Goal: Task Accomplishment & Management: Complete application form

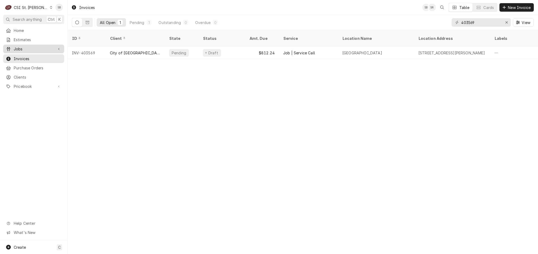
click at [34, 49] on span "Jobs" at bounding box center [34, 49] width 40 height 6
click at [35, 55] on span "Jobs" at bounding box center [38, 58] width 48 height 6
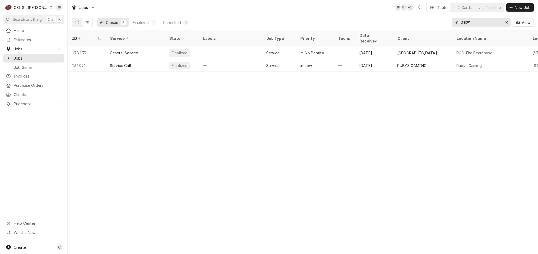
click at [467, 24] on input "31391" at bounding box center [481, 22] width 40 height 8
paste input "42442"
type input "42442"
click at [75, 22] on icon "Dynamic Content Wrapper" at bounding box center [77, 23] width 4 height 4
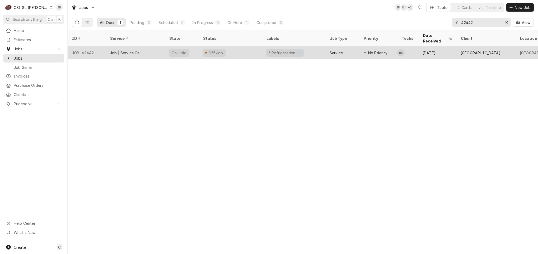
click at [156, 48] on div "Job | Service Call" at bounding box center [135, 52] width 59 height 13
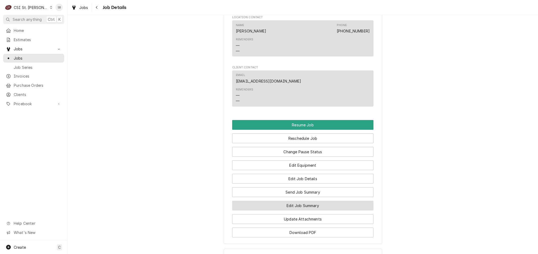
scroll to position [644, 0]
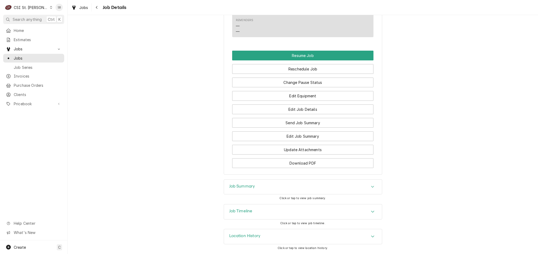
click at [268, 189] on div "Job Summary" at bounding box center [303, 187] width 158 height 15
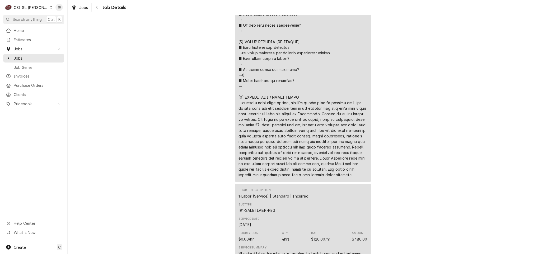
scroll to position [1318, 0]
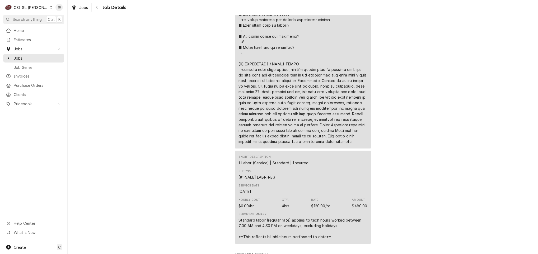
drag, startPoint x: 239, startPoint y: 77, endPoint x: 346, endPoint y: 152, distance: 131.1
copy div "t duration. Called heatcraft and waited on hold for a while, identified oem par…"
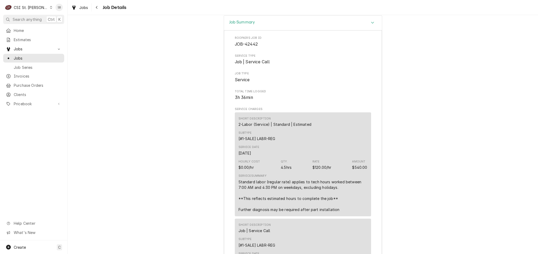
scroll to position [634, 0]
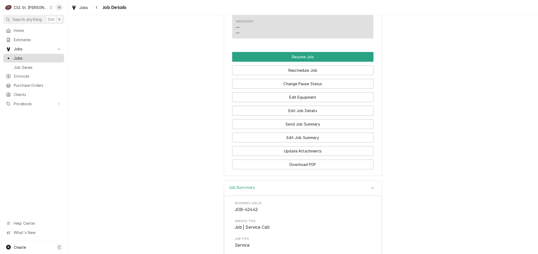
click at [24, 55] on span "Jobs" at bounding box center [38, 58] width 48 height 6
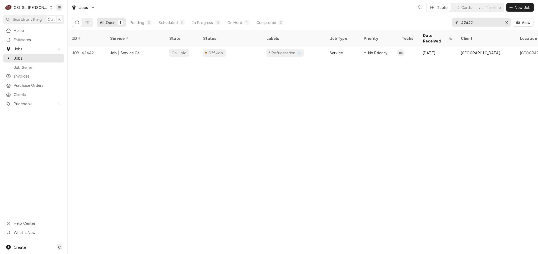
click at [467, 23] on input "42442" at bounding box center [481, 22] width 40 height 8
paste input "51"
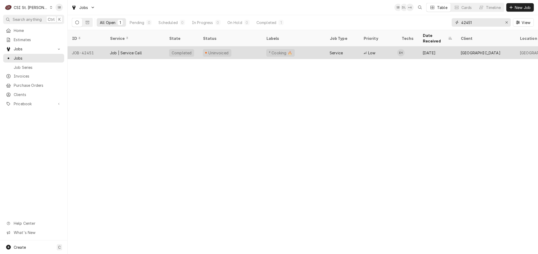
type input "42451"
click at [142, 49] on div "Job | Service Call" at bounding box center [135, 52] width 59 height 13
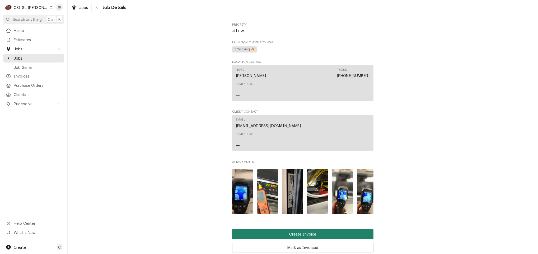
scroll to position [511, 0]
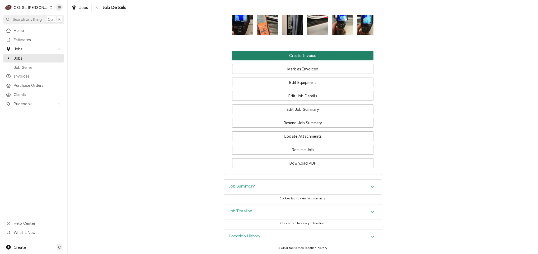
click at [274, 53] on button "Create Invoice" at bounding box center [302, 56] width 141 height 10
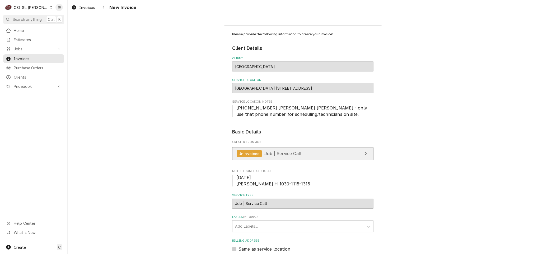
click at [264, 156] on span "Job | Service Call" at bounding box center [282, 153] width 37 height 5
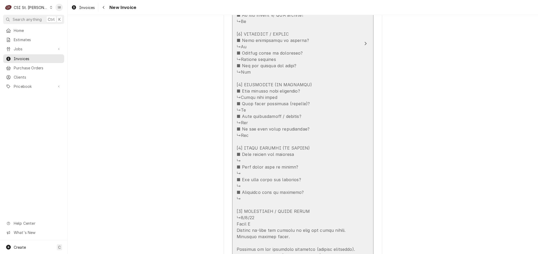
scroll to position [832, 0]
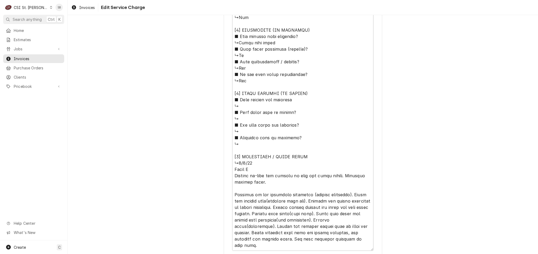
scroll to position [475, 0]
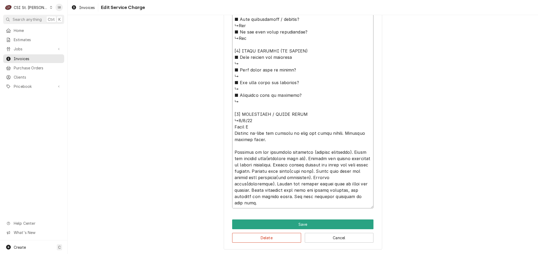
type textarea "x"
type textarea "⚠️ 𝗙𝗢𝗥𝗠 𝗜𝗡𝗦𝗧𝗥𝗨𝗖𝗧𝗜𝗢𝗡𝗦 ⚠️ ✪ 𝗖𝗼𝗺𝗽𝗹𝗲𝘁𝗲 𝗮𝗹𝗹 𝗿𝗲𝗹𝗲𝘃𝗮𝗻𝘁 𝘀𝗲𝗰𝘁𝗶𝗼𝗻𝘀 ✪ 𝗣𝗿𝗼𝘃𝗶𝗱𝗲 𝗱𝗲𝘁𝗮𝗶𝗹𝗲𝗱 𝗮𝗻𝘀…"
type textarea "x"
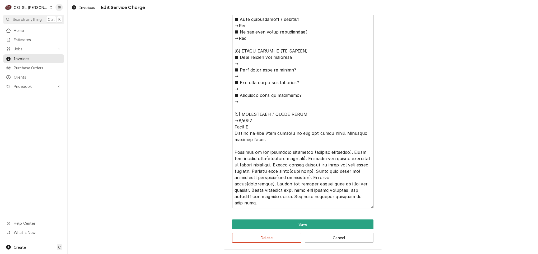
type textarea "⚠️ 𝗙𝗢𝗥𝗠 𝗜𝗡𝗦𝗧𝗥𝗨𝗖𝗧𝗜𝗢𝗡𝗦 ⚠️ ✪ 𝗖𝗼𝗺𝗽𝗹𝗲𝘁𝗲 𝗮𝗹𝗹 𝗿𝗲𝗹𝗲𝘃𝗮𝗻𝘁 𝘀𝗲𝗰𝘁𝗶𝗼𝗻𝘀 ✪ 𝗣𝗿𝗼𝘃𝗶𝗱𝗲 𝗱𝗲𝘁𝗮𝗶𝗹𝗲𝗱 𝗮𝗻𝘀…"
type textarea "x"
type textarea "⚠️ 𝗙𝗢𝗥𝗠 𝗜𝗡𝗦𝗧𝗥𝗨𝗖𝗧𝗜𝗢𝗡𝗦 ⚠️ ✪ 𝗖𝗼𝗺𝗽𝗹𝗲𝘁𝗲 𝗮𝗹𝗹 𝗿𝗲𝗹𝗲𝘃𝗮𝗻𝘁 𝘀𝗲𝗰𝘁𝗶𝗼𝗻𝘀 ✪ 𝗣𝗿𝗼𝘃𝗶𝗱𝗲 𝗱𝗲𝘁𝗮𝗶𝗹𝗲𝗱 𝗮𝗻𝘀…"
type textarea "x"
type textarea "⚠️ 𝗙𝗢𝗥𝗠 𝗜𝗡𝗦𝗧𝗥𝗨𝗖𝗧𝗜𝗢𝗡𝗦 ⚠️ ✪ 𝗖𝗼𝗺𝗽𝗹𝗲𝘁𝗲 𝗮𝗹𝗹 𝗿𝗲𝗹𝗲𝘃𝗮𝗻𝘁 𝘀𝗲𝗰𝘁𝗶𝗼𝗻𝘀 ✪ 𝗣𝗿𝗼𝘃𝗶𝗱𝗲 𝗱𝗲𝘁𝗮𝗶𝗹𝗲𝗱 𝗮𝗻𝘀…"
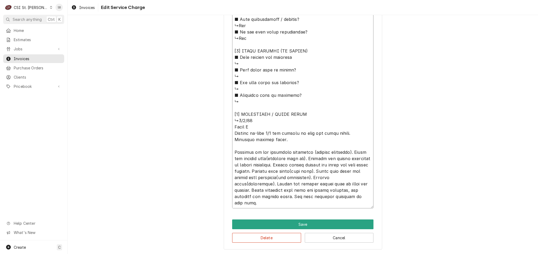
type textarea "x"
type textarea "⚠️ 𝗙𝗢𝗥𝗠 𝗜𝗡𝗦𝗧𝗥𝗨𝗖𝗧𝗜𝗢𝗡𝗦 ⚠️ ✪ 𝗖𝗼𝗺𝗽𝗹𝗲𝘁𝗲 𝗮𝗹𝗹 𝗿𝗲𝗹𝗲𝘃𝗮𝗻𝘁 𝘀𝗲𝗰𝘁𝗶𝗼𝗻𝘀 ✪ 𝗣𝗿𝗼𝘃𝗶𝗱𝗲 𝗱𝗲𝘁𝗮𝗶𝗹𝗲𝗱 𝗮𝗻𝘀…"
type textarea "x"
type textarea "⚠️ 𝗙𝗢𝗥𝗠 𝗜𝗡𝗦𝗧𝗥𝗨𝗖𝗧𝗜𝗢𝗡𝗦 ⚠️ ✪ 𝗖𝗼𝗺𝗽𝗹𝗲𝘁𝗲 𝗮𝗹𝗹 𝗿𝗲𝗹𝗲𝘃𝗮𝗻𝘁 𝘀𝗲𝗰𝘁𝗶𝗼𝗻𝘀 ✪ 𝗣𝗿𝗼𝘃𝗶𝗱𝗲 𝗱𝗲𝘁𝗮𝗶𝗹𝗲𝗱 𝗮𝗻𝘀…"
type textarea "x"
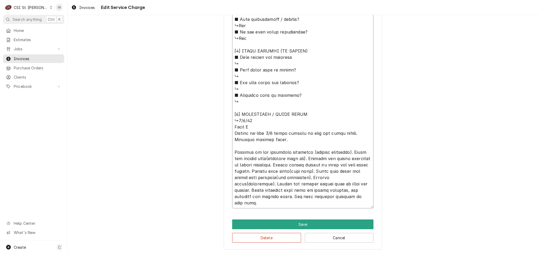
type textarea "⚠️ 𝗙𝗢𝗥𝗠 𝗜𝗡𝗦𝗧𝗥𝗨𝗖𝗧𝗜𝗢𝗡𝗦 ⚠️ ✪ 𝗖𝗼𝗺𝗽𝗹𝗲𝘁𝗲 𝗮𝗹𝗹 𝗿𝗲𝗹𝗲𝘃𝗮𝗻𝘁 𝘀𝗲𝗰𝘁𝗶𝗼𝗻𝘀 ✪ 𝗣𝗿𝗼𝘃𝗶𝗱𝗲 𝗱𝗲𝘁𝗮𝗶𝗹𝗲𝗱 𝗮𝗻𝘀…"
type textarea "x"
type textarea "⚠️ 𝗙𝗢𝗥𝗠 𝗜𝗡𝗦𝗧𝗥𝗨𝗖𝗧𝗜𝗢𝗡𝗦 ⚠️ ✪ 𝗖𝗼𝗺𝗽𝗹𝗲𝘁𝗲 𝗮𝗹𝗹 𝗿𝗲𝗹𝗲𝘃𝗮𝗻𝘁 𝘀𝗲𝗰𝘁𝗶𝗼𝗻𝘀 ✪ 𝗣𝗿𝗼𝘃𝗶𝗱𝗲 𝗱𝗲𝘁𝗮𝗶𝗹𝗲𝗱 𝗮𝗻𝘀…"
type textarea "x"
type textarea "⚠️ 𝗙𝗢𝗥𝗠 𝗜𝗡𝗦𝗧𝗥𝗨𝗖𝗧𝗜𝗢𝗡𝗦 ⚠️ ✪ 𝗖𝗼𝗺𝗽𝗹𝗲𝘁𝗲 𝗮𝗹𝗹 𝗿𝗲𝗹𝗲𝘃𝗮𝗻𝘁 𝘀𝗲𝗰𝘁𝗶𝗼𝗻𝘀 ✪ 𝗣𝗿𝗼𝘃𝗶𝗱𝗲 𝗱𝗲𝘁𝗮𝗶𝗹𝗲𝗱 𝗮𝗻𝘀…"
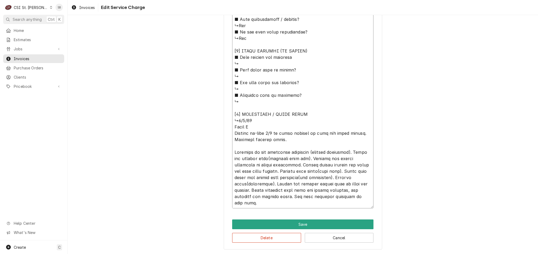
type textarea "x"
type textarea "⚠️ 𝗙𝗢𝗥𝗠 𝗜𝗡𝗦𝗧𝗥𝗨𝗖𝗧𝗜𝗢𝗡𝗦 ⚠️ ✪ 𝗖𝗼𝗺𝗽𝗹𝗲𝘁𝗲 𝗮𝗹𝗹 𝗿𝗲𝗹𝗲𝘃𝗮𝗻𝘁 𝘀𝗲𝗰𝘁𝗶𝗼𝗻𝘀 ✪ 𝗣𝗿𝗼𝘃𝗶𝗱𝗲 𝗱𝗲𝘁𝗮𝗶𝗹𝗲𝗱 𝗮𝗻𝘀…"
type textarea "x"
type textarea "⚠️ 𝗙𝗢𝗥𝗠 𝗜𝗡𝗦𝗧𝗥𝗨𝗖𝗧𝗜𝗢𝗡𝗦 ⚠️ ✪ 𝗖𝗼𝗺𝗽𝗹𝗲𝘁𝗲 𝗮𝗹𝗹 𝗿𝗲𝗹𝗲𝘃𝗮𝗻𝘁 𝘀𝗲𝗰𝘁𝗶𝗼𝗻𝘀 ✪ 𝗣𝗿𝗼𝘃𝗶𝗱𝗲 𝗱𝗲𝘁𝗮𝗶𝗹𝗲𝗱 𝗮𝗻𝘀…"
type textarea "x"
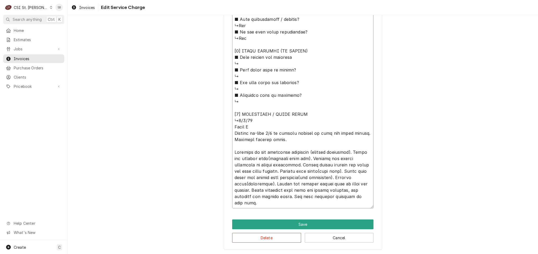
type textarea "⚠️ 𝗙𝗢𝗥𝗠 𝗜𝗡𝗦𝗧𝗥𝗨𝗖𝗧𝗜𝗢𝗡𝗦 ⚠️ ✪ 𝗖𝗼𝗺𝗽𝗹𝗲𝘁𝗲 𝗮𝗹𝗹 𝗿𝗲𝗹𝗲𝘃𝗮𝗻𝘁 𝘀𝗲𝗰𝘁𝗶𝗼𝗻𝘀 ✪ 𝗣𝗿𝗼𝘃𝗶𝗱𝗲 𝗱𝗲𝘁𝗮𝗶𝗹𝗲𝗱 𝗮𝗻𝘀…"
type textarea "x"
type textarea "⚠️ 𝗙𝗢𝗥𝗠 𝗜𝗡𝗦𝗧𝗥𝗨𝗖𝗧𝗜𝗢𝗡𝗦 ⚠️ ✪ 𝗖𝗼𝗺𝗽𝗹𝗲𝘁𝗲 𝗮𝗹𝗹 𝗿𝗲𝗹𝗲𝘃𝗮𝗻𝘁 𝘀𝗲𝗰𝘁𝗶𝗼𝗻𝘀 ✪ 𝗣𝗿𝗼𝘃𝗶𝗱𝗲 𝗱𝗲𝘁𝗮𝗶𝗹𝗲𝗱 𝗮𝗻𝘀…"
type textarea "x"
type textarea "⚠️ 𝗙𝗢𝗥𝗠 𝗜𝗡𝗦𝗧𝗥𝗨𝗖𝗧𝗜𝗢𝗡𝗦 ⚠️ ✪ 𝗖𝗼𝗺𝗽𝗹𝗲𝘁𝗲 𝗮𝗹𝗹 𝗿𝗲𝗹𝗲𝘃𝗮𝗻𝘁 𝘀𝗲𝗰𝘁𝗶𝗼𝗻𝘀 ✪ 𝗣𝗿𝗼𝘃𝗶𝗱𝗲 𝗱𝗲𝘁𝗮𝗶𝗹𝗲𝗱 𝗮𝗻𝘀…"
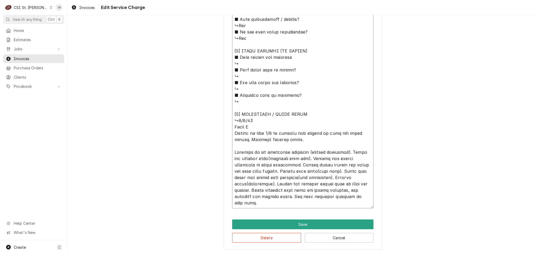
type textarea "x"
type textarea "⚠️ 𝗙𝗢𝗥𝗠 𝗜𝗡𝗦𝗧𝗥𝗨𝗖𝗧𝗜𝗢𝗡𝗦 ⚠️ ✪ 𝗖𝗼𝗺𝗽𝗹𝗲𝘁𝗲 𝗮𝗹𝗹 𝗿𝗲𝗹𝗲𝘃𝗮𝗻𝘁 𝘀𝗲𝗰𝘁𝗶𝗼𝗻𝘀 ✪ 𝗣𝗿𝗼𝘃𝗶𝗱𝗲 𝗱𝗲𝘁𝗮𝗶𝗹𝗲𝗱 𝗮𝗻𝘀…"
type textarea "x"
type textarea "⚠️ 𝗙𝗢𝗥𝗠 𝗜𝗡𝗦𝗧𝗥𝗨𝗖𝗧𝗜𝗢𝗡𝗦 ⚠️ ✪ 𝗖𝗼𝗺𝗽𝗹𝗲𝘁𝗲 𝗮𝗹𝗹 𝗿𝗲𝗹𝗲𝘃𝗮𝗻𝘁 𝘀𝗲𝗰𝘁𝗶𝗼𝗻𝘀 ✪ 𝗣𝗿𝗼𝘃𝗶𝗱𝗲 𝗱𝗲𝘁𝗮𝗶𝗹𝗲𝗱 𝗮𝗻𝘀…"
type textarea "x"
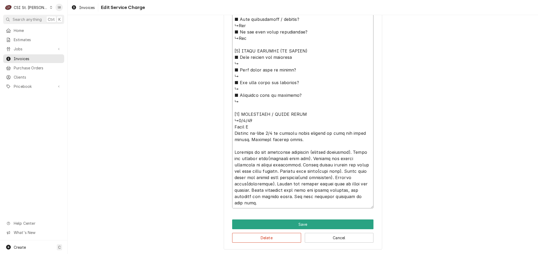
type textarea "⚠️ 𝗙𝗢𝗥𝗠 𝗜𝗡𝗦𝗧𝗥𝗨𝗖𝗧𝗜𝗢𝗡𝗦 ⚠️ ✪ 𝗖𝗼𝗺𝗽𝗹𝗲𝘁𝗲 𝗮𝗹𝗹 𝗿𝗲𝗹𝗲𝘃𝗮𝗻𝘁 𝘀𝗲𝗰𝘁𝗶𝗼𝗻𝘀 ✪ 𝗣𝗿𝗼𝘃𝗶𝗱𝗲 𝗱𝗲𝘁𝗮𝗶𝗹𝗲𝗱 𝗮𝗻𝘀…"
type textarea "x"
type textarea "⚠️ 𝗙𝗢𝗥𝗠 𝗜𝗡𝗦𝗧𝗥𝗨𝗖𝗧𝗜𝗢𝗡𝗦 ⚠️ ✪ 𝗖𝗼𝗺𝗽𝗹𝗲𝘁𝗲 𝗮𝗹𝗹 𝗿𝗲𝗹𝗲𝘃𝗮𝗻𝘁 𝘀𝗲𝗰𝘁𝗶𝗼𝗻𝘀 ✪ 𝗣𝗿𝗼𝘃𝗶𝗱𝗲 𝗱𝗲𝘁𝗮𝗶𝗹𝗲𝗱 𝗮𝗻𝘀…"
type textarea "x"
type textarea "⚠️ 𝗙𝗢𝗥𝗠 𝗜𝗡𝗦𝗧𝗥𝗨𝗖𝗧𝗜𝗢𝗡𝗦 ⚠️ ✪ 𝗖𝗼𝗺𝗽𝗹𝗲𝘁𝗲 𝗮𝗹𝗹 𝗿𝗲𝗹𝗲𝘃𝗮𝗻𝘁 𝘀𝗲𝗰𝘁𝗶𝗼𝗻𝘀 ✪ 𝗣𝗿𝗼𝘃𝗶𝗱𝗲 𝗱𝗲𝘁𝗮𝗶𝗹𝗲𝗱 𝗮𝗻𝘀…"
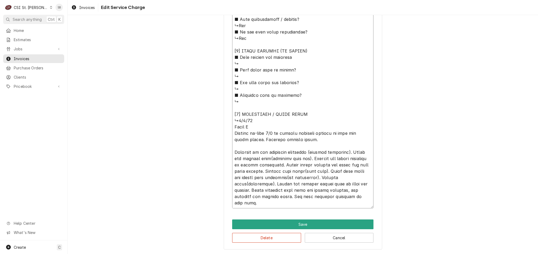
type textarea "x"
type textarea "⚠️ 𝗙𝗢𝗥𝗠 𝗜𝗡𝗦𝗧𝗥𝗨𝗖𝗧𝗜𝗢𝗡𝗦 ⚠️ ✪ 𝗖𝗼𝗺𝗽𝗹𝗲𝘁𝗲 𝗮𝗹𝗹 𝗿𝗲𝗹𝗲𝘃𝗮𝗻𝘁 𝘀𝗲𝗰𝘁𝗶𝗼𝗻𝘀 ✪ 𝗣𝗿𝗼𝘃𝗶𝗱𝗲 𝗱𝗲𝘁𝗮𝗶𝗹𝗲𝗱 𝗮𝗻𝘀…"
type textarea "x"
type textarea "⚠️ 𝗙𝗢𝗥𝗠 𝗜𝗡𝗦𝗧𝗥𝗨𝗖𝗧𝗜𝗢𝗡𝗦 ⚠️ ✪ 𝗖𝗼𝗺𝗽𝗹𝗲𝘁𝗲 𝗮𝗹𝗹 𝗿𝗲𝗹𝗲𝘃𝗮𝗻𝘁 𝘀𝗲𝗰𝘁𝗶𝗼𝗻𝘀 ✪ 𝗣𝗿𝗼𝘃𝗶𝗱𝗲 𝗱𝗲𝘁𝗮𝗶𝗹𝗲𝗱 𝗮𝗻𝘀…"
type textarea "x"
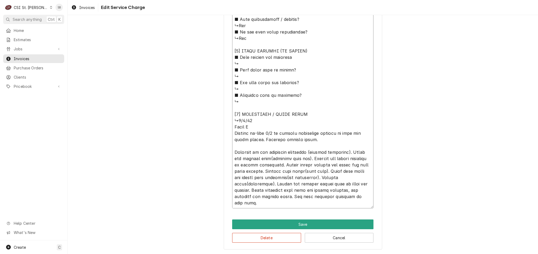
type textarea "⚠️ 𝗙𝗢𝗥𝗠 𝗜𝗡𝗦𝗧𝗥𝗨𝗖𝗧𝗜𝗢𝗡𝗦 ⚠️ ✪ 𝗖𝗼𝗺𝗽𝗹𝗲𝘁𝗲 𝗮𝗹𝗹 𝗿𝗲𝗹𝗲𝘃𝗮𝗻𝘁 𝘀𝗲𝗰𝘁𝗶𝗼𝗻𝘀 ✪ 𝗣𝗿𝗼𝘃𝗶𝗱𝗲 𝗱𝗲𝘁𝗮𝗶𝗹𝗲𝗱 𝗮𝗻𝘀…"
type textarea "x"
type textarea "⚠️ 𝗙𝗢𝗥𝗠 𝗜𝗡𝗦𝗧𝗥𝗨𝗖𝗧𝗜𝗢𝗡𝗦 ⚠️ ✪ 𝗖𝗼𝗺𝗽𝗹𝗲𝘁𝗲 𝗮𝗹𝗹 𝗿𝗲𝗹𝗲𝘃𝗮𝗻𝘁 𝘀𝗲𝗰𝘁𝗶𝗼𝗻𝘀 ✪ 𝗣𝗿𝗼𝘃𝗶𝗱𝗲 𝗱𝗲𝘁𝗮𝗶𝗹𝗲𝗱 𝗮𝗻𝘀…"
type textarea "x"
type textarea "⚠️ 𝗙𝗢𝗥𝗠 𝗜𝗡𝗦𝗧𝗥𝗨𝗖𝗧𝗜𝗢𝗡𝗦 ⚠️ ✪ 𝗖𝗼𝗺𝗽𝗹𝗲𝘁𝗲 𝗮𝗹𝗹 𝗿𝗲𝗹𝗲𝘃𝗮𝗻𝘁 𝘀𝗲𝗰𝘁𝗶𝗼𝗻𝘀 ✪ 𝗣𝗿𝗼𝘃𝗶𝗱𝗲 𝗱𝗲𝘁𝗮𝗶𝗹𝗲𝗱 𝗮𝗻𝘀…"
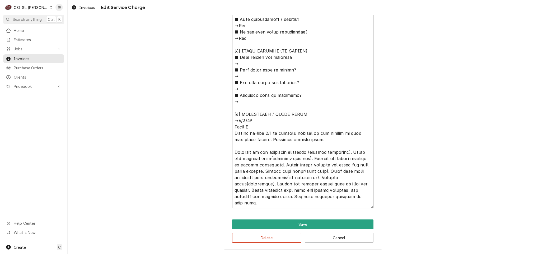
paste textarea "The stovetop in Kitchen 3 will not turn on at all. The oven seems like it will …"
type textarea "x"
type textarea "⚠️ 𝗙𝗢𝗥𝗠 𝗜𝗡𝗦𝗧𝗥𝗨𝗖𝗧𝗜𝗢𝗡𝗦 ⚠️ ✪ 𝗖𝗼𝗺𝗽𝗹𝗲𝘁𝗲 𝗮𝗹𝗹 𝗿𝗲𝗹𝗲𝘃𝗮𝗻𝘁 𝘀𝗲𝗰𝘁𝗶𝗼𝗻𝘀 ✪ 𝗣𝗿𝗼𝘃𝗶𝗱𝗲 𝗱𝗲𝘁𝗮𝗶𝗹𝗲𝗱 𝗮𝗻𝘀…"
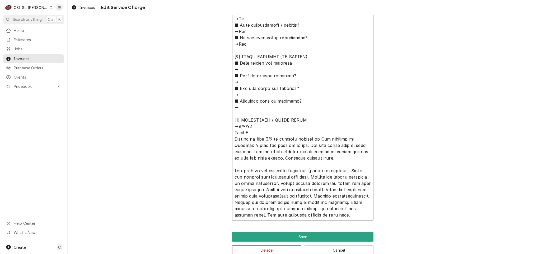
type textarea "x"
type textarea "⚠️ 𝗙𝗢𝗥𝗠 𝗜𝗡𝗦𝗧𝗥𝗨𝗖𝗧𝗜𝗢𝗡𝗦 ⚠️ ✪ 𝗖𝗼𝗺𝗽𝗹𝗲𝘁𝗲 𝗮𝗹𝗹 𝗿𝗲𝗹𝗲𝘃𝗮𝗻𝘁 𝘀𝗲𝗰𝘁𝗶𝗼𝗻𝘀 ✪ 𝗣𝗿𝗼𝘃𝗶𝗱𝗲 𝗱𝗲𝘁𝗮𝗶𝗹𝗲𝗱 𝗮𝗻𝘀…"
type textarea "x"
drag, startPoint x: 282, startPoint y: 217, endPoint x: 196, endPoint y: 133, distance: 120.5
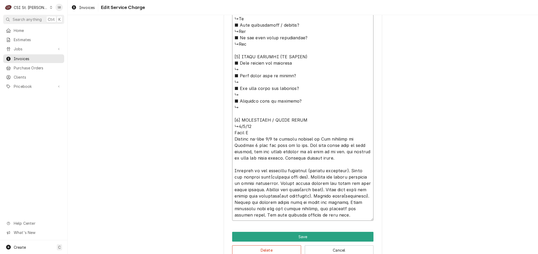
type textarea "⚠️ 𝗙𝗢𝗥𝗠 𝗜𝗡𝗦𝗧𝗥𝗨𝗖𝗧𝗜𝗢𝗡𝗦 ⚠️ ✪ 𝗖𝗼𝗺𝗽𝗹𝗲𝘁𝗲 𝗮𝗹𝗹 𝗿𝗲𝗹𝗲𝘃𝗮𝗻𝘁 𝘀𝗲𝗰𝘁𝗶𝗼𝗻𝘀 ✪ 𝗣𝗿𝗼𝘃𝗶𝗱𝗲 𝗱𝗲𝘁𝗮𝗶𝗹𝗲𝗱 𝗮𝗻𝘀…"
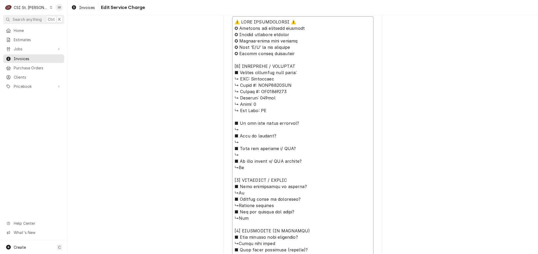
drag, startPoint x: 283, startPoint y: 91, endPoint x: 248, endPoint y: 80, distance: 36.5
click at [248, 80] on textarea "Service Summary ( optional )" at bounding box center [302, 237] width 141 height 442
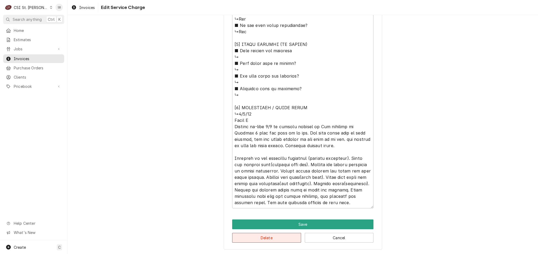
click at [248, 236] on button "Delete" at bounding box center [266, 238] width 69 height 10
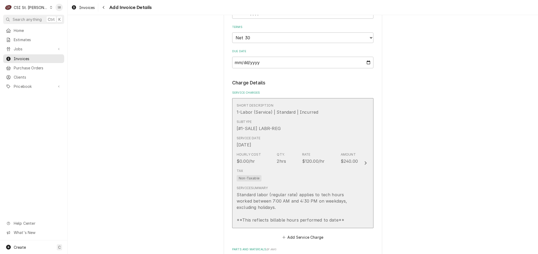
click at [253, 219] on div "Standard labor (regular rate) applies to tech hours worked between 7:00 AM and …" at bounding box center [297, 208] width 121 height 32
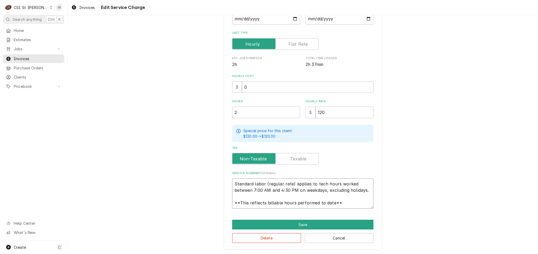
scroll to position [6, 0]
drag, startPoint x: 231, startPoint y: 180, endPoint x: 434, endPoint y: 232, distance: 209.4
click at [415, 244] on div "Use the fields below to edit this service charge Short Description 1-Labor (Ser…" at bounding box center [303, 89] width 470 height 330
type textarea "x"
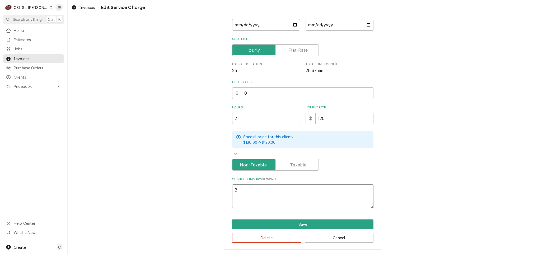
type textarea "Br"
type textarea "x"
type textarea "Bra"
type textarea "x"
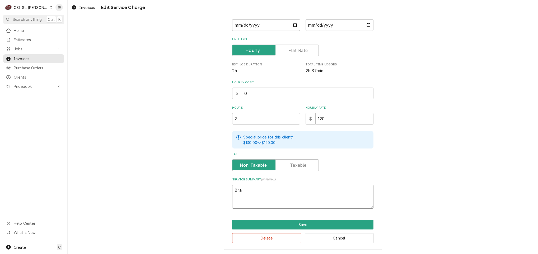
type textarea "Bran"
type textarea "x"
type textarea "Brand"
type textarea "x"
type textarea "Brand:"
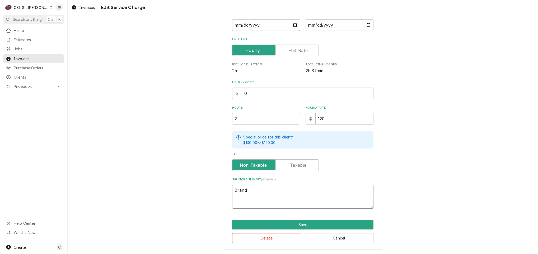
type textarea "x"
type textarea "Brand:"
paste textarea "Frigidaire ↳ 𝗠𝗼𝗱𝗲𝗹 #: FGES3065KFA ↳ 𝗦𝗲𝗿𝗶𝗮𝗹 #: NF93423539"
type textarea "x"
type textarea "Brand: Frigidaire ↳ 𝗠𝗼𝗱𝗲𝗹 #: FGES3065KFA ↳ 𝗦𝗲𝗿𝗶𝗮𝗹 #: NF93423539"
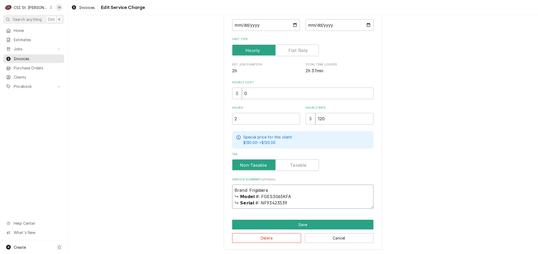
drag, startPoint x: 258, startPoint y: 195, endPoint x: 309, endPoint y: 185, distance: 51.7
click at [309, 185] on textarea "Brand: Frigidaire ↳ 𝗠𝗼𝗱𝗲𝗹 #: FGES3065KFA ↳ 𝗦𝗲𝗿𝗶𝗮𝗹 #: NF93423539" at bounding box center [302, 197] width 141 height 24
type textarea "x"
type textarea "Brand: Frigidaire /FGES3065KFA ↳ 𝗦𝗲𝗿𝗶𝗮𝗹 #: NF93423539"
type textarea "x"
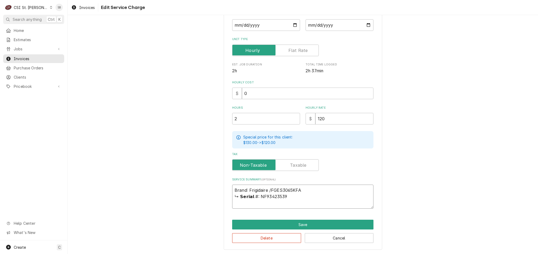
type textarea "Brand: Frigidaire / FGES3065KFA ↳ 𝗦𝗲𝗿𝗶𝗮𝗹 #: NF93423539"
type textarea "x"
type textarea "Brand: Frigidaire / MFGES3065KFA ↳ 𝗦𝗲𝗿𝗶𝗮𝗹 #: NF93423539"
type textarea "x"
type textarea "Brand: Frigidaire / MoFGES3065KFA ↳ 𝗦𝗲𝗿𝗶𝗮𝗹 #: NF93423539"
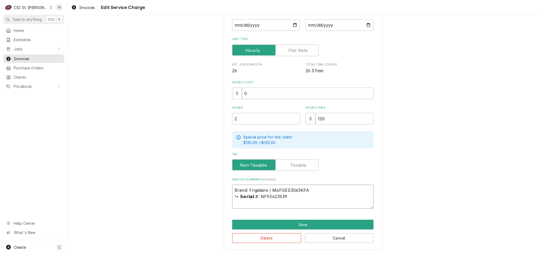
type textarea "x"
type textarea "Brand: Frigidaire / ModFGES3065KFA ↳ 𝗦𝗲𝗿𝗶𝗮𝗹 #: NF93423539"
type textarea "x"
type textarea "Brand: Frigidaire / ModeFGES3065KFA ↳ 𝗦𝗲𝗿𝗶𝗮𝗹 #: NF93423539"
type textarea "x"
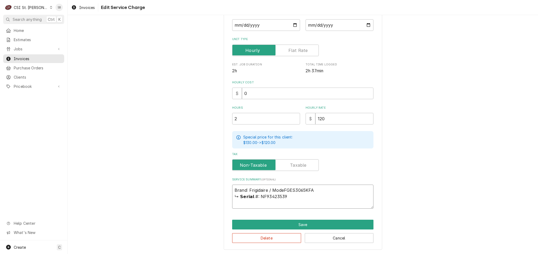
type textarea "Brand: Frigidaire / ModelFGES3065KFA ↳ 𝗦𝗲𝗿𝗶𝗮𝗹 #: NF93423539"
type textarea "x"
type textarea "Brand: Frigidaire / Model FGES3065KFA ↳ 𝗦𝗲𝗿𝗶𝗮𝗹 #: NF93423539"
type textarea "x"
type textarea "Brand: Frigidaire / ModelFGES3065KFA ↳ 𝗦𝗲𝗿𝗶𝗮𝗹 #: NF93423539"
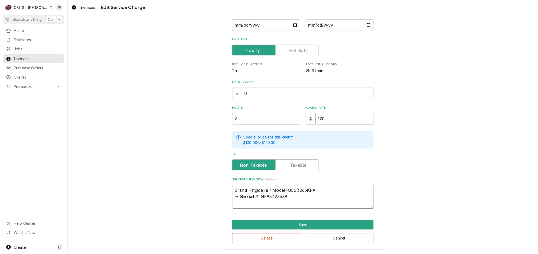
type textarea "x"
type textarea "Brand: Frigidaire / Model:FGES3065KFA ↳ 𝗦𝗲𝗿𝗶𝗮𝗹 #: NF93423539"
type textarea "x"
type textarea "Brand: Frigidaire / Model: FGES3065KFA ↳ 𝗦𝗲𝗿𝗶𝗮𝗹 #: NF93423539"
drag, startPoint x: 255, startPoint y: 196, endPoint x: 459, endPoint y: 162, distance: 207.2
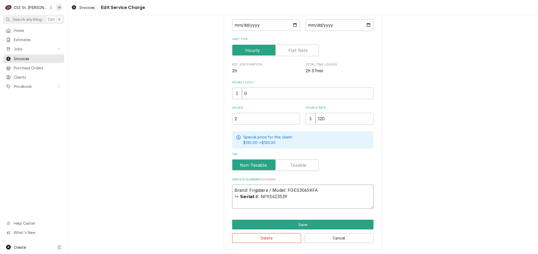
click at [456, 167] on div "Use the fields below to edit this service charge Short Description 1-Labor (Ser…" at bounding box center [303, 93] width 470 height 324
type textarea "x"
type textarea "Brand: Frigidaire / Model: FGES3065KFA NF93423539"
type textarea "x"
type textarea "Brand: Frigidaire / Model: FGES3065KFA /NF93423539"
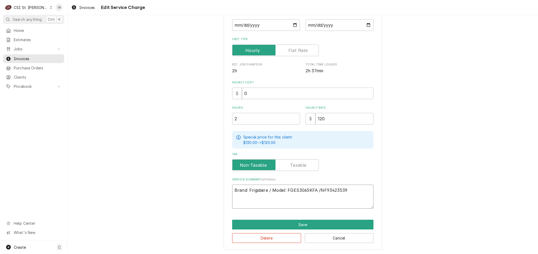
type textarea "x"
type textarea "Brand: Frigidaire / Model: FGES3065KFA / NF93423539"
type textarea "x"
type textarea "Brand: Frigidaire / Model: FGES3065KFA / SNF93423539"
type textarea "x"
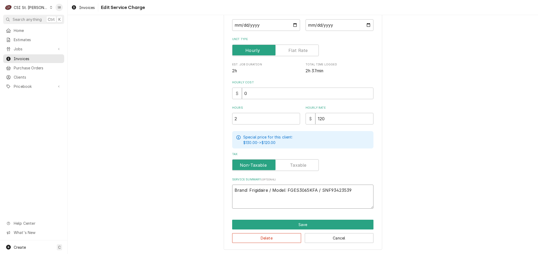
type textarea "Brand: Frigidaire / Model: FGES3065KFA / SeNF93423539"
type textarea "x"
type textarea "Brand: Frigidaire / Model: FGES3065KFA / SeriNF93423539"
type textarea "x"
type textarea "Brand: Frigidaire / Model: FGES3065KFA / SeriaNF93423539"
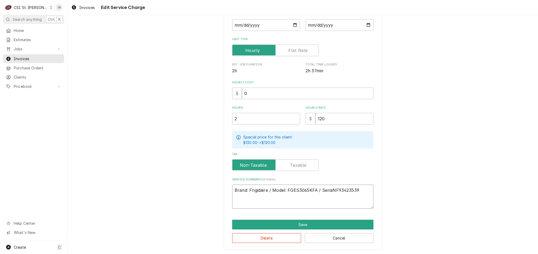
type textarea "x"
type textarea "Brand: Frigidaire / Model: FGES3065KFA / SerialNF93423539"
type textarea "x"
type textarea "Brand: Frigidaire / Model: FGES3065KFA / Serial:NF93423539"
type textarea "x"
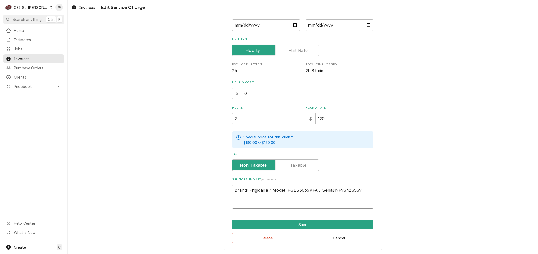
type textarea "Brand: Frigidaire / Model: FGES3065KFA / Serial: NF93423539"
type textarea "x"
type textarea "Brand: Frigidaire / Model: FGES3065KFA / Serial: NF93423539"
type textarea "x"
type textarea "Brand: Frigidaire / Model: FGES3065KFA / Serial: NF93423539"
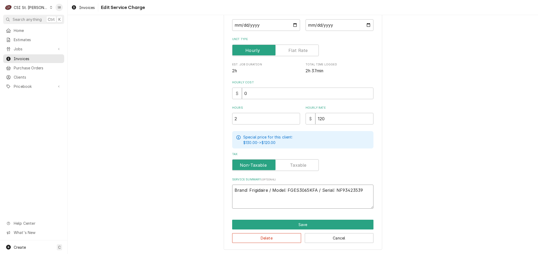
paste textarea "On 09/03, technician arrived on-site to inspect reports of a non-functional sto…"
type textarea "x"
type textarea "Brand: Frigidaire / Model: FGES3065KFA / Serial: NF93423539 On 09/03, technicia…"
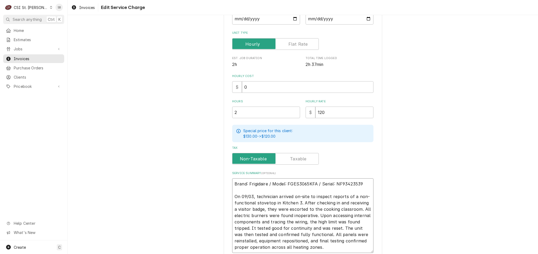
drag, startPoint x: 270, startPoint y: 202, endPoint x: 296, endPoint y: 203, distance: 25.6
click at [296, 203] on textarea "Brand: Frigidaire / Model: FGES3065KFA / Serial: NF93423539 On 09/03, technicia…" at bounding box center [302, 216] width 141 height 75
type textarea "x"
type textarea "Brand: Frigidaire / Model: FGES3065KFA / Serial: NF93423539 On 09/03, technicia…"
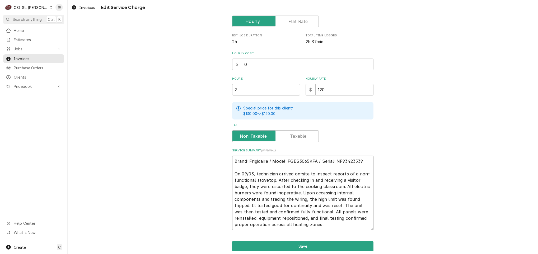
scroll to position [141, 0]
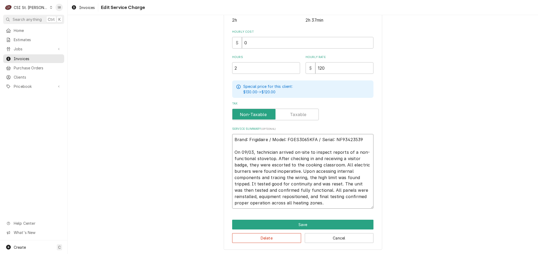
drag, startPoint x: 274, startPoint y: 158, endPoint x: 343, endPoint y: 165, distance: 69.3
click at [343, 165] on textarea "Brand: Frigidaire / Model: FGES3065KFA / Serial: NF93423539 On 09/03, technicia…" at bounding box center [302, 171] width 141 height 75
type textarea "x"
type textarea "Brand: Frigidaire / Model: FGES3065KFA / Serial: NF93423539 On 09/03, technicia…"
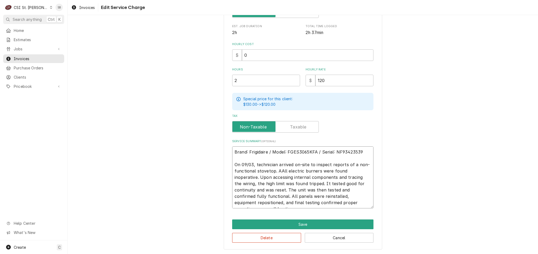
scroll to position [128, 0]
type textarea "x"
type textarea "Brand: Frigidaire / Model: FGES3065KFA / Serial: NF93423539 On 09/03, technicia…"
click at [343, 172] on textarea "Brand: Frigidaire / Model: FGES3065KFA / Serial: NF93423539 On 09/03, technicia…" at bounding box center [302, 178] width 141 height 62
click at [346, 202] on textarea "Brand: Frigidaire / Model: FGES3065KFA / Serial: NF93423539 On 09/03, technicia…" at bounding box center [302, 178] width 141 height 62
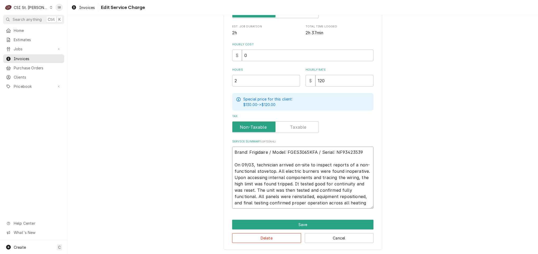
drag, startPoint x: 305, startPoint y: 202, endPoint x: 218, endPoint y: 163, distance: 95.2
click at [218, 163] on div "Use the fields below to edit this service charge Short Description 1-Labor (Ser…" at bounding box center [303, 74] width 470 height 362
click at [268, 226] on button "Save" at bounding box center [302, 225] width 141 height 10
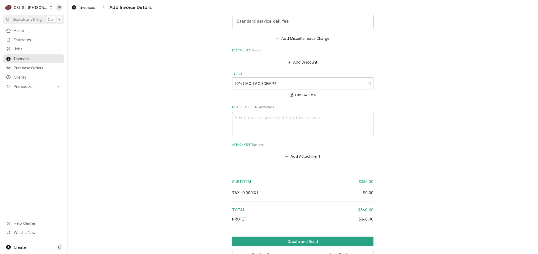
scroll to position [776, 0]
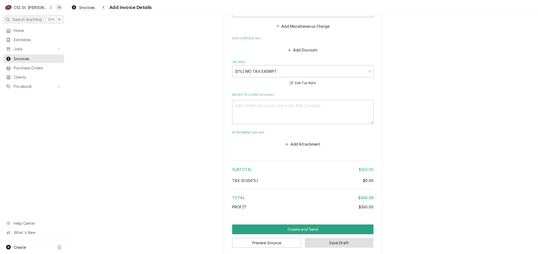
click at [326, 239] on button "Save Draft" at bounding box center [339, 243] width 69 height 10
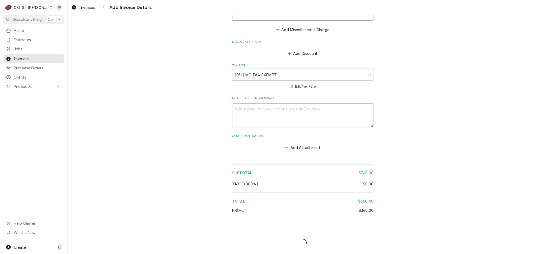
type textarea "x"
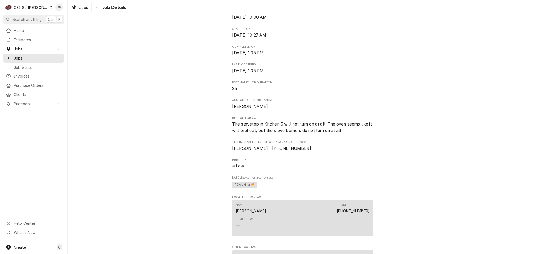
scroll to position [198, 0]
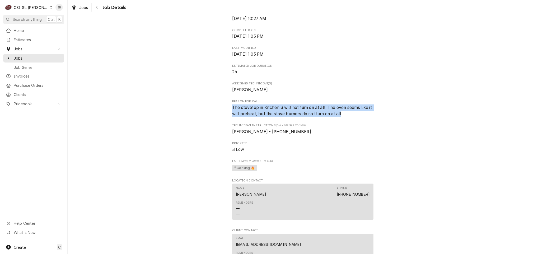
drag, startPoint x: 344, startPoint y: 120, endPoint x: 226, endPoint y: 112, distance: 118.4
click at [226, 112] on div "[GEOGRAPHIC_DATA] [GEOGRAPHIC_DATA] [STREET_ADDRESS] Open in Maps Roopairs Job …" at bounding box center [303, 154] width 158 height 637
copy span "The stovetop in Kitchen 3 will not turn on at all. The oven seems like it will …"
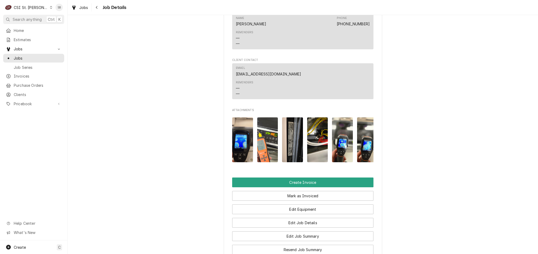
scroll to position [511, 0]
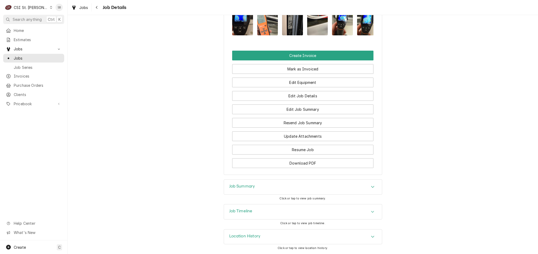
click at [282, 184] on div "Job Summary" at bounding box center [303, 187] width 158 height 15
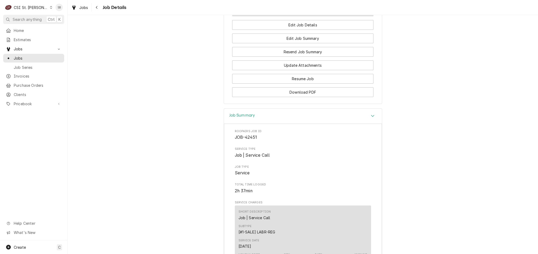
scroll to position [555, 0]
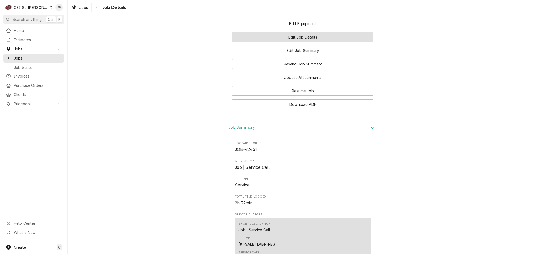
click at [282, 42] on button "Edit Job Details" at bounding box center [302, 37] width 141 height 10
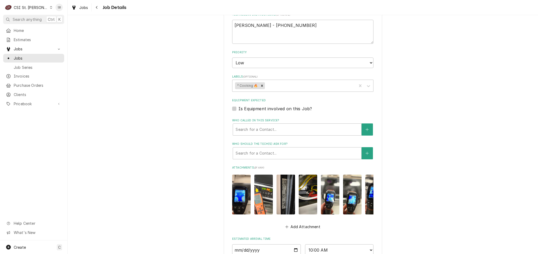
scroll to position [85, 0]
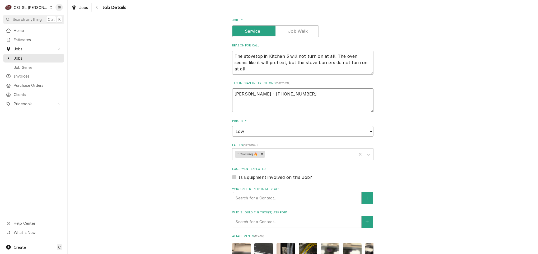
click at [321, 98] on textarea "Kelli Budd - 636 733-3270" at bounding box center [302, 100] width 141 height 24
type textarea "x"
type textarea "Kelli Budd - 636 733-3270"
paste textarea "#8058070"
type textarea "x"
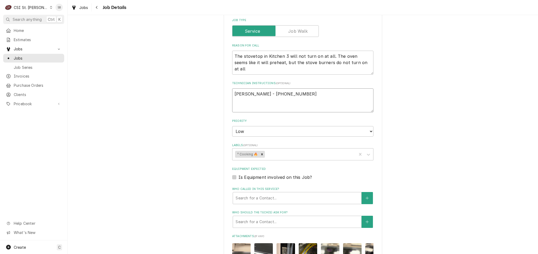
type textarea "[PERSON_NAME] - [PHONE_NUMBER] #8058070"
type textarea "x"
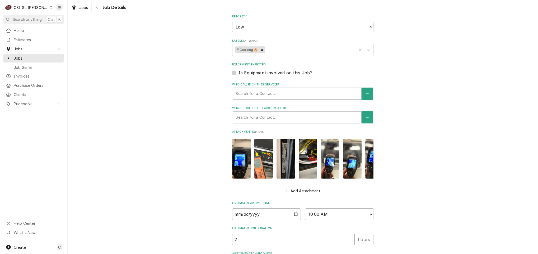
scroll to position [244, 0]
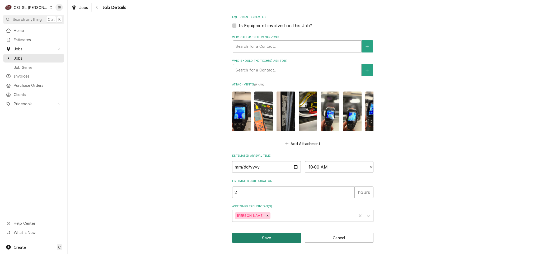
type textarea "Kelli Budd - 636 733-3270 #8058070"
click at [270, 237] on button "Save" at bounding box center [266, 238] width 69 height 10
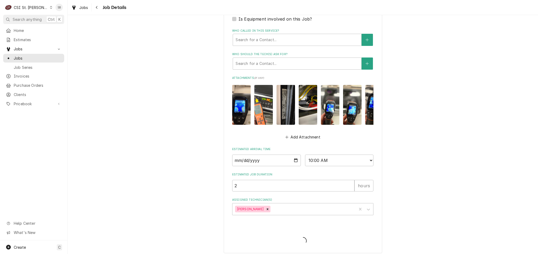
type textarea "x"
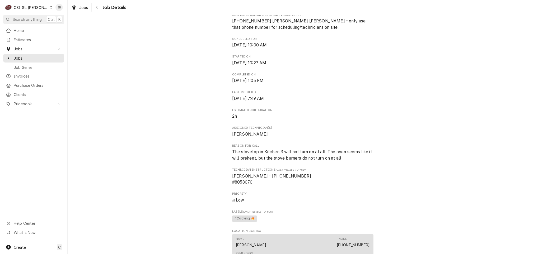
scroll to position [198, 0]
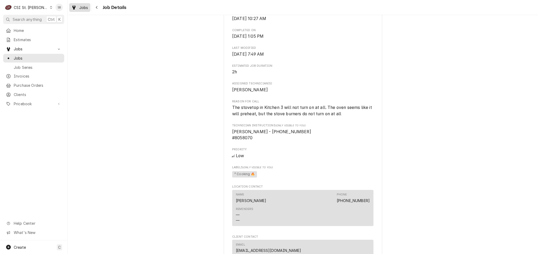
click at [80, 10] on span "Jobs" at bounding box center [83, 8] width 9 height 6
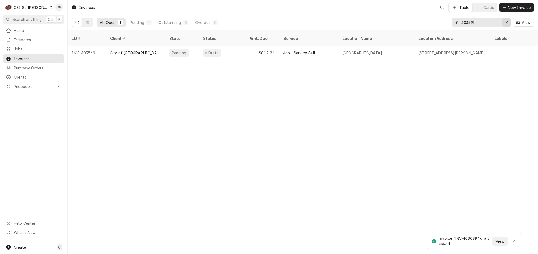
click at [508, 23] on div "Erase input" at bounding box center [506, 22] width 5 height 5
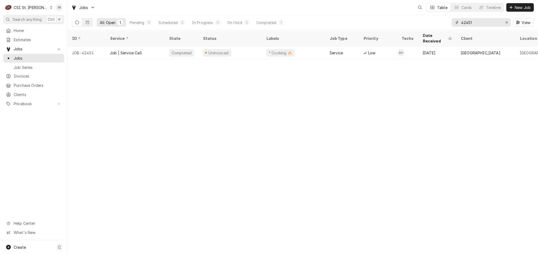
click at [469, 23] on input "42451" at bounding box center [481, 22] width 40 height 8
paste input "64"
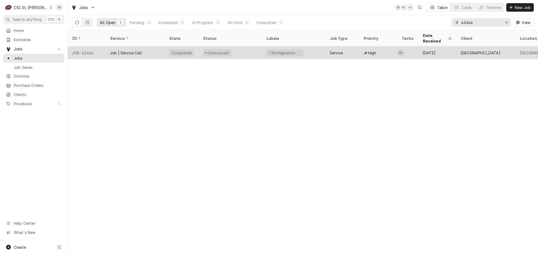
type input "42464"
click at [152, 47] on div "Job | Service Call" at bounding box center [135, 52] width 59 height 13
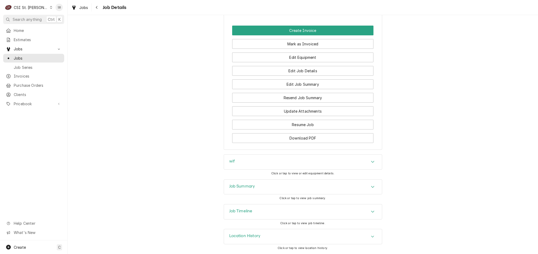
scroll to position [526, 0]
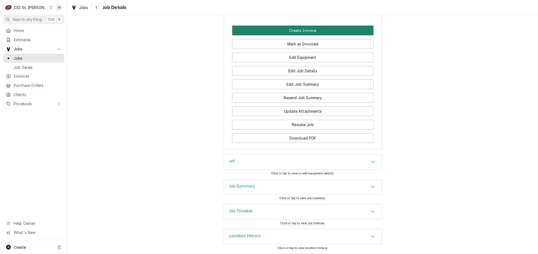
click at [277, 28] on button "Create Invoice" at bounding box center [302, 31] width 141 height 10
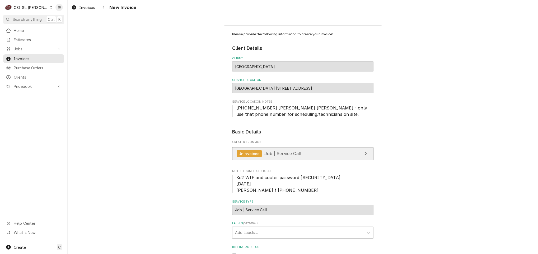
click at [270, 152] on div "Uninvoiced Job | Service Call" at bounding box center [269, 153] width 65 height 7
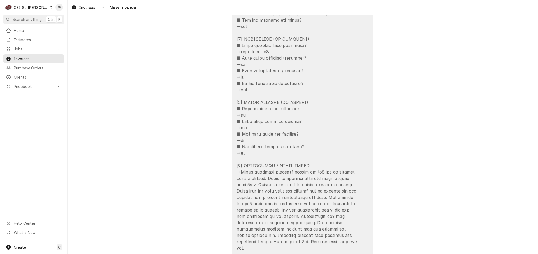
click at [285, 128] on div "Update Line Item" at bounding box center [297, 39] width 121 height 425
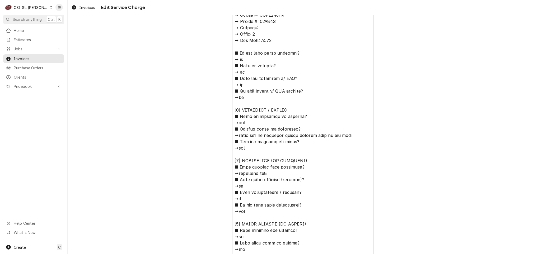
scroll to position [462, 0]
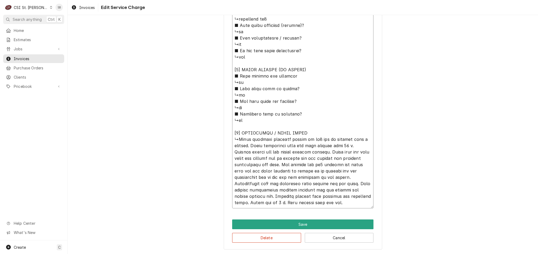
click at [237, 141] on textarea "Service Summary ( optional )" at bounding box center [302, 0] width 141 height 417
type textarea "x"
type textarea "⚠️ 𝗙𝗢𝗥𝗠 𝗜𝗡𝗦𝗧𝗥𝗨𝗖𝗧𝗜𝗢𝗡𝗦 ⚠️ ✪ 𝗖𝗼𝗺𝗽𝗹𝗲𝘁𝗲 𝗮𝗹𝗹 𝗿𝗲𝗹𝗲𝘃𝗮𝗻𝘁 𝘀𝗲𝗰𝘁𝗶𝗼𝗻𝘀 ✪ 𝗣𝗿𝗼𝘃𝗶𝗱𝗲 𝗱𝗲𝘁𝗮𝗶𝗹𝗲𝗱 𝗮𝗻𝘀…"
type textarea "x"
type textarea "⚠️ 𝗙𝗢𝗥𝗠 𝗜𝗡𝗦𝗧𝗥𝗨𝗖𝗧𝗜𝗢𝗡𝗦 ⚠️ ✪ 𝗖𝗼𝗺𝗽𝗹𝗲𝘁𝗲 𝗮𝗹𝗹 𝗿𝗲𝗹𝗲𝘃𝗮𝗻𝘁 𝘀𝗲𝗰𝘁𝗶𝗼𝗻𝘀 ✪ 𝗣𝗿𝗼𝘃𝗶𝗱𝗲 𝗱𝗲𝘁𝗮𝗶𝗹𝗲𝗱 𝗮𝗻𝘀…"
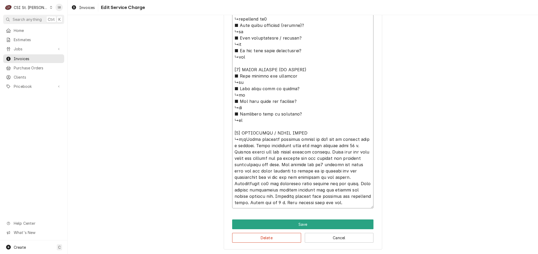
type textarea "x"
type textarea "⚠️ 𝗙𝗢𝗥𝗠 𝗜𝗡𝗦𝗧𝗥𝗨𝗖𝗧𝗜𝗢𝗡𝗦 ⚠️ ✪ 𝗖𝗼𝗺𝗽𝗹𝗲𝘁𝗲 𝗮𝗹𝗹 𝗿𝗲𝗹𝗲𝘃𝗮𝗻𝘁 𝘀𝗲𝗰𝘁𝗶𝗼𝗻𝘀 ✪ 𝗣𝗿𝗼𝘃𝗶𝗱𝗲 𝗱𝗲𝘁𝗮𝗶𝗹𝗲𝗱 𝗮𝗻𝘀…"
type textarea "x"
type textarea "⚠️ 𝗙𝗢𝗥𝗠 𝗜𝗡𝗦𝗧𝗥𝗨𝗖𝗧𝗜𝗢𝗡𝗦 ⚠️ ✪ 𝗖𝗼𝗺𝗽𝗹𝗲𝘁𝗲 𝗮𝗹𝗹 𝗿𝗲𝗹𝗲𝘃𝗮𝗻𝘁 𝘀𝗲𝗰𝘁𝗶𝗼𝗻𝘀 ✪ 𝗣𝗿𝗼𝘃𝗶𝗱𝗲 𝗱𝗲𝘁𝗮𝗶𝗹𝗲𝗱 𝗮𝗻𝘀…"
type textarea "x"
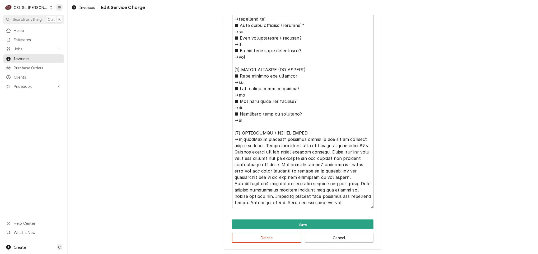
type textarea "⚠️ 𝗙𝗢𝗥𝗠 𝗜𝗡𝗦𝗧𝗥𝗨𝗖𝗧𝗜𝗢𝗡𝗦 ⚠️ ✪ 𝗖𝗼𝗺𝗽𝗹𝗲𝘁𝗲 𝗮𝗹𝗹 𝗿𝗲𝗹𝗲𝘃𝗮𝗻𝘁 𝘀𝗲𝗰𝘁𝗶𝗼𝗻𝘀 ✪ 𝗣𝗿𝗼𝘃𝗶𝗱𝗲 𝗱𝗲𝘁𝗮𝗶𝗹𝗲𝗱 𝗮𝗻𝘀…"
type textarea "x"
type textarea "⚠️ 𝗙𝗢𝗥𝗠 𝗜𝗡𝗦𝗧𝗥𝗨𝗖𝗧𝗜𝗢𝗡𝗦 ⚠️ ✪ 𝗖𝗼𝗺𝗽𝗹𝗲𝘁𝗲 𝗮𝗹𝗹 𝗿𝗲𝗹𝗲𝘃𝗮𝗻𝘁 𝘀𝗲𝗰𝘁𝗶𝗼𝗻𝘀 ✪ 𝗣𝗿𝗼𝘃𝗶𝗱𝗲 𝗱𝗲𝘁𝗮𝗶𝗹𝗲𝗱 𝗮𝗻𝘀…"
type textarea "x"
type textarea "⚠️ 𝗙𝗢𝗥𝗠 𝗜𝗡𝗦𝗧𝗥𝗨𝗖𝗧𝗜𝗢𝗡𝗦 ⚠️ ✪ 𝗖𝗼𝗺𝗽𝗹𝗲𝘁𝗲 𝗮𝗹𝗹 𝗿𝗲𝗹𝗲𝘃𝗮𝗻𝘁 𝘀𝗲𝗰𝘁𝗶𝗼𝗻𝘀 ✪ 𝗣𝗿𝗼𝘃𝗶𝗱𝗲 𝗱𝗲𝘁𝗮𝗶𝗹𝗲𝗱 𝗮𝗻𝘀…"
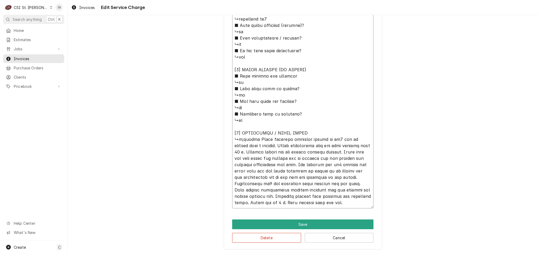
type textarea "x"
type textarea "⚠️ 𝗙𝗢𝗥𝗠 𝗜𝗡𝗦𝗧𝗥𝗨𝗖𝗧𝗜𝗢𝗡𝗦 ⚠️ ✪ 𝗖𝗼𝗺𝗽𝗹𝗲𝘁𝗲 𝗮𝗹𝗹 𝗿𝗲𝗹𝗲𝘃𝗮𝗻𝘁 𝘀𝗲𝗰𝘁𝗶𝗼𝗻𝘀 ✪ 𝗣𝗿𝗼𝘃𝗶𝗱𝗲 𝗱𝗲𝘁𝗮𝗶𝗹𝗲𝗱 𝗮𝗻𝘀…"
type textarea "x"
type textarea "⚠️ 𝗙𝗢𝗥𝗠 𝗜𝗡𝗦𝗧𝗥𝗨𝗖𝗧𝗜𝗢𝗡𝗦 ⚠️ ✪ 𝗖𝗼𝗺𝗽𝗹𝗲𝘁𝗲 𝗮𝗹𝗹 𝗿𝗲𝗹𝗲𝘃𝗮𝗻𝘁 𝘀𝗲𝗰𝘁𝗶𝗼𝗻𝘀 ✪ 𝗣𝗿𝗼𝘃𝗶𝗱𝗲 𝗱𝗲𝘁𝗮𝗶𝗹𝗲𝗱 𝗮𝗻𝘀…"
type textarea "x"
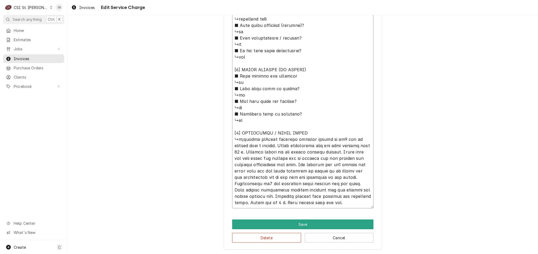
type textarea "⚠️ 𝗙𝗢𝗥𝗠 𝗜𝗡𝗦𝗧𝗥𝗨𝗖𝗧𝗜𝗢𝗡𝗦 ⚠️ ✪ 𝗖𝗼𝗺𝗽𝗹𝗲𝘁𝗲 𝗮𝗹𝗹 𝗿𝗲𝗹𝗲𝘃𝗮𝗻𝘁 𝘀𝗲𝗰𝘁𝗶𝗼𝗻𝘀 ✪ 𝗣𝗿𝗼𝘃𝗶𝗱𝗲 𝗱𝗲𝘁𝗮𝗶𝗹𝗲𝗱 𝗮𝗻𝘀…"
type textarea "x"
type textarea "⚠️ 𝗙𝗢𝗥𝗠 𝗜𝗡𝗦𝗧𝗥𝗨𝗖𝗧𝗜𝗢𝗡𝗦 ⚠️ ✪ 𝗖𝗼𝗺𝗽𝗹𝗲𝘁𝗲 𝗮𝗹𝗹 𝗿𝗲𝗹𝗲𝘃𝗮𝗻𝘁 𝘀𝗲𝗰𝘁𝗶𝗼𝗻𝘀 ✪ 𝗣𝗿𝗼𝘃𝗶𝗱𝗲 𝗱𝗲𝘁𝗮𝗶𝗹𝗲𝗱 𝗮𝗻𝘀…"
type textarea "x"
type textarea "⚠️ 𝗙𝗢𝗥𝗠 𝗜𝗡𝗦𝗧𝗥𝗨𝗖𝗧𝗜𝗢𝗡𝗦 ⚠️ ✪ 𝗖𝗼𝗺𝗽𝗹𝗲𝘁𝗲 𝗮𝗹𝗹 𝗿𝗲𝗹𝗲𝘃𝗮𝗻𝘁 𝘀𝗲𝗰𝘁𝗶𝗼𝗻𝘀 ✪ 𝗣𝗿𝗼𝘃𝗶𝗱𝗲 𝗱𝗲𝘁𝗮𝗶𝗹𝗲𝗱 𝗮𝗻𝘀…"
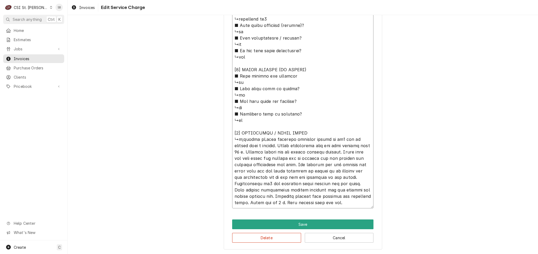
type textarea "x"
type textarea "⚠️ 𝗙𝗢𝗥𝗠 𝗜𝗡𝗦𝗧𝗥𝗨𝗖𝗧𝗜𝗢𝗡𝗦 ⚠️ ✪ 𝗖𝗼𝗺𝗽𝗹𝗲𝘁𝗲 𝗮𝗹𝗹 𝗿𝗲𝗹𝗲𝘃𝗮𝗻𝘁 𝘀𝗲𝗰𝘁𝗶𝗼𝗻𝘀 ✪ 𝗣𝗿𝗼𝘃𝗶𝗱𝗲 𝗱𝗲𝘁𝗮𝗶𝗹𝗲𝗱 𝗮𝗻𝘀…"
type textarea "x"
type textarea "⚠️ 𝗙𝗢𝗥𝗠 𝗜𝗡𝗦𝗧𝗥𝗨𝗖𝗧𝗜𝗢𝗡𝗦 ⚠️ ✪ 𝗖𝗼𝗺𝗽𝗹𝗲𝘁𝗲 𝗮𝗹𝗹 𝗿𝗲𝗹𝗲𝘃𝗮𝗻𝘁 𝘀𝗲𝗰𝘁𝗶𝗼𝗻𝘀 ✪ 𝗣𝗿𝗼𝘃𝗶𝗱𝗲 𝗱𝗲𝘁𝗮𝗶𝗹𝗲𝗱 𝗮𝗻𝘀…"
type textarea "x"
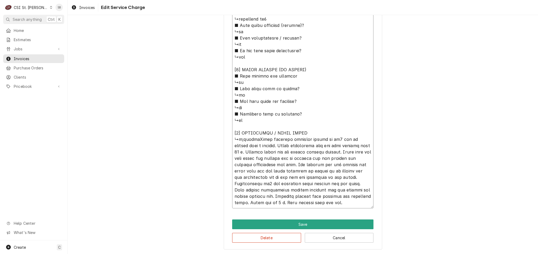
type textarea "⚠️ 𝗙𝗢𝗥𝗠 𝗜𝗡𝗦𝗧𝗥𝗨𝗖𝗧𝗜𝗢𝗡𝗦 ⚠️ ✪ 𝗖𝗼𝗺𝗽𝗹𝗲𝘁𝗲 𝗮𝗹𝗹 𝗿𝗲𝗹𝗲𝘃𝗮𝗻𝘁 𝘀𝗲𝗰𝘁𝗶𝗼𝗻𝘀 ✪ 𝗣𝗿𝗼𝘃𝗶𝗱𝗲 𝗱𝗲𝘁𝗮𝗶𝗹𝗲𝗱 𝗮𝗻𝘀…"
type textarea "x"
type textarea "⚠️ 𝗙𝗢𝗥𝗠 𝗜𝗡𝗦𝗧𝗥𝗨𝗖𝗧𝗜𝗢𝗡𝗦 ⚠️ ✪ 𝗖𝗼𝗺𝗽𝗹𝗲𝘁𝗲 𝗮𝗹𝗹 𝗿𝗲𝗹𝗲𝘃𝗮𝗻𝘁 𝘀𝗲𝗰𝘁𝗶𝗼𝗻𝘀 ✪ 𝗣𝗿𝗼𝘃𝗶𝗱𝗲 𝗱𝗲𝘁𝗮𝗶𝗹𝗲𝗱 𝗮𝗻𝘀…"
type textarea "x"
type textarea "⚠️ 𝗙𝗢𝗥𝗠 𝗜𝗡𝗦𝗧𝗥𝗨𝗖𝗧𝗜𝗢𝗡𝗦 ⚠️ ✪ 𝗖𝗼𝗺𝗽𝗹𝗲𝘁𝗲 𝗮𝗹𝗹 𝗿𝗲𝗹𝗲𝘃𝗮𝗻𝘁 𝘀𝗲𝗰𝘁𝗶𝗼𝗻𝘀 ✪ 𝗣𝗿𝗼𝘃𝗶𝗱𝗲 𝗱𝗲𝘁𝗮𝗶𝗹𝗲𝗱 𝗮𝗻𝘀…"
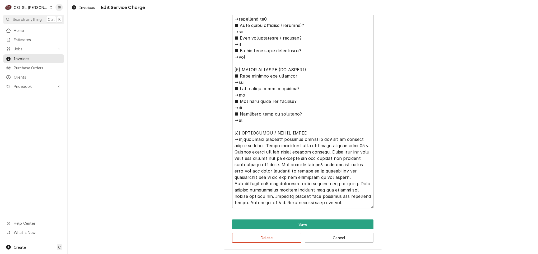
type textarea "x"
type textarea "⚠️ 𝗙𝗢𝗥𝗠 𝗜𝗡𝗦𝗧𝗥𝗨𝗖𝗧𝗜𝗢𝗡𝗦 ⚠️ ✪ 𝗖𝗼𝗺𝗽𝗹𝗲𝘁𝗲 𝗮𝗹𝗹 𝗿𝗲𝗹𝗲𝘃𝗮𝗻𝘁 𝘀𝗲𝗰𝘁𝗶𝗼𝗻𝘀 ✪ 𝗣𝗿𝗼𝘃𝗶𝗱𝗲 𝗱𝗲𝘁𝗮𝗶𝗹𝗲𝗱 𝗮𝗻𝘀…"
type textarea "x"
type textarea "⚠️ 𝗙𝗢𝗥𝗠 𝗜𝗡𝗦𝗧𝗥𝗨𝗖𝗧𝗜𝗢𝗡𝗦 ⚠️ ✪ 𝗖𝗼𝗺𝗽𝗹𝗲𝘁𝗲 𝗮𝗹𝗹 𝗿𝗲𝗹𝗲𝘃𝗮𝗻𝘁 𝘀𝗲𝗰𝘁𝗶𝗼𝗻𝘀 ✪ 𝗣𝗿𝗼𝘃𝗶𝗱𝗲 𝗱𝗲𝘁𝗮𝗶𝗹𝗲𝗱 𝗮𝗻𝘀…"
type textarea "x"
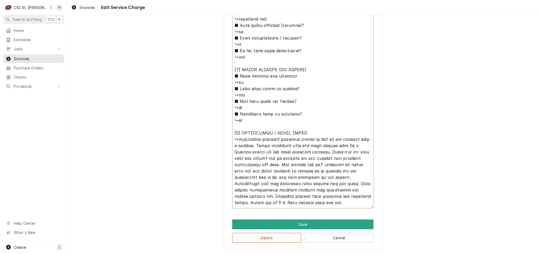
type textarea "⚠️ 𝗙𝗢𝗥𝗠 𝗜𝗡𝗦𝗧𝗥𝗨𝗖𝗧𝗜𝗢𝗡𝗦 ⚠️ ✪ 𝗖𝗼𝗺𝗽𝗹𝗲𝘁𝗲 𝗮𝗹𝗹 𝗿𝗲𝗹𝗲𝘃𝗮𝗻𝘁 𝘀𝗲𝗰𝘁𝗶𝗼𝗻𝘀 ✪ 𝗣𝗿𝗼𝘃𝗶𝗱𝗲 𝗱𝗲𝘁𝗮𝗶𝗹𝗲𝗱 𝗮𝗻𝘀…"
type textarea "x"
type textarea "⚠️ 𝗙𝗢𝗥𝗠 𝗜𝗡𝗦𝗧𝗥𝗨𝗖𝗧𝗜𝗢𝗡𝗦 ⚠️ ✪ 𝗖𝗼𝗺𝗽𝗹𝗲𝘁𝗲 𝗮𝗹𝗹 𝗿𝗲𝗹𝗲𝘃𝗮𝗻𝘁 𝘀𝗲𝗰𝘁𝗶𝗼𝗻𝘀 ✪ 𝗣𝗿𝗼𝘃𝗶𝗱𝗲 𝗱𝗲𝘁𝗮𝗶𝗹𝗲𝗱 𝗮𝗻𝘀…"
type textarea "x"
type textarea "⚠️ 𝗙𝗢𝗥𝗠 𝗜𝗡𝗦𝗧𝗥𝗨𝗖𝗧𝗜𝗢𝗡𝗦 ⚠️ ✪ 𝗖𝗼𝗺𝗽𝗹𝗲𝘁𝗲 𝗮𝗹𝗹 𝗿𝗲𝗹𝗲𝘃𝗮𝗻𝘁 𝘀𝗲𝗰𝘁𝗶𝗼𝗻𝘀 ✪ 𝗣𝗿𝗼𝘃𝗶𝗱𝗲 𝗱𝗲𝘁𝗮𝗶𝗹𝗲𝗱 𝗮𝗻𝘀…"
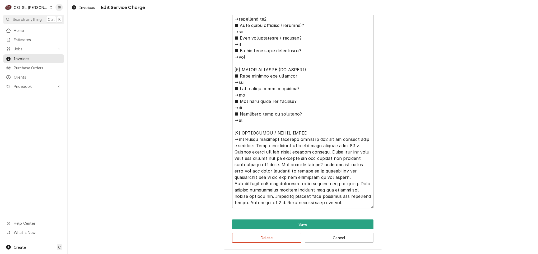
type textarea "x"
type textarea "⚠️ 𝗙𝗢𝗥𝗠 𝗜𝗡𝗦𝗧𝗥𝗨𝗖𝗧𝗜𝗢𝗡𝗦 ⚠️ ✪ 𝗖𝗼𝗺𝗽𝗹𝗲𝘁𝗲 𝗮𝗹𝗹 𝗿𝗲𝗹𝗲𝘃𝗮𝗻𝘁 𝘀𝗲𝗰𝘁𝗶𝗼𝗻𝘀 ✪ 𝗣𝗿𝗼𝘃𝗶𝗱𝗲 𝗱𝗲𝘁𝗮𝗶𝗹𝗲𝗱 𝗮𝗻𝘀…"
type textarea "x"
type textarea "⚠️ 𝗙𝗢𝗥𝗠 𝗜𝗡𝗦𝗧𝗥𝗨𝗖𝗧𝗜𝗢𝗡𝗦 ⚠️ ✪ 𝗖𝗼𝗺𝗽𝗹𝗲𝘁𝗲 𝗮𝗹𝗹 𝗿𝗲𝗹𝗲𝘃𝗮𝗻𝘁 𝘀𝗲𝗰𝘁𝗶𝗼𝗻𝘀 ✪ 𝗣𝗿𝗼𝘃𝗶𝗱𝗲 𝗱𝗲𝘁𝗮𝗶𝗹𝗲𝗱 𝗮𝗻𝘀…"
type textarea "x"
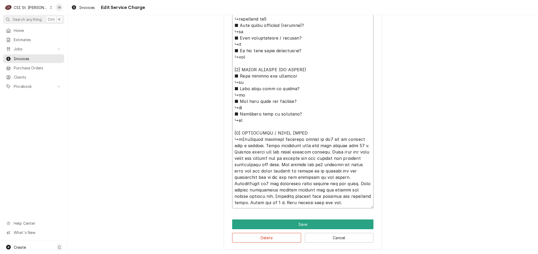
type textarea "⚠️ 𝗙𝗢𝗥𝗠 𝗜𝗡𝗦𝗧𝗥𝗨𝗖𝗧𝗜𝗢𝗡𝗦 ⚠️ ✪ 𝗖𝗼𝗺𝗽𝗹𝗲𝘁𝗲 𝗮𝗹𝗹 𝗿𝗲𝗹𝗲𝘃𝗮𝗻𝘁 𝘀𝗲𝗰𝘁𝗶𝗼𝗻𝘀 ✪ 𝗣𝗿𝗼𝘃𝗶𝗱𝗲 𝗱𝗲𝘁𝗮𝗶𝗹𝗲𝗱 𝗮𝗻𝘀…"
type textarea "x"
type textarea "⚠️ 𝗙𝗢𝗥𝗠 𝗜𝗡𝗦𝗧𝗥𝗨𝗖𝗧𝗜𝗢𝗡𝗦 ⚠️ ✪ 𝗖𝗼𝗺𝗽𝗹𝗲𝘁𝗲 𝗮𝗹𝗹 𝗿𝗲𝗹𝗲𝘃𝗮𝗻𝘁 𝘀𝗲𝗰𝘁𝗶𝗼𝗻𝘀 ✪ 𝗣𝗿𝗼𝘃𝗶𝗱𝗲 𝗱𝗲𝘁𝗮𝗶𝗹𝗲𝗱 𝗮𝗻𝘀…"
type textarea "x"
type textarea "⚠️ 𝗙𝗢𝗥𝗠 𝗜𝗡𝗦𝗧𝗥𝗨𝗖𝗧𝗜𝗢𝗡𝗦 ⚠️ ✪ 𝗖𝗼𝗺𝗽𝗹𝗲𝘁𝗲 𝗮𝗹𝗹 𝗿𝗲𝗹𝗲𝘃𝗮𝗻𝘁 𝘀𝗲𝗰𝘁𝗶𝗼𝗻𝘀 ✪ 𝗣𝗿𝗼𝘃𝗶𝗱𝗲 𝗱𝗲𝘁𝗮𝗶𝗹𝗲𝗱 𝗮𝗻𝘀…"
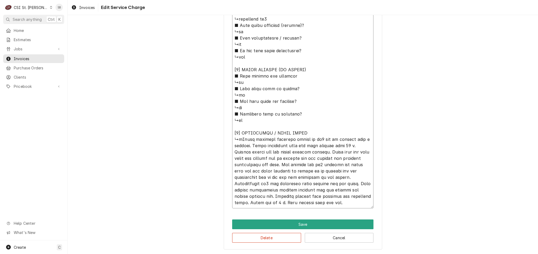
type textarea "x"
type textarea "⚠️ 𝗙𝗢𝗥𝗠 𝗜𝗡𝗦𝗧𝗥𝗨𝗖𝗧𝗜𝗢𝗡𝗦 ⚠️ ✪ 𝗖𝗼𝗺𝗽𝗹𝗲𝘁𝗲 𝗮𝗹𝗹 𝗿𝗲𝗹𝗲𝘃𝗮𝗻𝘁 𝘀𝗲𝗰𝘁𝗶𝗼𝗻𝘀 ✪ 𝗣𝗿𝗼𝘃𝗶𝗱𝗲 𝗱𝗲𝘁𝗮𝗶𝗹𝗲𝗱 𝗮𝗻𝘀…"
type textarea "x"
type textarea "⚠️ 𝗙𝗢𝗥𝗠 𝗜𝗡𝗦𝗧𝗥𝗨𝗖𝗧𝗜𝗢𝗡𝗦 ⚠️ ✪ 𝗖𝗼𝗺𝗽𝗹𝗲𝘁𝗲 𝗮𝗹𝗹 𝗿𝗲𝗹𝗲𝘃𝗮𝗻𝘁 𝘀𝗲𝗰𝘁𝗶𝗼𝗻𝘀 ✪ 𝗣𝗿𝗼𝘃𝗶𝗱𝗲 𝗱𝗲𝘁𝗮𝗶𝗹𝗲𝗱 𝗮𝗻𝘀…"
type textarea "x"
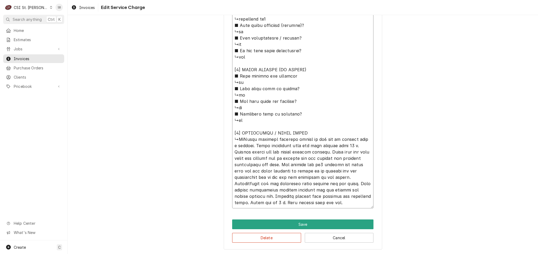
type textarea "⚠️ 𝗙𝗢𝗥𝗠 𝗜𝗡𝗦𝗧𝗥𝗨𝗖𝗧𝗜𝗢𝗡𝗦 ⚠️ ✪ 𝗖𝗼𝗺𝗽𝗹𝗲𝘁𝗲 𝗮𝗹𝗹 𝗿𝗲𝗹𝗲𝘃𝗮𝗻𝘁 𝘀𝗲𝗰𝘁𝗶𝗼𝗻𝘀 ✪ 𝗣𝗿𝗼𝘃𝗶𝗱𝗲 𝗱𝗲𝘁𝗮𝗶𝗹𝗲𝗱 𝗮𝗻𝘀…"
type textarea "x"
type textarea "⚠️ 𝗙𝗢𝗥𝗠 𝗜𝗡𝗦𝗧𝗥𝗨𝗖𝗧𝗜𝗢𝗡𝗦 ⚠️ ✪ 𝗖𝗼𝗺𝗽𝗹𝗲𝘁𝗲 𝗮𝗹𝗹 𝗿𝗲𝗹𝗲𝘃𝗮𝗻𝘁 𝘀𝗲𝗰𝘁𝗶𝗼𝗻𝘀 ✪ 𝗣𝗿𝗼𝘃𝗶𝗱𝗲 𝗱𝗲𝘁𝗮𝗶𝗹𝗲𝗱 𝗮𝗻𝘀…"
type textarea "x"
type textarea "⚠️ 𝗙𝗢𝗥𝗠 𝗜𝗡𝗦𝗧𝗥𝗨𝗖𝗧𝗜𝗢𝗡𝗦 ⚠️ ✪ 𝗖𝗼𝗺𝗽𝗹𝗲𝘁𝗲 𝗮𝗹𝗹 𝗿𝗲𝗹𝗲𝘃𝗮𝗻𝘁 𝘀𝗲𝗰𝘁𝗶𝗼𝗻𝘀 ✪ 𝗣𝗿𝗼𝘃𝗶𝗱𝗲 𝗱𝗲𝘁𝗮𝗶𝗹𝗲𝗱 𝗮𝗻𝘀…"
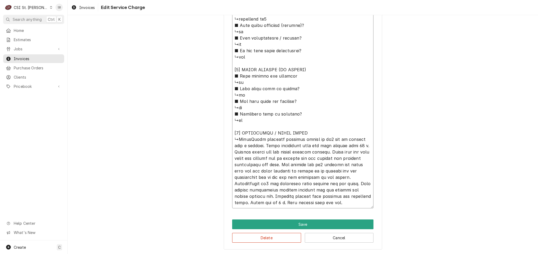
type textarea "x"
type textarea "⚠️ 𝗙𝗢𝗥𝗠 𝗜𝗡𝗦𝗧𝗥𝗨𝗖𝗧𝗜𝗢𝗡𝗦 ⚠️ ✪ 𝗖𝗼𝗺𝗽𝗹𝗲𝘁𝗲 𝗮𝗹𝗹 𝗿𝗲𝗹𝗲𝘃𝗮𝗻𝘁 𝘀𝗲𝗰𝘁𝗶𝗼𝗻𝘀 ✪ 𝗣𝗿𝗼𝘃𝗶𝗱𝗲 𝗱𝗲𝘁𝗮𝗶𝗹𝗲𝗱 𝗮𝗻𝘀…"
type textarea "x"
type textarea "⚠️ 𝗙𝗢𝗥𝗠 𝗜𝗡𝗦𝗧𝗥𝗨𝗖𝗧𝗜𝗢𝗡𝗦 ⚠️ ✪ 𝗖𝗼𝗺𝗽𝗹𝗲𝘁𝗲 𝗮𝗹𝗹 𝗿𝗲𝗹𝗲𝘃𝗮𝗻𝘁 𝘀𝗲𝗰𝘁𝗶𝗼𝗻𝘀 ✪ 𝗣𝗿𝗼𝘃𝗶𝗱𝗲 𝗱𝗲𝘁𝗮𝗶𝗹𝗲𝗱 𝗮𝗻𝘀…"
type textarea "x"
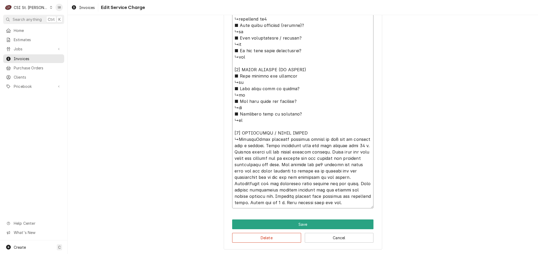
type textarea "⚠️ 𝗙𝗢𝗥𝗠 𝗜𝗡𝗦𝗧𝗥𝗨𝗖𝗧𝗜𝗢𝗡𝗦 ⚠️ ✪ 𝗖𝗼𝗺𝗽𝗹𝗲𝘁𝗲 𝗮𝗹𝗹 𝗿𝗲𝗹𝗲𝘃𝗮𝗻𝘁 𝘀𝗲𝗰𝘁𝗶𝗼𝗻𝘀 ✪ 𝗣𝗿𝗼𝘃𝗶𝗱𝗲 𝗱𝗲𝘁𝗮𝗶𝗹𝗲𝗱 𝗮𝗻𝘀…"
type textarea "x"
type textarea "⚠️ 𝗙𝗢𝗥𝗠 𝗜𝗡𝗦𝗧𝗥𝗨𝗖𝗧𝗜𝗢𝗡𝗦 ⚠️ ✪ 𝗖𝗼𝗺𝗽𝗹𝗲𝘁𝗲 𝗮𝗹𝗹 𝗿𝗲𝗹𝗲𝘃𝗮𝗻𝘁 𝘀𝗲𝗰𝘁𝗶𝗼𝗻𝘀 ✪ 𝗣𝗿𝗼𝘃𝗶𝗱𝗲 𝗱𝗲𝘁𝗮𝗶𝗹𝗲𝗱 𝗮𝗻𝘀…"
type textarea "x"
type textarea "⚠️ 𝗙𝗢𝗥𝗠 𝗜𝗡𝗦𝗧𝗥𝗨𝗖𝗧𝗜𝗢𝗡𝗦 ⚠️ ✪ 𝗖𝗼𝗺𝗽𝗹𝗲𝘁𝗲 𝗮𝗹𝗹 𝗿𝗲𝗹𝗲𝘃𝗮𝗻𝘁 𝘀𝗲𝗰𝘁𝗶𝗼𝗻𝘀 ✪ 𝗣𝗿𝗼𝘃𝗶𝗱𝗲 𝗱𝗲𝘁𝗮𝗶𝗹𝗲𝗱 𝗮𝗻𝘀…"
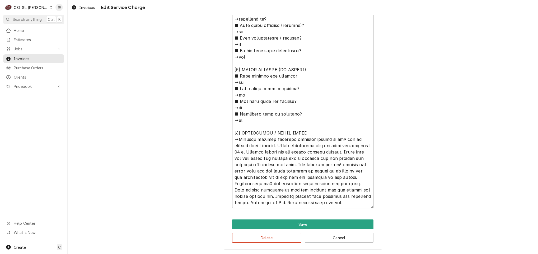
type textarea "x"
type textarea "⚠️ 𝗙𝗢𝗥𝗠 𝗜𝗡𝗦𝗧𝗥𝗨𝗖𝗧𝗜𝗢𝗡𝗦 ⚠️ ✪ 𝗖𝗼𝗺𝗽𝗹𝗲𝘁𝗲 𝗮𝗹𝗹 𝗿𝗲𝗹𝗲𝘃𝗮𝗻𝘁 𝘀𝗲𝗰𝘁𝗶𝗼𝗻𝘀 ✪ 𝗣𝗿𝗼𝘃𝗶𝗱𝗲 𝗱𝗲𝘁𝗮𝗶𝗹𝗲𝗱 𝗮𝗻𝘀…"
type textarea "x"
type textarea "⚠️ 𝗙𝗢𝗥𝗠 𝗜𝗡𝗦𝗧𝗥𝗨𝗖𝗧𝗜𝗢𝗡𝗦 ⚠️ ✪ 𝗖𝗼𝗺𝗽𝗹𝗲𝘁𝗲 𝗮𝗹𝗹 𝗿𝗲𝗹𝗲𝘃𝗮𝗻𝘁 𝘀𝗲𝗰𝘁𝗶𝗼𝗻𝘀 ✪ 𝗣𝗿𝗼𝘃𝗶𝗱𝗲 𝗱𝗲𝘁𝗮𝗶𝗹𝗲𝗱 𝗮𝗻𝘀…"
type textarea "x"
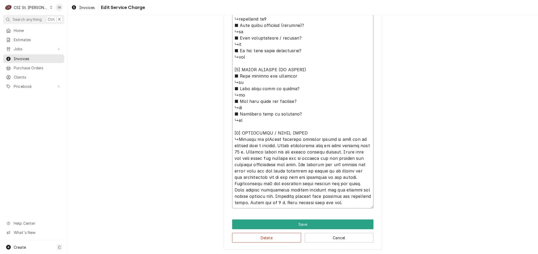
type textarea "⚠️ 𝗙𝗢𝗥𝗠 𝗜𝗡𝗦𝗧𝗥𝗨𝗖𝗧𝗜𝗢𝗡𝗦 ⚠️ ✪ 𝗖𝗼𝗺𝗽𝗹𝗲𝘁𝗲 𝗮𝗹𝗹 𝗿𝗲𝗹𝗲𝘃𝗮𝗻𝘁 𝘀𝗲𝗰𝘁𝗶𝗼𝗻𝘀 ✪ 𝗣𝗿𝗼𝘃𝗶𝗱𝗲 𝗱𝗲𝘁𝗮𝗶𝗹𝗲𝗱 𝗮𝗻𝘀…"
type textarea "x"
type textarea "⚠️ 𝗙𝗢𝗥𝗠 𝗜𝗡𝗦𝗧𝗥𝗨𝗖𝗧𝗜𝗢𝗡𝗦 ⚠️ ✪ 𝗖𝗼𝗺𝗽𝗹𝗲𝘁𝗲 𝗮𝗹𝗹 𝗿𝗲𝗹𝗲𝘃𝗮𝗻𝘁 𝘀𝗲𝗰𝘁𝗶𝗼𝗻𝘀 ✪ 𝗣𝗿𝗼𝘃𝗶𝗱𝗲 𝗱𝗲𝘁𝗮𝗶𝗹𝗲𝗱 𝗮𝗻𝘀…"
type textarea "x"
type textarea "⚠️ 𝗙𝗢𝗥𝗠 𝗜𝗡𝗦𝗧𝗥𝗨𝗖𝗧𝗜𝗢𝗡𝗦 ⚠️ ✪ 𝗖𝗼𝗺𝗽𝗹𝗲𝘁𝗲 𝗮𝗹𝗹 𝗿𝗲𝗹𝗲𝘃𝗮𝗻𝘁 𝘀𝗲𝗰𝘁𝗶𝗼𝗻𝘀 ✪ 𝗣𝗿𝗼𝘃𝗶𝗱𝗲 𝗱𝗲𝘁𝗮𝗶𝗹𝗲𝗱 𝗮𝗻𝘀…"
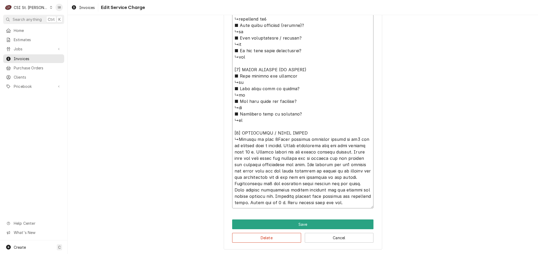
type textarea "x"
type textarea "⚠️ 𝗙𝗢𝗥𝗠 𝗜𝗡𝗦𝗧𝗥𝗨𝗖𝗧𝗜𝗢𝗡𝗦 ⚠️ ✪ 𝗖𝗼𝗺𝗽𝗹𝗲𝘁𝗲 𝗮𝗹𝗹 𝗿𝗲𝗹𝗲𝘃𝗮𝗻𝘁 𝘀𝗲𝗰𝘁𝗶𝗼𝗻𝘀 ✪ 𝗣𝗿𝗼𝘃𝗶𝗱𝗲 𝗱𝗲𝘁𝗮𝗶𝗹𝗲𝗱 𝗮𝗻𝘀…"
type textarea "x"
type textarea "⚠️ 𝗙𝗢𝗥𝗠 𝗜𝗡𝗦𝗧𝗥𝗨𝗖𝗧𝗜𝗢𝗡𝗦 ⚠️ ✪ 𝗖𝗼𝗺𝗽𝗹𝗲𝘁𝗲 𝗮𝗹𝗹 𝗿𝗲𝗹𝗲𝘃𝗮𝗻𝘁 𝘀𝗲𝗰𝘁𝗶𝗼𝗻𝘀 ✪ 𝗣𝗿𝗼𝘃𝗶𝗱𝗲 𝗱𝗲𝘁𝗮𝗶𝗹𝗲𝗱 𝗮𝗻𝘀…"
type textarea "x"
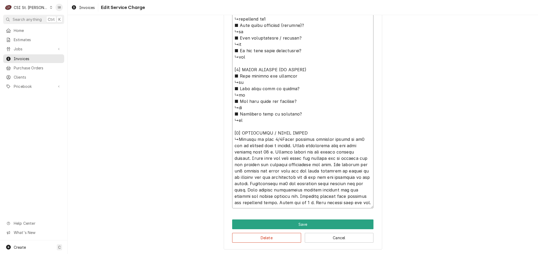
type textarea "⚠️ 𝗙𝗢𝗥𝗠 𝗜𝗡𝗦𝗧𝗥𝗨𝗖𝗧𝗜𝗢𝗡𝗦 ⚠️ ✪ 𝗖𝗼𝗺𝗽𝗹𝗲𝘁𝗲 𝗮𝗹𝗹 𝗿𝗲𝗹𝗲𝘃𝗮𝗻𝘁 𝘀𝗲𝗰𝘁𝗶𝗼𝗻𝘀 ✪ 𝗣𝗿𝗼𝘃𝗶𝗱𝗲 𝗱𝗲𝘁𝗮𝗶𝗹𝗲𝗱 𝗮𝗻𝘀…"
type textarea "x"
type textarea "⚠️ 𝗙𝗢𝗥𝗠 𝗜𝗡𝗦𝗧𝗥𝗨𝗖𝗧𝗜𝗢𝗡𝗦 ⚠️ ✪ 𝗖𝗼𝗺𝗽𝗹𝗲𝘁𝗲 𝗮𝗹𝗹 𝗿𝗲𝗹𝗲𝘃𝗮𝗻𝘁 𝘀𝗲𝗰𝘁𝗶𝗼𝗻𝘀 ✪ 𝗣𝗿𝗼𝘃𝗶𝗱𝗲 𝗱𝗲𝘁𝗮𝗶𝗹𝗲𝗱 𝗮𝗻𝘀…"
type textarea "x"
type textarea "⚠️ 𝗙𝗢𝗥𝗠 𝗜𝗡𝗦𝗧𝗥𝗨𝗖𝗧𝗜𝗢𝗡𝗦 ⚠️ ✪ 𝗖𝗼𝗺𝗽𝗹𝗲𝘁𝗲 𝗮𝗹𝗹 𝗿𝗲𝗹𝗲𝘃𝗮𝗻𝘁 𝘀𝗲𝗰𝘁𝗶𝗼𝗻𝘀 ✪ 𝗣𝗿𝗼𝘃𝗶𝗱𝗲 𝗱𝗲𝘁𝗮𝗶𝗹𝗲𝗱 𝗮𝗻𝘀…"
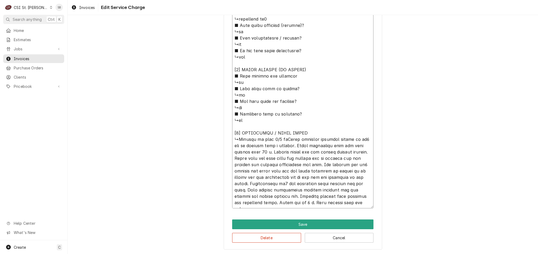
type textarea "x"
type textarea "⚠️ 𝗙𝗢𝗥𝗠 𝗜𝗡𝗦𝗧𝗥𝗨𝗖𝗧𝗜𝗢𝗡𝗦 ⚠️ ✪ 𝗖𝗼𝗺𝗽𝗹𝗲𝘁𝗲 𝗮𝗹𝗹 𝗿𝗲𝗹𝗲𝘃𝗮𝗻𝘁 𝘀𝗲𝗰𝘁𝗶𝗼𝗻𝘀 ✪ 𝗣𝗿𝗼𝘃𝗶𝗱𝗲 𝗱𝗲𝘁𝗮𝗶𝗹𝗲𝗱 𝗮𝗻𝘀…"
type textarea "x"
type textarea "⚠️ 𝗙𝗢𝗥𝗠 𝗜𝗡𝗦𝗧𝗥𝗨𝗖𝗧𝗜𝗢𝗡𝗦 ⚠️ ✪ 𝗖𝗼𝗺𝗽𝗹𝗲𝘁𝗲 𝗮𝗹𝗹 𝗿𝗲𝗹𝗲𝘃𝗮𝗻𝘁 𝘀𝗲𝗰𝘁𝗶𝗼𝗻𝘀 ✪ 𝗣𝗿𝗼𝘃𝗶𝗱𝗲 𝗱𝗲𝘁𝗮𝗶𝗹𝗲𝗱 𝗮𝗻𝘀…"
type textarea "x"
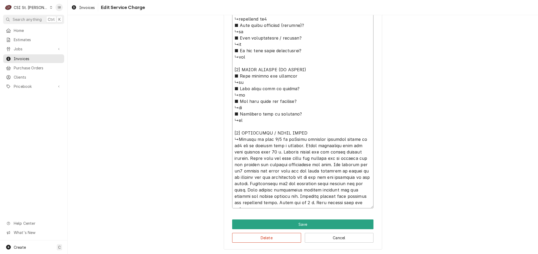
type textarea "⚠️ 𝗙𝗢𝗥𝗠 𝗜𝗡𝗦𝗧𝗥𝗨𝗖𝗧𝗜𝗢𝗡𝗦 ⚠️ ✪ 𝗖𝗼𝗺𝗽𝗹𝗲𝘁𝗲 𝗮𝗹𝗹 𝗿𝗲𝗹𝗲𝘃𝗮𝗻𝘁 𝘀𝗲𝗰𝘁𝗶𝗼𝗻𝘀 ✪ 𝗣𝗿𝗼𝘃𝗶𝗱𝗲 𝗱𝗲𝘁𝗮𝗶𝗹𝗲𝗱 𝗮𝗻𝘀…"
type textarea "x"
type textarea "⚠️ 𝗙𝗢𝗥𝗠 𝗜𝗡𝗦𝗧𝗥𝗨𝗖𝗧𝗜𝗢𝗡𝗦 ⚠️ ✪ 𝗖𝗼𝗺𝗽𝗹𝗲𝘁𝗲 𝗮𝗹𝗹 𝗿𝗲𝗹𝗲𝘃𝗮𝗻𝘁 𝘀𝗲𝗰𝘁𝗶𝗼𝗻𝘀 ✪ 𝗣𝗿𝗼𝘃𝗶𝗱𝗲 𝗱𝗲𝘁𝗮𝗶𝗹𝗲𝗱 𝗮𝗻𝘀…"
type textarea "x"
type textarea "⚠️ 𝗙𝗢𝗥𝗠 𝗜𝗡𝗦𝗧𝗥𝗨𝗖𝗧𝗜𝗢𝗡𝗦 ⚠️ ✪ 𝗖𝗼𝗺𝗽𝗹𝗲𝘁𝗲 𝗮𝗹𝗹 𝗿𝗲𝗹𝗲𝘃𝗮𝗻𝘁 𝘀𝗲𝗰𝘁𝗶𝗼𝗻𝘀 ✪ 𝗣𝗿𝗼𝘃𝗶𝗱𝗲 𝗱𝗲𝘁𝗮𝗶𝗹𝗲𝗱 𝗮𝗻𝘀…"
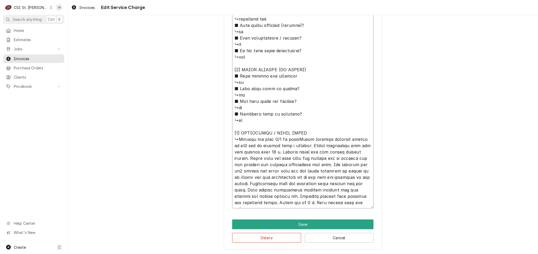
type textarea "x"
type textarea "⚠️ 𝗙𝗢𝗥𝗠 𝗜𝗡𝗦𝗧𝗥𝗨𝗖𝗧𝗜𝗢𝗡𝗦 ⚠️ ✪ 𝗖𝗼𝗺𝗽𝗹𝗲𝘁𝗲 𝗮𝗹𝗹 𝗿𝗲𝗹𝗲𝘃𝗮𝗻𝘁 𝘀𝗲𝗰𝘁𝗶𝗼𝗻𝘀 ✪ 𝗣𝗿𝗼𝘃𝗶𝗱𝗲 𝗱𝗲𝘁𝗮𝗶𝗹𝗲𝗱 𝗮𝗻𝘀…"
type textarea "x"
type textarea "⚠️ 𝗙𝗢𝗥𝗠 𝗜𝗡𝗦𝗧𝗥𝗨𝗖𝗧𝗜𝗢𝗡𝗦 ⚠️ ✪ 𝗖𝗼𝗺𝗽𝗹𝗲𝘁𝗲 𝗮𝗹𝗹 𝗿𝗲𝗹𝗲𝘃𝗮𝗻𝘁 𝘀𝗲𝗰𝘁𝗶𝗼𝗻𝘀 ✪ 𝗣𝗿𝗼𝘃𝗶𝗱𝗲 𝗱𝗲𝘁𝗮𝗶𝗹𝗲𝗱 𝗮𝗻𝘀…"
type textarea "x"
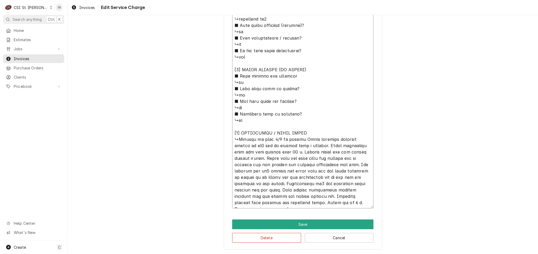
type textarea "⚠️ 𝗙𝗢𝗥𝗠 𝗜𝗡𝗦𝗧𝗥𝗨𝗖𝗧𝗜𝗢𝗡𝗦 ⚠️ ✪ 𝗖𝗼𝗺𝗽𝗹𝗲𝘁𝗲 𝗮𝗹𝗹 𝗿𝗲𝗹𝗲𝘃𝗮𝗻𝘁 𝘀𝗲𝗰𝘁𝗶𝗼𝗻𝘀 ✪ 𝗣𝗿𝗼𝘃𝗶𝗱𝗲 𝗱𝗲𝘁𝗮𝗶𝗹𝗲𝗱 𝗮𝗻𝘀…"
type textarea "x"
type textarea "⚠️ 𝗙𝗢𝗥𝗠 𝗜𝗡𝗦𝗧𝗥𝗨𝗖𝗧𝗜𝗢𝗡𝗦 ⚠️ ✪ 𝗖𝗼𝗺𝗽𝗹𝗲𝘁𝗲 𝗮𝗹𝗹 𝗿𝗲𝗹𝗲𝘃𝗮𝗻𝘁 𝘀𝗲𝗰𝘁𝗶𝗼𝗻𝘀 ✪ 𝗣𝗿𝗼𝘃𝗶𝗱𝗲 𝗱𝗲𝘁𝗮𝗶𝗹𝗲𝗱 𝗮𝗻𝘀…"
type textarea "x"
type textarea "⚠️ 𝗙𝗢𝗥𝗠 𝗜𝗡𝗦𝗧𝗥𝗨𝗖𝗧𝗜𝗢𝗡𝗦 ⚠️ ✪ 𝗖𝗼𝗺𝗽𝗹𝗲𝘁𝗲 𝗮𝗹𝗹 𝗿𝗲𝗹𝗲𝘃𝗮𝗻𝘁 𝘀𝗲𝗰𝘁𝗶𝗼𝗻𝘀 ✪ 𝗣𝗿𝗼𝘃𝗶𝗱𝗲 𝗱𝗲𝘁𝗮𝗶𝗹𝗲𝗱 𝗮𝗻𝘀…"
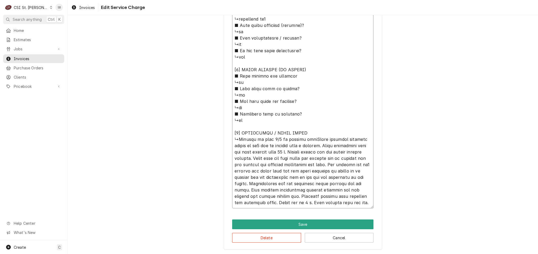
type textarea "x"
type textarea "⚠️ 𝗙𝗢𝗥𝗠 𝗜𝗡𝗦𝗧𝗥𝗨𝗖𝗧𝗜𝗢𝗡𝗦 ⚠️ ✪ 𝗖𝗼𝗺𝗽𝗹𝗲𝘁𝗲 𝗮𝗹𝗹 𝗿𝗲𝗹𝗲𝘃𝗮𝗻𝘁 𝘀𝗲𝗰𝘁𝗶𝗼𝗻𝘀 ✪ 𝗣𝗿𝗼𝘃𝗶𝗱𝗲 𝗱𝗲𝘁𝗮𝗶𝗹𝗲𝗱 𝗮𝗻𝘀…"
type textarea "x"
type textarea "⚠️ 𝗙𝗢𝗥𝗠 𝗜𝗡𝗦𝗧𝗥𝗨𝗖𝗧𝗜𝗢𝗡𝗦 ⚠️ ✪ 𝗖𝗼𝗺𝗽𝗹𝗲𝘁𝗲 𝗮𝗹𝗹 𝗿𝗲𝗹𝗲𝘃𝗮𝗻𝘁 𝘀𝗲𝗰𝘁𝗶𝗼𝗻𝘀 ✪ 𝗣𝗿𝗼𝘃𝗶𝗱𝗲 𝗱𝗲𝘁𝗮𝗶𝗹𝗲𝗱 𝗮𝗻𝘀…"
type textarea "x"
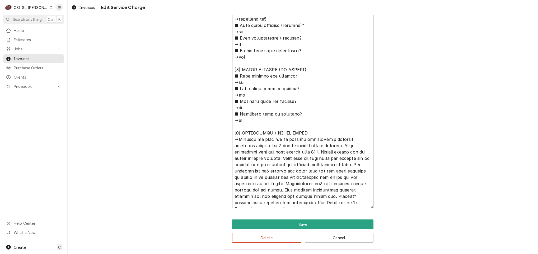
type textarea "⚠️ 𝗙𝗢𝗥𝗠 𝗜𝗡𝗦𝗧𝗥𝗨𝗖𝗧𝗜𝗢𝗡𝗦 ⚠️ ✪ 𝗖𝗼𝗺𝗽𝗹𝗲𝘁𝗲 𝗮𝗹𝗹 𝗿𝗲𝗹𝗲𝘃𝗮𝗻𝘁 𝘀𝗲𝗰𝘁𝗶𝗼𝗻𝘀 ✪ 𝗣𝗿𝗼𝘃𝗶𝗱𝗲 𝗱𝗲𝘁𝗮𝗶𝗹𝗲𝗱 𝗮𝗻𝘀…"
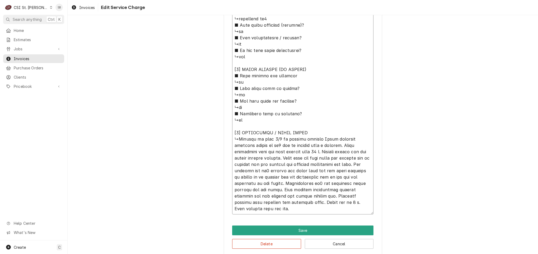
type textarea "x"
type textarea "⚠️ 𝗙𝗢𝗥𝗠 𝗜𝗡𝗦𝗧𝗥𝗨𝗖𝗧𝗜𝗢𝗡𝗦 ⚠️ ✪ 𝗖𝗼𝗺𝗽𝗹𝗲𝘁𝗲 𝗮𝗹𝗹 𝗿𝗲𝗹𝗲𝘃𝗮𝗻𝘁 𝘀𝗲𝗰𝘁𝗶𝗼𝗻𝘀 ✪ 𝗣𝗿𝗼𝘃𝗶𝗱𝗲 𝗱𝗲𝘁𝗮𝗶𝗹𝗲𝗱 𝗮𝗻𝘀…"
type textarea "x"
type textarea "⚠️ 𝗙𝗢𝗥𝗠 𝗜𝗡𝗦𝗧𝗥𝗨𝗖𝗧𝗜𝗢𝗡𝗦 ⚠️ ✪ 𝗖𝗼𝗺𝗽𝗹𝗲𝘁𝗲 𝗮𝗹𝗹 𝗿𝗲𝗹𝗲𝘃𝗮𝗻𝘁 𝘀𝗲𝗰𝘁𝗶𝗼𝗻𝘀 ✪ 𝗣𝗿𝗼𝘃𝗶𝗱𝗲 𝗱𝗲𝘁𝗮𝗶𝗹𝗲𝗱 𝗮𝗻𝘀…"
type textarea "x"
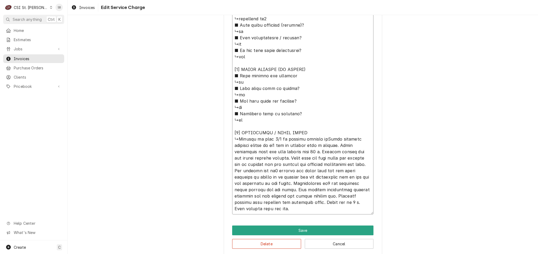
type textarea "⚠️ 𝗙𝗢𝗥𝗠 𝗜𝗡𝗦𝗧𝗥𝗨𝗖𝗧𝗜𝗢𝗡𝗦 ⚠️ ✪ 𝗖𝗼𝗺𝗽𝗹𝗲𝘁𝗲 𝗮𝗹𝗹 𝗿𝗲𝗹𝗲𝘃𝗮𝗻𝘁 𝘀𝗲𝗰𝘁𝗶𝗼𝗻𝘀 ✪ 𝗣𝗿𝗼𝘃𝗶𝗱𝗲 𝗱𝗲𝘁𝗮𝗶𝗹𝗲𝗱 𝗮𝗻𝘀…"
paste textarea "Walk in freezer temp hasn't dipped below 17 degrees for the past 2 days. Usuall…"
type textarea "x"
type textarea "⚠️ 𝗙𝗢𝗥𝗠 𝗜𝗡𝗦𝗧𝗥𝗨𝗖𝗧𝗜𝗢𝗡𝗦 ⚠️ ✪ 𝗖𝗼𝗺𝗽𝗹𝗲𝘁𝗲 𝗮𝗹𝗹 𝗿𝗲𝗹𝗲𝘃𝗮𝗻𝘁 𝘀𝗲𝗰𝘁𝗶𝗼𝗻𝘀 ✪ 𝗣𝗿𝗼𝘃𝗶𝗱𝗲 𝗱𝗲𝘁𝗮𝗶𝗹𝗲𝗱 𝗮𝗻𝘀…"
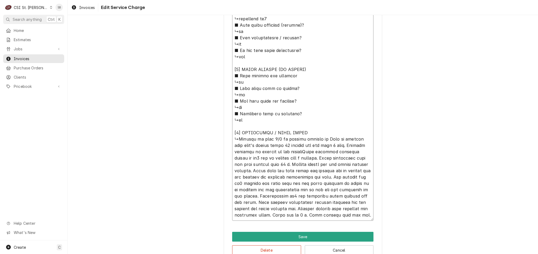
type textarea "x"
type textarea "⚠️ 𝗙𝗢𝗥𝗠 𝗜𝗡𝗦𝗧𝗥𝗨𝗖𝗧𝗜𝗢𝗡𝗦 ⚠️ ✪ 𝗖𝗼𝗺𝗽𝗹𝗲𝘁𝗲 𝗮𝗹𝗹 𝗿𝗲𝗹𝗲𝘃𝗮𝗻𝘁 𝘀𝗲𝗰𝘁𝗶𝗼𝗻𝘀 ✪ 𝗣𝗿𝗼𝘃𝗶𝗱𝗲 𝗱𝗲𝘁𝗮𝗶𝗹𝗲𝗱 𝗮𝗻𝘀…"
type textarea "x"
drag, startPoint x: 320, startPoint y: 216, endPoint x: 236, endPoint y: 133, distance: 118.4
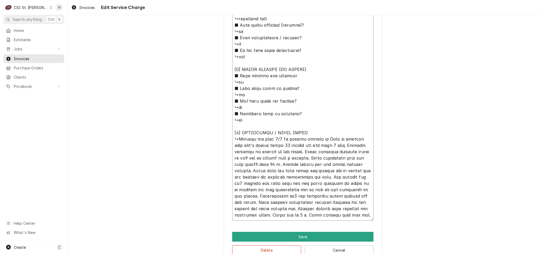
click at [236, 133] on textarea "Service Summary ( optional )" at bounding box center [302, 6] width 141 height 430
type textarea "⚠️ 𝗙𝗢𝗥𝗠 𝗜𝗡𝗦𝗧𝗥𝗨𝗖𝗧𝗜𝗢𝗡𝗦 ⚠️ ✪ 𝗖𝗼𝗺𝗽𝗹𝗲𝘁𝗲 𝗮𝗹𝗹 𝗿𝗲𝗹𝗲𝘃𝗮𝗻𝘁 𝘀𝗲𝗰𝘁𝗶𝗼𝗻𝘀 ✪ 𝗣𝗿𝗼𝘃𝗶𝗱𝗲 𝗱𝗲𝘁𝗮𝗶𝗹𝗲𝗱 𝗮𝗻𝘀…"
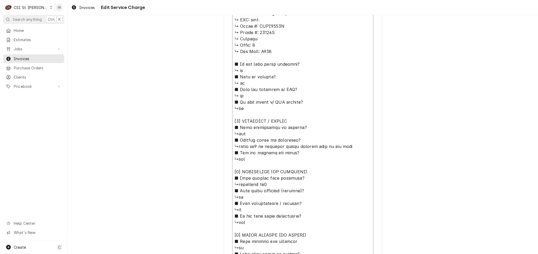
scroll to position [185, 0]
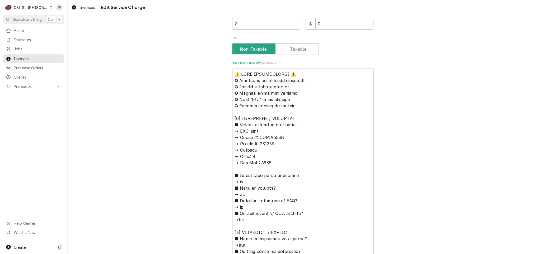
drag, startPoint x: 280, startPoint y: 146, endPoint x: 249, endPoint y: 130, distance: 34.8
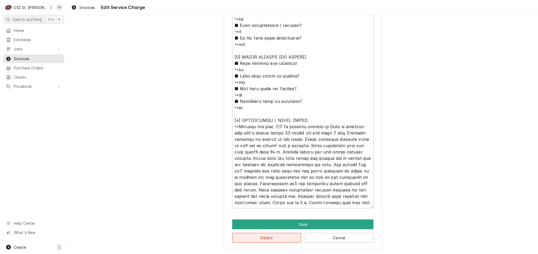
click at [246, 239] on button "Delete" at bounding box center [266, 238] width 69 height 10
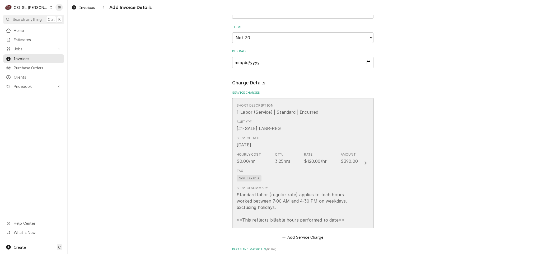
click at [251, 200] on div "Standard labor (regular rate) applies to tech hours worked between 7:00 AM and …" at bounding box center [297, 208] width 121 height 32
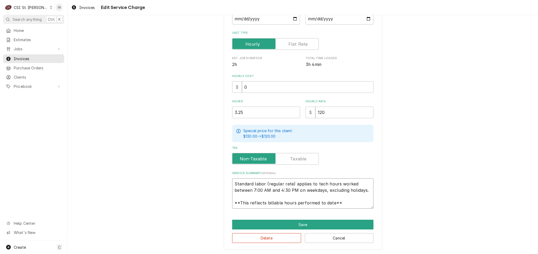
scroll to position [6, 0]
drag, startPoint x: 230, startPoint y: 182, endPoint x: 441, endPoint y: 249, distance: 221.2
click at [435, 249] on div "Use the fields below to edit this service charge Short Description 1-Labor (Ser…" at bounding box center [303, 89] width 470 height 330
type textarea "x"
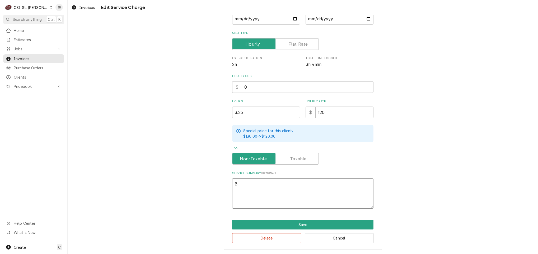
type textarea "Br"
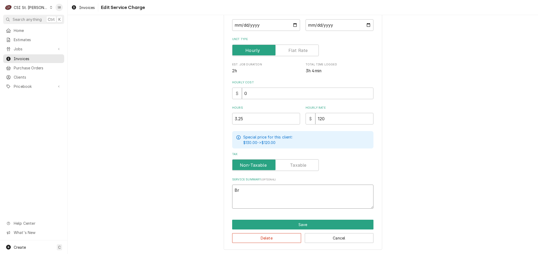
type textarea "x"
type textarea "Bran"
type textarea "x"
type textarea "Brand"
type textarea "x"
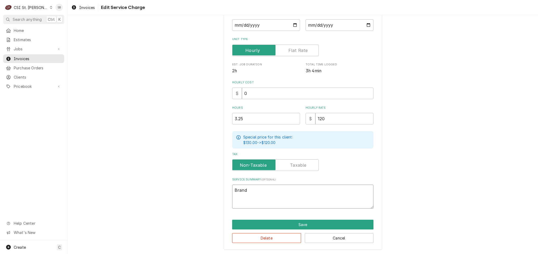
type textarea "Brand:"
type textarea "x"
type textarea "Brand:"
paste textarea "bohn ↳ 𝗠𝗼𝗱𝗲𝗹 #: PALH3583W ↳ 𝗦𝗲𝗿𝗶𝗮𝗹 #: 53950A"
type textarea "x"
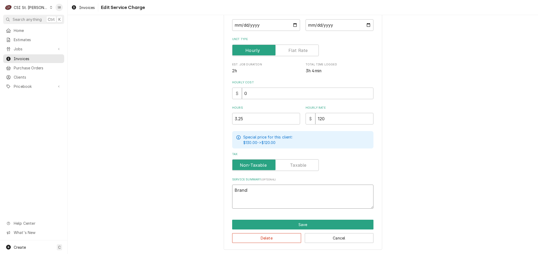
type textarea "Brand: bohn ↳ 𝗠𝗼𝗱𝗲𝗹 #: PALH3583W ↳ 𝗦𝗲𝗿𝗶𝗮𝗹 #: 53950A"
type textarea "x"
type textarea "Brand: ohn ↳ 𝗠𝗼𝗱𝗲𝗹 #: PALH3583W ↳ 𝗦𝗲𝗿𝗶𝗮𝗹 #: 53950A"
type textarea "x"
type textarea "Brand: Bohn ↳ 𝗠𝗼𝗱𝗲𝗹 #: PALH3583W ↳ 𝗦𝗲𝗿𝗶𝗮𝗹 #: 53950A"
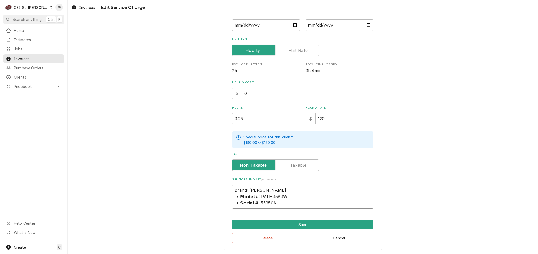
drag, startPoint x: 255, startPoint y: 196, endPoint x: 271, endPoint y: 182, distance: 21.5
click at [271, 182] on div "Service Summary ( optional ) Brand: Bohn ↳ 𝗠𝗼𝗱𝗲𝗹 #: PALH3583W ↳ 𝗦𝗲𝗿𝗶𝗮𝗹 #: 53950A" at bounding box center [302, 193] width 141 height 31
type textarea "x"
type textarea "Brand: Bohn PALH3583W ↳ 𝗦𝗲𝗿𝗶𝗮𝗹 #: 53950A"
type textarea "x"
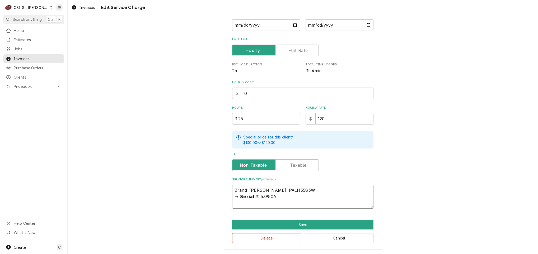
type textarea "Brand: Bohn / PALH3583W ↳ 𝗦𝗲𝗿𝗶𝗮𝗹 #: 53950A"
type textarea "x"
type textarea "Brand: Bohn / PALH3583W ↳ 𝗦𝗲𝗿𝗶𝗮𝗹 #: 53950A"
type textarea "x"
type textarea "Brand: Bohn / M PALH3583W ↳ 𝗦𝗲𝗿𝗶𝗮𝗹 #: 53950A"
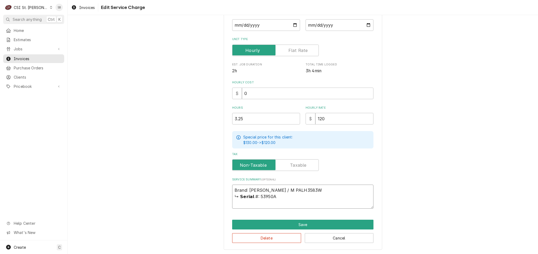
type textarea "x"
type textarea "Brand: Bohn / Mo PALH3583W ↳ 𝗦𝗲𝗿𝗶𝗮𝗹 #: 53950A"
type textarea "x"
type textarea "Brand: Bohn / Mode PALH3583W ↳ 𝗦𝗲𝗿𝗶𝗮𝗹 #: 53950A"
type textarea "x"
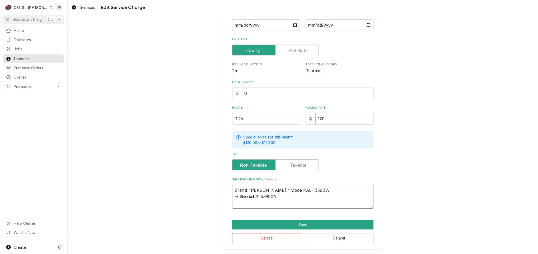
type textarea "Brand: Bohn / Model PALH3583W ↳ 𝗦𝗲𝗿𝗶𝗮𝗹 #: 53950A"
type textarea "x"
type textarea "Brand: Bohn / Model: PALH3583W ↳ 𝗦𝗲𝗿𝗶𝗮𝗹 #: 53950A"
drag, startPoint x: 255, startPoint y: 197, endPoint x: 361, endPoint y: 186, distance: 105.9
click at [361, 186] on textarea "Brand: Bohn / Model: PALH3583W ↳ 𝗦𝗲𝗿𝗶𝗮𝗹 #: 53950A" at bounding box center [302, 197] width 141 height 24
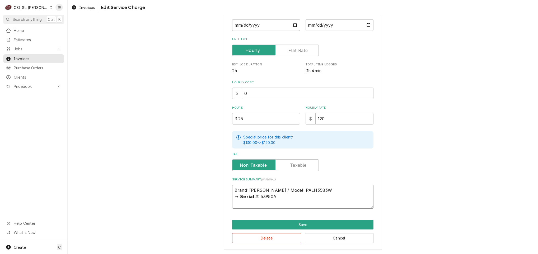
type textarea "x"
type textarea "Brand: Bohn / Model: PALH3583W 53950A"
type textarea "x"
type textarea "Brand: Bohn / Model: PALH3583W /53950A"
type textarea "x"
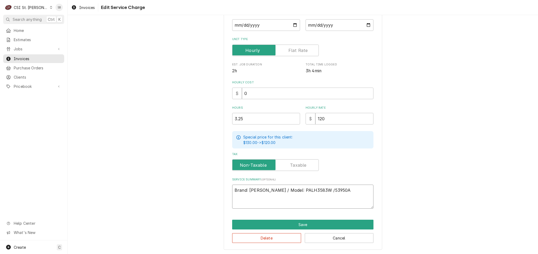
type textarea "Brand: Bohn / Model: PALH3583W / 53950A"
type textarea "x"
type textarea "Brand: Bohn / Model: PALH3583W / S53950A"
type textarea "x"
type textarea "Brand: Bohn / Model: PALH3583W / Se53950A"
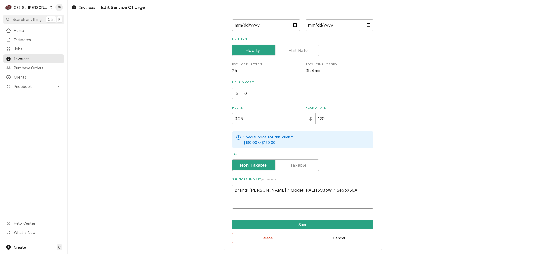
type textarea "x"
type textarea "Brand: Bohn / Model: PALH3583W / Ser53950A"
type textarea "x"
type textarea "Brand: Bohn / Model: PALH3583W / Seri53950A"
type textarea "x"
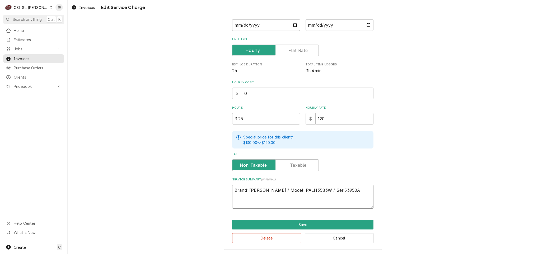
type textarea "Brand: Bohn / Model: PALH3583W / Seria53950A"
type textarea "x"
type textarea "Brand: Bohn / Model: PALH3583W / Serial53950A"
type textarea "x"
type textarea "Brand: Bohn / Model: PALH3583W / Serial:53950A"
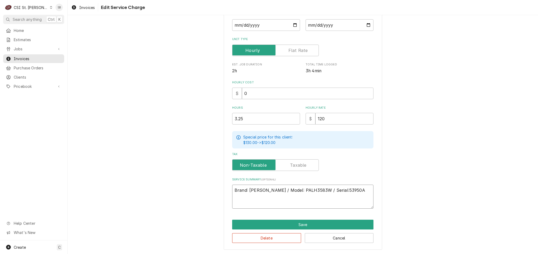
type textarea "x"
type textarea "Brand: Bohn / Model: PALH3583W / Serial: 53950A"
click at [358, 190] on textarea "Brand: Bohn / Model: PALH3583W / Serial: 53950A" at bounding box center [302, 197] width 141 height 24
type textarea "x"
type textarea "Brand: Bohn / Model: PALH3583W / Serial: 53950A"
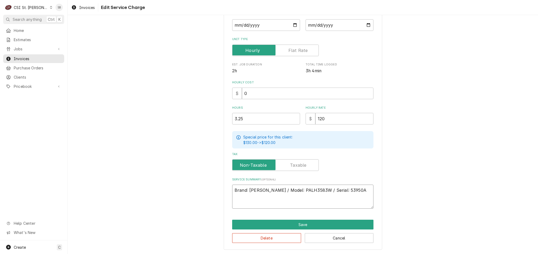
type textarea "x"
type textarea "Brand: Bohn / Model: PALH3583W / Serial: 53950A"
paste textarea "On 09/03, technician arrived on site to inspect a walk-in freezer that had not …"
type textarea "x"
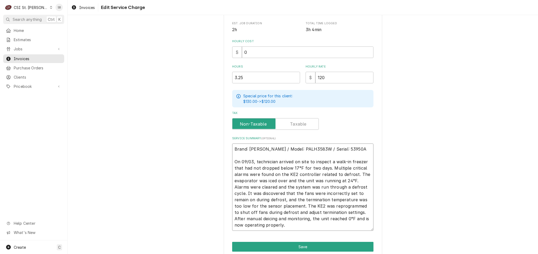
scroll to position [144, 0]
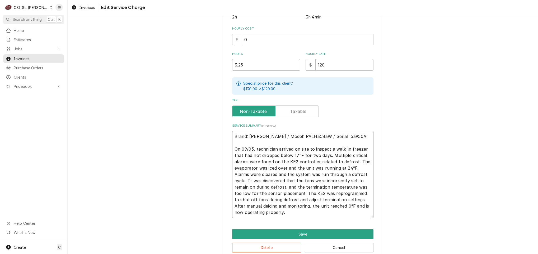
drag, startPoint x: 265, startPoint y: 214, endPoint x: 215, endPoint y: 150, distance: 81.1
click at [215, 150] on div "Use the fields below to edit this service charge Short Description 1-Labor (Ser…" at bounding box center [303, 70] width 470 height 387
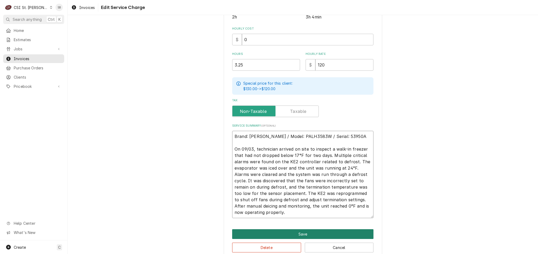
type textarea "Brand: Bohn / Model: PALH3583W / Serial: 53950A On 09/03, technician arrived on…"
click at [273, 232] on button "Save" at bounding box center [302, 235] width 141 height 10
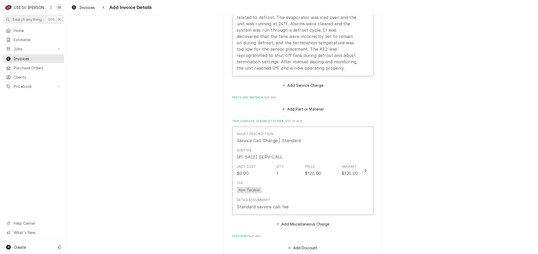
scroll to position [801, 0]
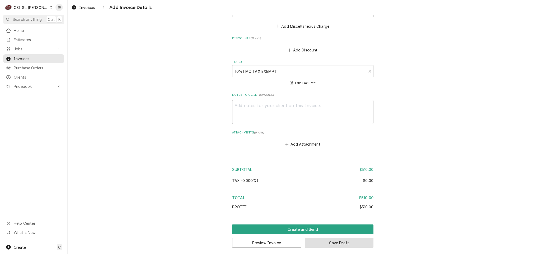
click at [342, 240] on button "Save Draft" at bounding box center [339, 243] width 69 height 10
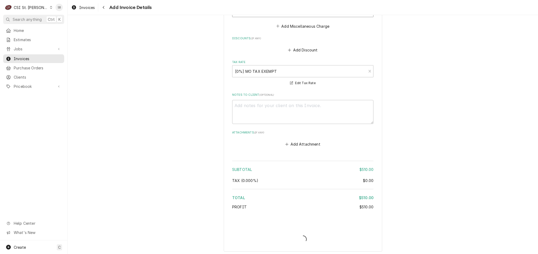
scroll to position [798, 0]
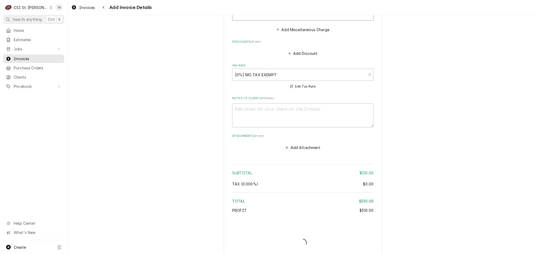
type textarea "x"
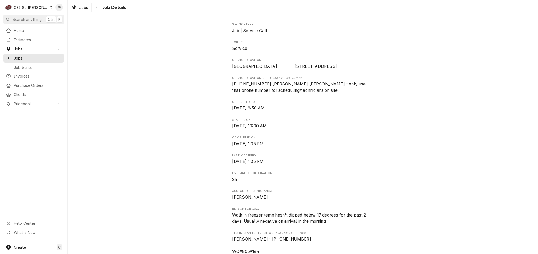
scroll to position [169, 0]
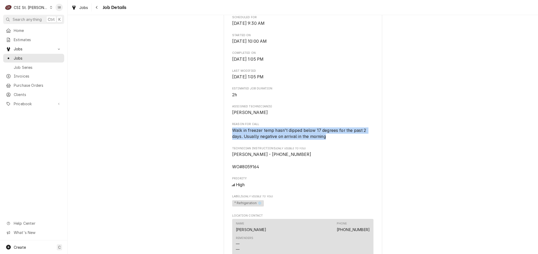
drag, startPoint x: 337, startPoint y: 150, endPoint x: 217, endPoint y: 144, distance: 120.6
click at [217, 144] on div "Completed and Uninvoiced [GEOGRAPHIC_DATA] [GEOGRAPHIC_DATA] [STREET_ADDRESS] O…" at bounding box center [303, 174] width 470 height 644
copy span "Walk in freezer temp hasn't dipped below 17 degrees for the past 2 days. Usuall…"
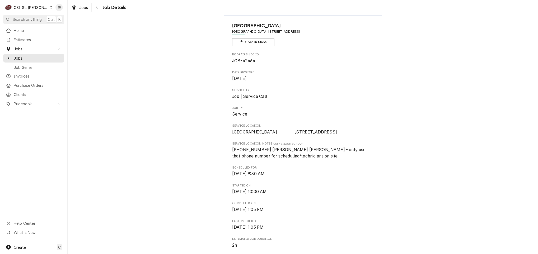
scroll to position [0, 0]
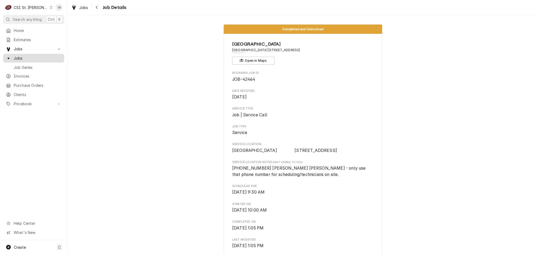
click at [27, 57] on span "Jobs" at bounding box center [38, 58] width 48 height 6
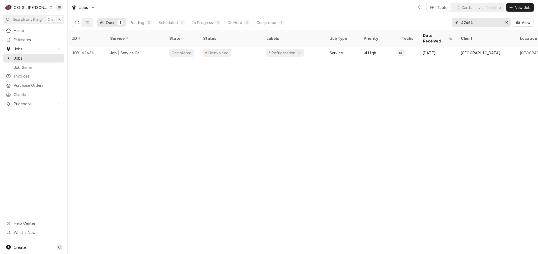
click at [468, 26] on input "42464" at bounding box center [481, 22] width 40 height 8
paste input "7"
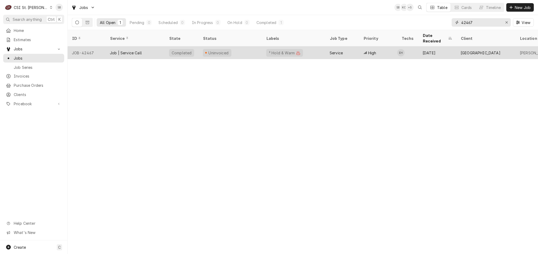
type input "42467"
click at [129, 46] on div "Job | Service Call" at bounding box center [135, 52] width 59 height 13
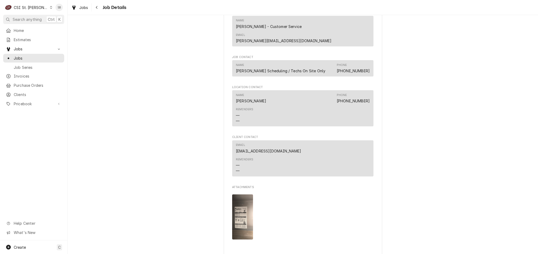
scroll to position [555, 0]
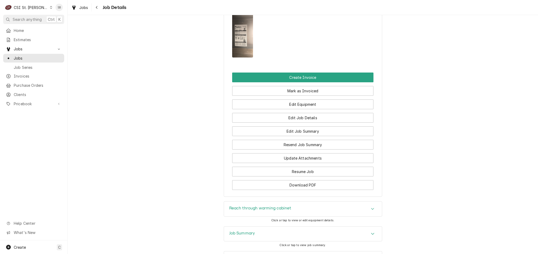
click at [244, 208] on h3 "Reach through warming cabinet" at bounding box center [260, 208] width 62 height 5
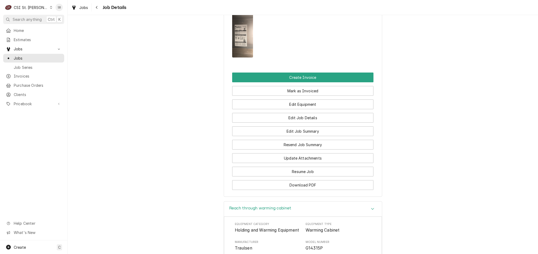
click at [246, 207] on h3 "Reach through warming cabinet" at bounding box center [260, 208] width 62 height 5
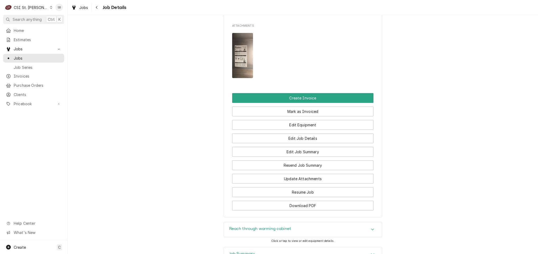
scroll to position [603, 0]
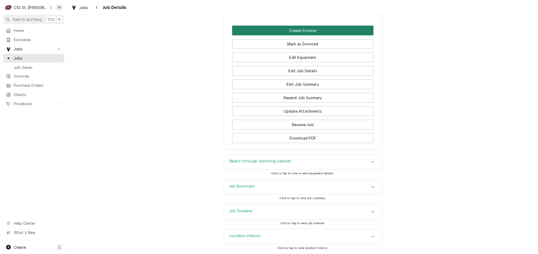
click at [277, 26] on button "Create Invoice" at bounding box center [302, 31] width 141 height 10
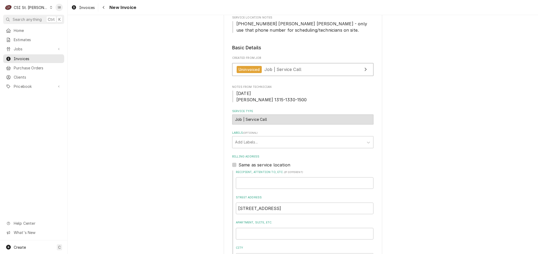
scroll to position [79, 0]
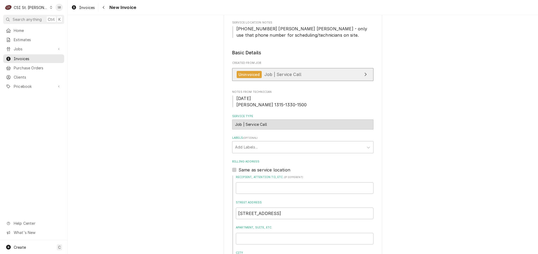
click at [287, 71] on link "Uninvoiced Job | Service Call" at bounding box center [302, 74] width 141 height 13
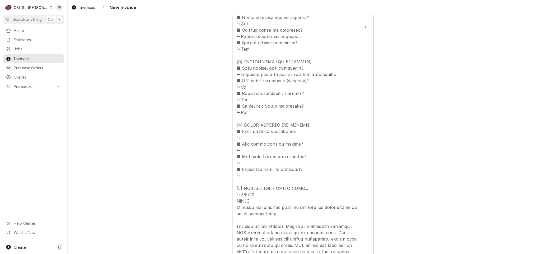
scroll to position [832, 0]
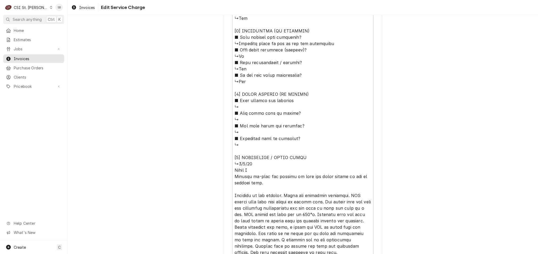
scroll to position [488, 0]
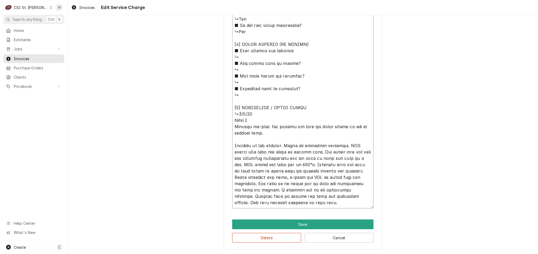
type textarea "x"
type textarea "⚠️ 𝗙𝗢𝗥𝗠 𝗜𝗡𝗦𝗧𝗥𝗨𝗖𝗧𝗜𝗢𝗡𝗦 ⚠️ ✪ 𝗖𝗼𝗺𝗽𝗹𝗲𝘁𝗲 𝗮𝗹𝗹 𝗿𝗲𝗹𝗲𝘃𝗮𝗻𝘁 𝘀𝗲𝗰𝘁𝗶𝗼𝗻𝘀 ✪ 𝗣𝗿𝗼𝘃𝗶𝗱𝗲 𝗱𝗲𝘁𝗮𝗶𝗹𝗲𝗱 𝗮𝗻𝘀…"
type textarea "x"
type textarea "⚠️ 𝗙𝗢𝗥𝗠 𝗜𝗡𝗦𝗧𝗥𝗨𝗖𝗧𝗜𝗢𝗡𝗦 ⚠️ ✪ 𝗖𝗼𝗺𝗽𝗹𝗲𝘁𝗲 𝗮𝗹𝗹 𝗿𝗲𝗹𝗲𝘃𝗮𝗻𝘁 𝘀𝗲𝗰𝘁𝗶𝗼𝗻𝘀 ✪ 𝗣𝗿𝗼𝘃𝗶𝗱𝗲 𝗱𝗲𝘁𝗮𝗶𝗹𝗲𝗱 𝗮𝗻𝘀…"
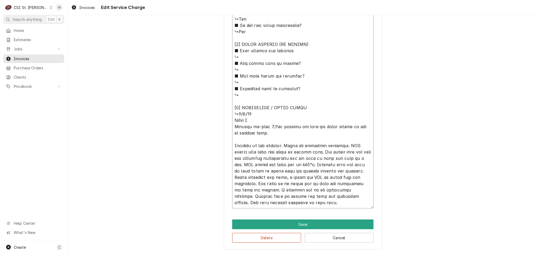
type textarea "x"
type textarea "⚠️ 𝗙𝗢𝗥𝗠 𝗜𝗡𝗦𝗧𝗥𝗨𝗖𝗧𝗜𝗢𝗡𝗦 ⚠️ ✪ 𝗖𝗼𝗺𝗽𝗹𝗲𝘁𝗲 𝗮𝗹𝗹 𝗿𝗲𝗹𝗲𝘃𝗮𝗻𝘁 𝘀𝗲𝗰𝘁𝗶𝗼𝗻𝘀 ✪ 𝗣𝗿𝗼𝘃𝗶𝗱𝗲 𝗱𝗲𝘁𝗮𝗶𝗹𝗲𝗱 𝗮𝗻𝘀…"
type textarea "x"
type textarea "⚠️ 𝗙𝗢𝗥𝗠 𝗜𝗡𝗦𝗧𝗥𝗨𝗖𝗧𝗜𝗢𝗡𝗦 ⚠️ ✪ 𝗖𝗼𝗺𝗽𝗹𝗲𝘁𝗲 𝗮𝗹𝗹 𝗿𝗲𝗹𝗲𝘃𝗮𝗻𝘁 𝘀𝗲𝗰𝘁𝗶𝗼𝗻𝘀 ✪ 𝗣𝗿𝗼𝘃𝗶𝗱𝗲 𝗱𝗲𝘁𝗮𝗶𝗹𝗲𝗱 𝗮𝗻𝘀…"
type textarea "x"
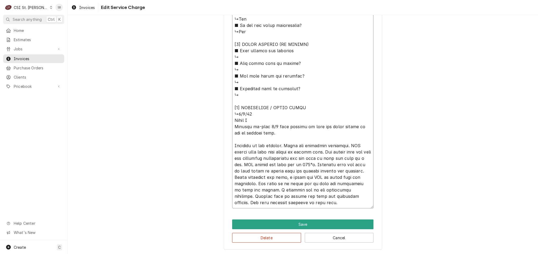
type textarea "⚠️ 𝗙𝗢𝗥𝗠 𝗜𝗡𝗦𝗧𝗥𝗨𝗖𝗧𝗜𝗢𝗡𝗦 ⚠️ ✪ 𝗖𝗼𝗺𝗽𝗹𝗲𝘁𝗲 𝗮𝗹𝗹 𝗿𝗲𝗹𝗲𝘃𝗮𝗻𝘁 𝘀𝗲𝗰𝘁𝗶𝗼𝗻𝘀 ✪ 𝗣𝗿𝗼𝘃𝗶𝗱𝗲 𝗱𝗲𝘁𝗮𝗶𝗹𝗲𝗱 𝗮𝗻𝘀…"
type textarea "x"
type textarea "⚠️ 𝗙𝗢𝗥𝗠 𝗜𝗡𝗦𝗧𝗥𝗨𝗖𝗧𝗜𝗢𝗡𝗦 ⚠️ ✪ 𝗖𝗼𝗺𝗽𝗹𝗲𝘁𝗲 𝗮𝗹𝗹 𝗿𝗲𝗹𝗲𝘃𝗮𝗻𝘁 𝘀𝗲𝗰𝘁𝗶𝗼𝗻𝘀 ✪ 𝗣𝗿𝗼𝘃𝗶𝗱𝗲 𝗱𝗲𝘁𝗮𝗶𝗹𝗲𝗱 𝗮𝗻𝘀…"
type textarea "x"
type textarea "⚠️ 𝗙𝗢𝗥𝗠 𝗜𝗡𝗦𝗧𝗥𝗨𝗖𝗧𝗜𝗢𝗡𝗦 ⚠️ ✪ 𝗖𝗼𝗺𝗽𝗹𝗲𝘁𝗲 𝗮𝗹𝗹 𝗿𝗲𝗹𝗲𝘃𝗮𝗻𝘁 𝘀𝗲𝗰𝘁𝗶𝗼𝗻𝘀 ✪ 𝗣𝗿𝗼𝘃𝗶𝗱𝗲 𝗱𝗲𝘁𝗮𝗶𝗹𝗲𝗱 𝗮𝗻𝘀…"
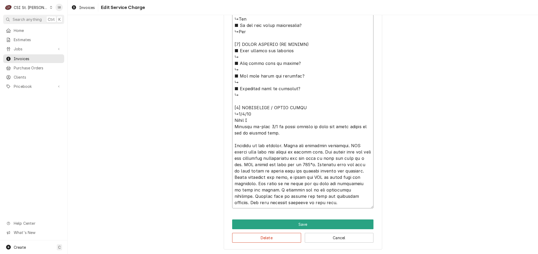
type textarea "x"
type textarea "⚠️ 𝗙𝗢𝗥𝗠 𝗜𝗡𝗦𝗧𝗥𝗨𝗖𝗧𝗜𝗢𝗡𝗦 ⚠️ ✪ 𝗖𝗼𝗺𝗽𝗹𝗲𝘁𝗲 𝗮𝗹𝗹 𝗿𝗲𝗹𝗲𝘃𝗮𝗻𝘁 𝘀𝗲𝗰𝘁𝗶𝗼𝗻𝘀 ✪ 𝗣𝗿𝗼𝘃𝗶𝗱𝗲 𝗱𝗲𝘁𝗮𝗶𝗹𝗲𝗱 𝗮𝗻𝘀…"
type textarea "x"
type textarea "⚠️ 𝗙𝗢𝗥𝗠 𝗜𝗡𝗦𝗧𝗥𝗨𝗖𝗧𝗜𝗢𝗡𝗦 ⚠️ ✪ 𝗖𝗼𝗺𝗽𝗹𝗲𝘁𝗲 𝗮𝗹𝗹 𝗿𝗲𝗹𝗲𝘃𝗮𝗻𝘁 𝘀𝗲𝗰𝘁𝗶𝗼𝗻𝘀 ✪ 𝗣𝗿𝗼𝘃𝗶𝗱𝗲 𝗱𝗲𝘁𝗮𝗶𝗹𝗲𝗱 𝗮𝗻𝘀…"
type textarea "x"
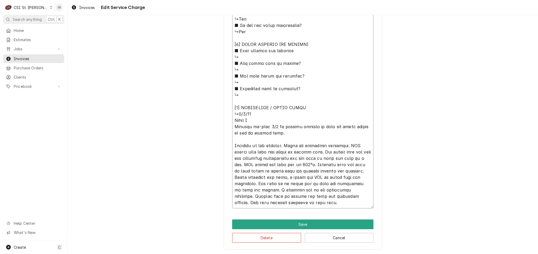
type textarea "⚠️ 𝗙𝗢𝗥𝗠 𝗜𝗡𝗦𝗧𝗥𝗨𝗖𝗧𝗜𝗢𝗡𝗦 ⚠️ ✪ 𝗖𝗼𝗺𝗽𝗹𝗲𝘁𝗲 𝗮𝗹𝗹 𝗿𝗲𝗹𝗲𝘃𝗮𝗻𝘁 𝘀𝗲𝗰𝘁𝗶𝗼𝗻𝘀 ✪ 𝗣𝗿𝗼𝘃𝗶𝗱𝗲 𝗱𝗲𝘁𝗮𝗶𝗹𝗲𝗱 𝗮𝗻𝘀…"
type textarea "x"
type textarea "⚠️ 𝗙𝗢𝗥𝗠 𝗜𝗡𝗦𝗧𝗥𝗨𝗖𝗧𝗜𝗢𝗡𝗦 ⚠️ ✪ 𝗖𝗼𝗺𝗽𝗹𝗲𝘁𝗲 𝗮𝗹𝗹 𝗿𝗲𝗹𝗲𝘃𝗮𝗻𝘁 𝘀𝗲𝗰𝘁𝗶𝗼𝗻𝘀 ✪ 𝗣𝗿𝗼𝘃𝗶𝗱𝗲 𝗱𝗲𝘁𝗮𝗶𝗹𝗲𝗱 𝗮𝗻𝘀…"
type textarea "x"
type textarea "⚠️ 𝗙𝗢𝗥𝗠 𝗜𝗡𝗦𝗧𝗥𝗨𝗖𝗧𝗜𝗢𝗡𝗦 ⚠️ ✪ 𝗖𝗼𝗺𝗽𝗹𝗲𝘁𝗲 𝗮𝗹𝗹 𝗿𝗲𝗹𝗲𝘃𝗮𝗻𝘁 𝘀𝗲𝗰𝘁𝗶𝗼𝗻𝘀 ✪ 𝗣𝗿𝗼𝘃𝗶𝗱𝗲 𝗱𝗲𝘁𝗮𝗶𝗹𝗲𝗱 𝗮𝗻𝘀…"
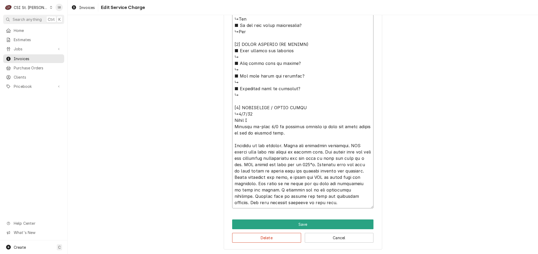
type textarea "x"
type textarea "⚠️ 𝗙𝗢𝗥𝗠 𝗜𝗡𝗦𝗧𝗥𝗨𝗖𝗧𝗜𝗢𝗡𝗦 ⚠️ ✪ 𝗖𝗼𝗺𝗽𝗹𝗲𝘁𝗲 𝗮𝗹𝗹 𝗿𝗲𝗹𝗲𝘃𝗮𝗻𝘁 𝘀𝗲𝗰𝘁𝗶𝗼𝗻𝘀 ✪ 𝗣𝗿𝗼𝘃𝗶𝗱𝗲 𝗱𝗲𝘁𝗮𝗶𝗹𝗲𝗱 𝗮𝗻𝘀…"
type textarea "x"
type textarea "⚠️ 𝗙𝗢𝗥𝗠 𝗜𝗡𝗦𝗧𝗥𝗨𝗖𝗧𝗜𝗢𝗡𝗦 ⚠️ ✪ 𝗖𝗼𝗺𝗽𝗹𝗲𝘁𝗲 𝗮𝗹𝗹 𝗿𝗲𝗹𝗲𝘃𝗮𝗻𝘁 𝘀𝗲𝗰𝘁𝗶𝗼𝗻𝘀 ✪ 𝗣𝗿𝗼𝘃𝗶𝗱𝗲 𝗱𝗲𝘁𝗮𝗶𝗹𝗲𝗱 𝗮𝗻𝘀…"
type textarea "x"
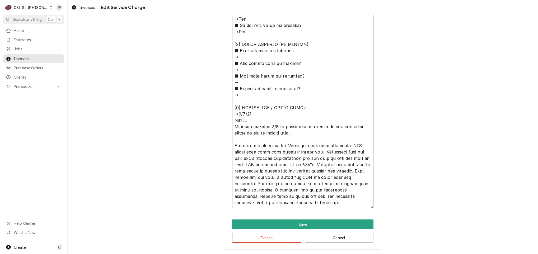
type textarea "⚠️ 𝗙𝗢𝗥𝗠 𝗜𝗡𝗦𝗧𝗥𝗨𝗖𝗧𝗜𝗢𝗡𝗦 ⚠️ ✪ 𝗖𝗼𝗺𝗽𝗹𝗲𝘁𝗲 𝗮𝗹𝗹 𝗿𝗲𝗹𝗲𝘃𝗮𝗻𝘁 𝘀𝗲𝗰𝘁𝗶𝗼𝗻𝘀 ✪ 𝗣𝗿𝗼𝘃𝗶𝗱𝗲 𝗱𝗲𝘁𝗮𝗶𝗹𝗲𝗱 𝗮𝗻𝘀…"
type textarea "x"
type textarea "⚠️ 𝗙𝗢𝗥𝗠 𝗜𝗡𝗦𝗧𝗥𝗨𝗖𝗧𝗜𝗢𝗡𝗦 ⚠️ ✪ 𝗖𝗼𝗺𝗽𝗹𝗲𝘁𝗲 𝗮𝗹𝗹 𝗿𝗲𝗹𝗲𝘃𝗮𝗻𝘁 𝘀𝗲𝗰𝘁𝗶𝗼𝗻𝘀 ✪ 𝗣𝗿𝗼𝘃𝗶𝗱𝗲 𝗱𝗲𝘁𝗮𝗶𝗹𝗲𝗱 𝗮𝗻𝘀…"
type textarea "x"
type textarea "⚠️ 𝗙𝗢𝗥𝗠 𝗜𝗡𝗦𝗧𝗥𝗨𝗖𝗧𝗜𝗢𝗡𝗦 ⚠️ ✪ 𝗖𝗼𝗺𝗽𝗹𝗲𝘁𝗲 𝗮𝗹𝗹 𝗿𝗲𝗹𝗲𝘃𝗮𝗻𝘁 𝘀𝗲𝗰𝘁𝗶𝗼𝗻𝘀 ✪ 𝗣𝗿𝗼𝘃𝗶𝗱𝗲 𝗱𝗲𝘁𝗮𝗶𝗹𝗲𝗱 𝗮𝗻𝘀…"
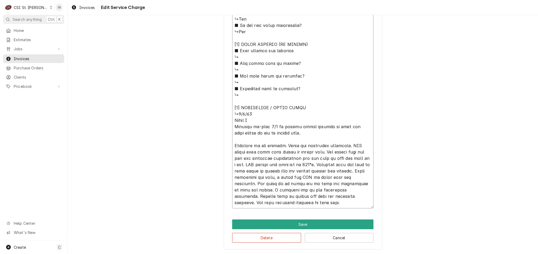
type textarea "x"
type textarea "⚠️ 𝗙𝗢𝗥𝗠 𝗜𝗡𝗦𝗧𝗥𝗨𝗖𝗧𝗜𝗢𝗡𝗦 ⚠️ ✪ 𝗖𝗼𝗺𝗽𝗹𝗲𝘁𝗲 𝗮𝗹𝗹 𝗿𝗲𝗹𝗲𝘃𝗮𝗻𝘁 𝘀𝗲𝗰𝘁𝗶𝗼𝗻𝘀 ✪ 𝗣𝗿𝗼𝘃𝗶𝗱𝗲 𝗱𝗲𝘁𝗮𝗶𝗹𝗲𝗱 𝗮𝗻𝘀…"
type textarea "x"
type textarea "⚠️ 𝗙𝗢𝗥𝗠 𝗜𝗡𝗦𝗧𝗥𝗨𝗖𝗧𝗜𝗢𝗡𝗦 ⚠️ ✪ 𝗖𝗼𝗺𝗽𝗹𝗲𝘁𝗲 𝗮𝗹𝗹 𝗿𝗲𝗹𝗲𝘃𝗮𝗻𝘁 𝘀𝗲𝗰𝘁𝗶𝗼𝗻𝘀 ✪ 𝗣𝗿𝗼𝘃𝗶𝗱𝗲 𝗱𝗲𝘁𝗮𝗶𝗹𝗲𝗱 𝗮𝗻𝘀…"
type textarea "x"
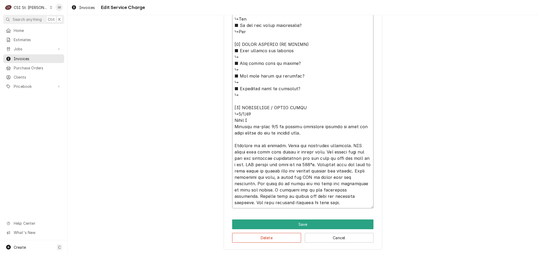
type textarea "⚠️ 𝗙𝗢𝗥𝗠 𝗜𝗡𝗦𝗧𝗥𝗨𝗖𝗧𝗜𝗢𝗡𝗦 ⚠️ ✪ 𝗖𝗼𝗺𝗽𝗹𝗲𝘁𝗲 𝗮𝗹𝗹 𝗿𝗲𝗹𝗲𝘃𝗮𝗻𝘁 𝘀𝗲𝗰𝘁𝗶𝗼𝗻𝘀 ✪ 𝗣𝗿𝗼𝘃𝗶𝗱𝗲 𝗱𝗲𝘁𝗮𝗶𝗹𝗲𝗱 𝗮𝗻𝘀…"
type textarea "x"
type textarea "⚠️ 𝗙𝗢𝗥𝗠 𝗜𝗡𝗦𝗧𝗥𝗨𝗖𝗧𝗜𝗢𝗡𝗦 ⚠️ ✪ 𝗖𝗼𝗺𝗽𝗹𝗲𝘁𝗲 𝗮𝗹𝗹 𝗿𝗲𝗹𝗲𝘃𝗮𝗻𝘁 𝘀𝗲𝗰𝘁𝗶𝗼𝗻𝘀 ✪ 𝗣𝗿𝗼𝘃𝗶𝗱𝗲 𝗱𝗲𝘁𝗮𝗶𝗹𝗲𝗱 𝗮𝗻𝘀…"
type textarea "x"
type textarea "⚠️ 𝗙𝗢𝗥𝗠 𝗜𝗡𝗦𝗧𝗥𝗨𝗖𝗧𝗜𝗢𝗡𝗦 ⚠️ ✪ 𝗖𝗼𝗺𝗽𝗹𝗲𝘁𝗲 𝗮𝗹𝗹 𝗿𝗲𝗹𝗲𝘃𝗮𝗻𝘁 𝘀𝗲𝗰𝘁𝗶𝗼𝗻𝘀 ✪ 𝗣𝗿𝗼𝘃𝗶𝗱𝗲 𝗱𝗲𝘁𝗮𝗶𝗹𝗲𝗱 𝗮𝗻𝘀…"
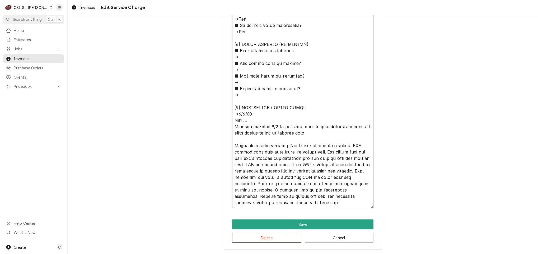
type textarea "x"
type textarea "⚠️ 𝗙𝗢𝗥𝗠 𝗜𝗡𝗦𝗧𝗥𝗨𝗖𝗧𝗜𝗢𝗡𝗦 ⚠️ ✪ 𝗖𝗼𝗺𝗽𝗹𝗲𝘁𝗲 𝗮𝗹𝗹 𝗿𝗲𝗹𝗲𝘃𝗮𝗻𝘁 𝘀𝗲𝗰𝘁𝗶𝗼𝗻𝘀 ✪ 𝗣𝗿𝗼𝘃𝗶𝗱𝗲 𝗱𝗲𝘁𝗮𝗶𝗹𝗲𝗱 𝗮𝗻𝘀…"
type textarea "x"
type textarea "⚠️ 𝗙𝗢𝗥𝗠 𝗜𝗡𝗦𝗧𝗥𝗨𝗖𝗧𝗜𝗢𝗡𝗦 ⚠️ ✪ 𝗖𝗼𝗺𝗽𝗹𝗲𝘁𝗲 𝗮𝗹𝗹 𝗿𝗲𝗹𝗲𝘃𝗮𝗻𝘁 𝘀𝗲𝗰𝘁𝗶𝗼𝗻𝘀 ✪ 𝗣𝗿𝗼𝘃𝗶𝗱𝗲 𝗱𝗲𝘁𝗮𝗶𝗹𝗲𝗱 𝗮𝗻𝘀…"
paste textarea "Warmer - condensation is dripping on the floor and we can't change the temperat…"
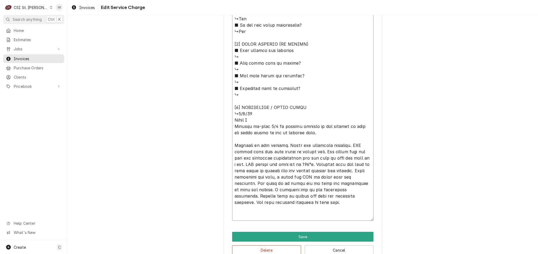
type textarea "x"
type textarea "⚠️ 𝗙𝗢𝗥𝗠 𝗜𝗡𝗦𝗧𝗥𝗨𝗖𝗧𝗜𝗢𝗡𝗦 ⚠️ ✪ 𝗖𝗼𝗺𝗽𝗹𝗲𝘁𝗲 𝗮𝗹𝗹 𝗿𝗲𝗹𝗲𝘃𝗮𝗻𝘁 𝘀𝗲𝗰𝘁𝗶𝗼𝗻𝘀 ✪ 𝗣𝗿𝗼𝘃𝗶𝗱𝗲 𝗱𝗲𝘁𝗮𝗶𝗹𝗲𝗱 𝗮𝗻𝘀…"
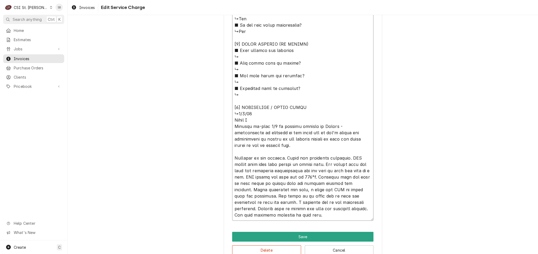
type textarea "x"
type textarea "⚠️ 𝗙𝗢𝗥𝗠 𝗜𝗡𝗦𝗧𝗥𝗨𝗖𝗧𝗜𝗢𝗡𝗦 ⚠️ ✪ 𝗖𝗼𝗺𝗽𝗹𝗲𝘁𝗲 𝗮𝗹𝗹 𝗿𝗲𝗹𝗲𝘃𝗮𝗻𝘁 𝘀𝗲𝗰𝘁𝗶𝗼𝗻𝘀 ✪ 𝗣𝗿𝗼𝘃𝗶𝗱𝗲 𝗱𝗲𝘁𝗮𝗶𝗹𝗲𝗱 𝗮𝗻𝘀…"
drag, startPoint x: 292, startPoint y: 148, endPoint x: 268, endPoint y: 139, distance: 25.4
type textarea "x"
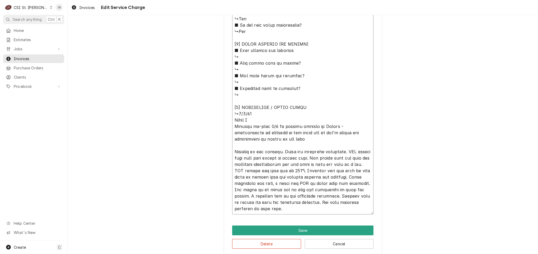
drag, startPoint x: 298, startPoint y: 210, endPoint x: 224, endPoint y: 126, distance: 112.5
type textarea "⚠️ 𝗙𝗢𝗥𝗠 𝗜𝗡𝗦𝗧𝗥𝗨𝗖𝗧𝗜𝗢𝗡𝗦 ⚠️ ✪ 𝗖𝗼𝗺𝗽𝗹𝗲𝘁𝗲 𝗮𝗹𝗹 𝗿𝗲𝗹𝗲𝘃𝗮𝗻𝘁 𝘀𝗲𝗰𝘁𝗶𝗼𝗻𝘀 ✪ 𝗣𝗿𝗼𝘃𝗶𝗱𝗲 𝗱𝗲𝘁𝗮𝗶𝗹𝗲𝗱 𝗮𝗻𝘀…"
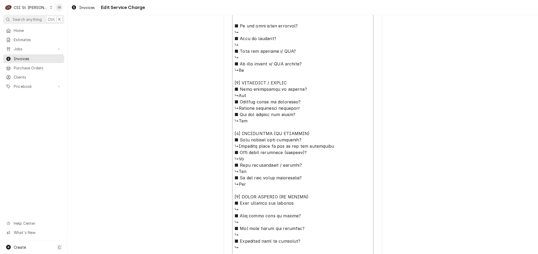
scroll to position [210, 0]
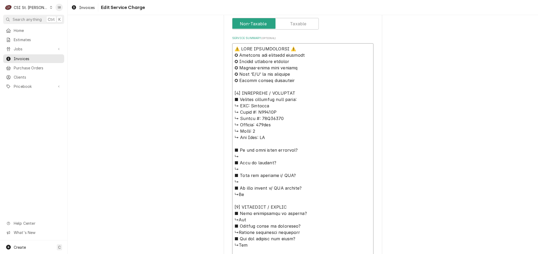
drag, startPoint x: 282, startPoint y: 121, endPoint x: 250, endPoint y: 107, distance: 35.5
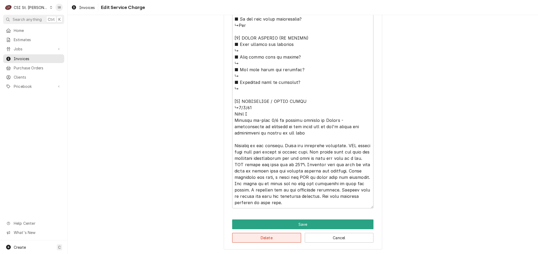
click at [259, 237] on button "Delete" at bounding box center [266, 238] width 69 height 10
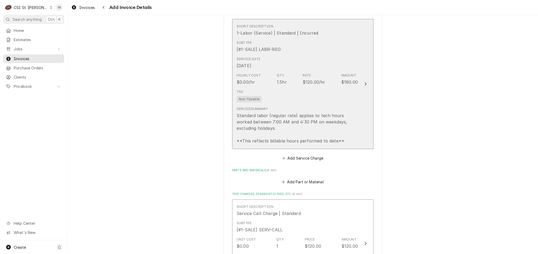
click at [264, 131] on div "Standard labor (regular rate) applies to tech hours worked between 7:00 AM and …" at bounding box center [297, 129] width 121 height 32
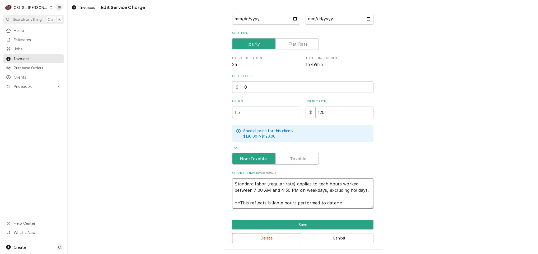
scroll to position [6, 0]
drag, startPoint x: 231, startPoint y: 184, endPoint x: 439, endPoint y: 232, distance: 213.6
click at [439, 232] on div "Use the fields below to edit this service charge Short Description 1-Labor (Ser…" at bounding box center [303, 89] width 470 height 330
paste textarea "Traulsen ↳ 𝗠𝗼𝗱𝗲𝗹 #: G14315P ↳ 𝗦𝗲𝗿𝗶𝗮𝗹 #: 24F02981"
type textarea "x"
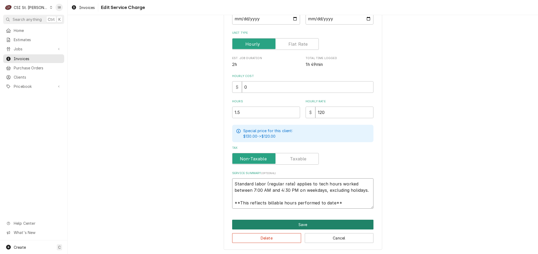
type textarea "Traulsen ↳ 𝗠𝗼𝗱𝗲𝗹 #: G14315P ↳ 𝗦𝗲𝗿𝗶𝗮𝗹 #: 24F02981"
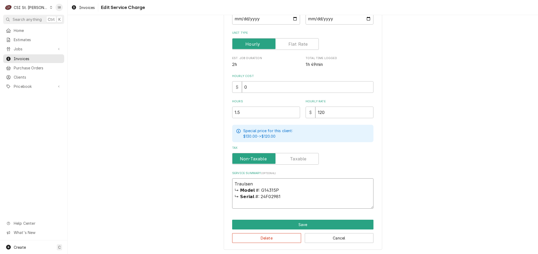
scroll to position [90, 0]
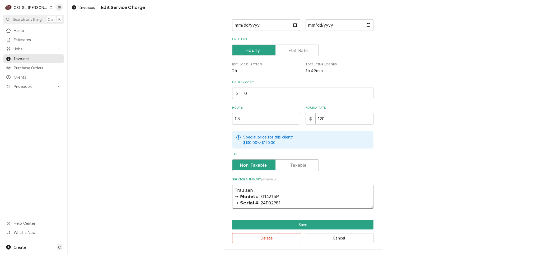
drag, startPoint x: 255, startPoint y: 196, endPoint x: 256, endPoint y: 186, distance: 9.5
click at [256, 186] on textarea "Traulsen ↳ 𝗠𝗼𝗱𝗲𝗹 #: G14315P ↳ 𝗦𝗲𝗿𝗶𝗮𝗹 #: 24F02981" at bounding box center [302, 197] width 141 height 24
type textarea "x"
type textarea "Traulsen /G14315P ↳ 𝗦𝗲𝗿𝗶𝗮𝗹 #: 24F02981"
type textarea "x"
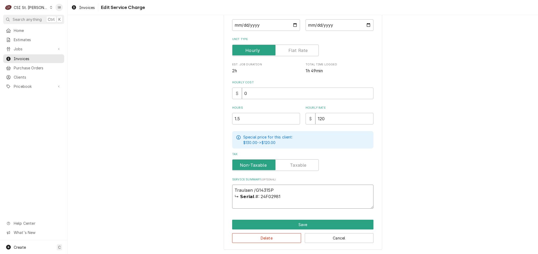
type textarea "Traulsen / G14315P ↳ 𝗦𝗲𝗿𝗶𝗮𝗹 #: 24F02981"
type textarea "x"
type textarea "Traulsen / MG14315P ↳ 𝗦𝗲𝗿𝗶𝗮𝗹 #: 24F02981"
type textarea "x"
type textarea "Traulsen / MoG14315P ↳ 𝗦𝗲𝗿𝗶𝗮𝗹 #: 24F02981"
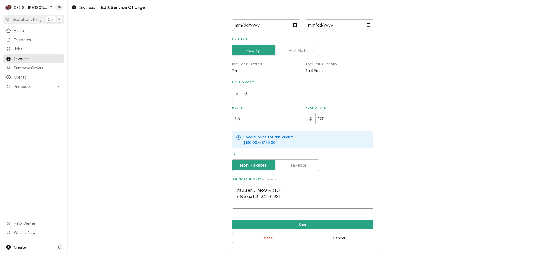
type textarea "x"
type textarea "Traulsen / ModeG14315P ↳ 𝗦𝗲𝗿𝗶𝗮𝗹 #: 24F02981"
type textarea "x"
type textarea "Traulsen / ModelG14315P ↳ 𝗦𝗲𝗿𝗶𝗮𝗹 #: 24F02981"
type textarea "x"
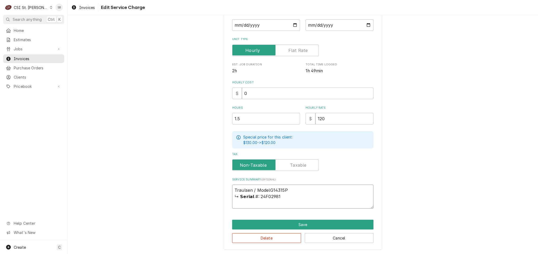
type textarea "Traulsen / Model:G14315P ↳ 𝗦𝗲𝗿𝗶𝗮𝗹 #: 24F02981"
type textarea "x"
type textarea "Traulsen / Model: G14315P ↳ 𝗦𝗲𝗿𝗶𝗮𝗹 #: 24F02981"
drag, startPoint x: 255, startPoint y: 197, endPoint x: 349, endPoint y: 185, distance: 95.0
click at [349, 185] on textarea "Traulsen / Model: G14315P ↳ 𝗦𝗲𝗿𝗶𝗮𝗹 #: 24F02981" at bounding box center [302, 197] width 141 height 24
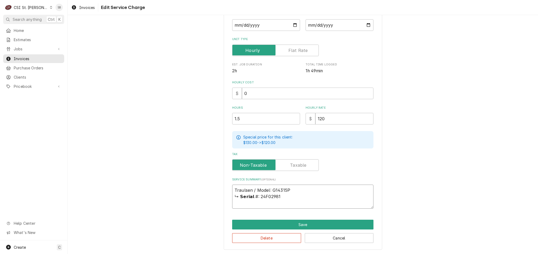
type textarea "x"
type textarea "Traulsen / Model: G14315P /24F02981"
type textarea "x"
type textarea "Traulsen / Model: G14315P / 24F02981"
type textarea "x"
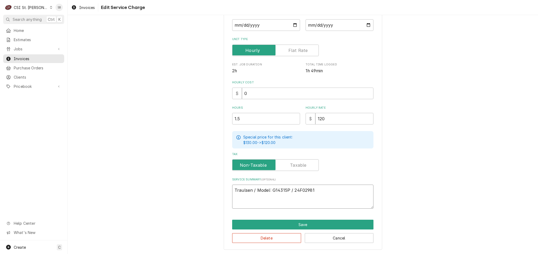
type textarea "Traulsen / Model: G14315P / S24F02981"
type textarea "x"
type textarea "Traulsen / Model: G14315P / Se24F02981"
type textarea "x"
type textarea "Traulsen / Model: G14315P / Ser24F02981"
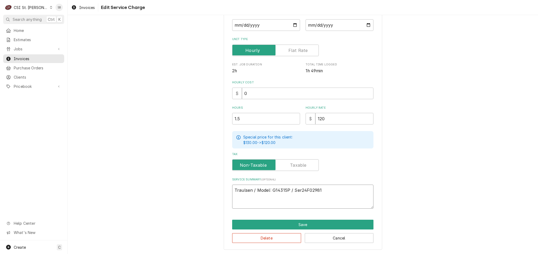
type textarea "x"
type textarea "Traulsen / Model: G14315P / Seri24F02981"
type textarea "x"
type textarea "Traulsen / Model: G14315P / Seria24F02981"
type textarea "x"
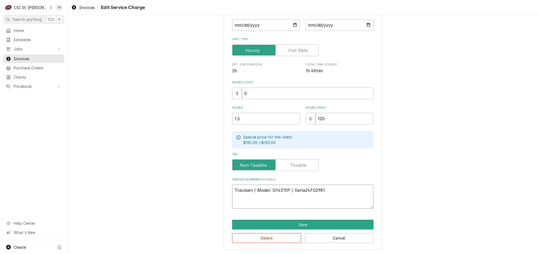
type textarea "Traulsen / Model: G14315P / Serial24F02981"
type textarea "x"
type textarea "Traulsen / Model: G14315P / Serial:24F02981"
type textarea "x"
type textarea "Traulsen / Model: G14315P / Serial: 24F02981"
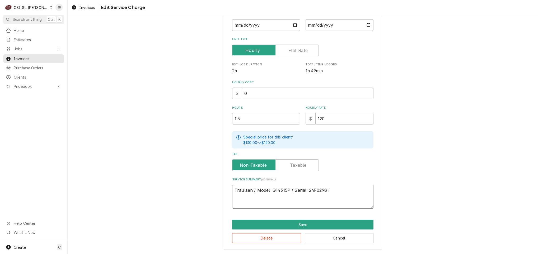
type textarea "x"
type textarea "BrTraulsen / Model: G14315P / Serial: 24F02981"
type textarea "x"
type textarea "BraTraulsen / Model: G14315P / Serial: 24F02981"
type textarea "x"
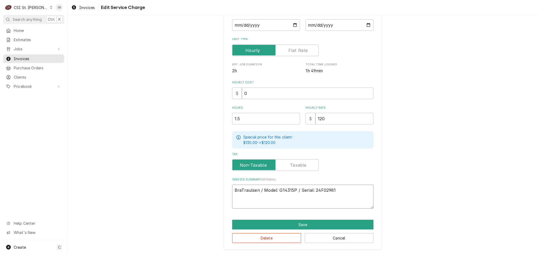
type textarea "BranTraulsen / Model: G14315P / Serial: 24F02981"
type textarea "x"
type textarea "BrandTraulsen / Model: G14315P / Serial: 24F02981"
type textarea "x"
type textarea "Brand:Traulsen / Model: G14315P / Serial: 24F02981"
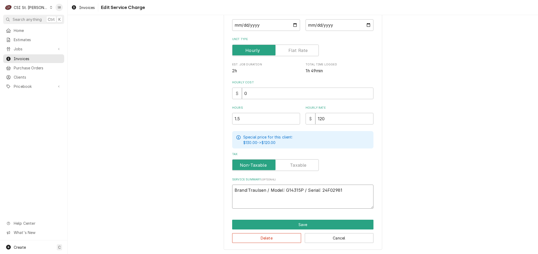
type textarea "x"
type textarea "Brand: Traulsen / Model: G14315P / Serial: 24F02981"
click at [361, 194] on textarea "Brand: Traulsen / Model: G14315P / Serial: 24F02981" at bounding box center [302, 197] width 141 height 24
type textarea "x"
type textarea "Brand: Traulsen / Model: G14315P / Serial: 24F02981"
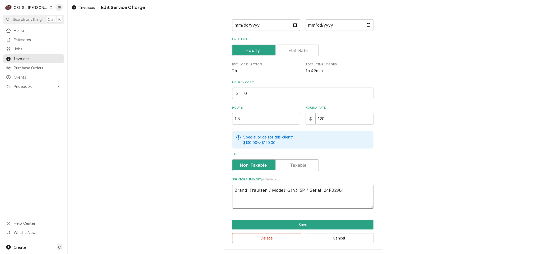
type textarea "x"
type textarea "Brand: Traulsen / Model: G14315P / Serial: 24F02981"
paste textarea "On 09/03, technician arrived on-site to inspect a warmer unit reported to have …"
type textarea "x"
type textarea "Brand: Traulsen / Model: G14315P / Serial: 24F02981 On 09/03, technician arrive…"
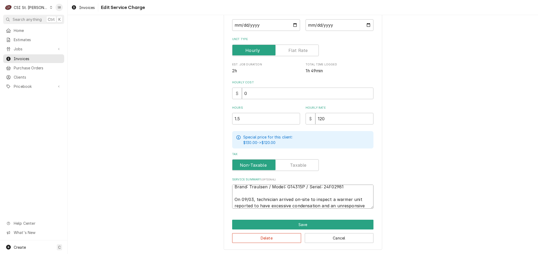
scroll to position [96, 0]
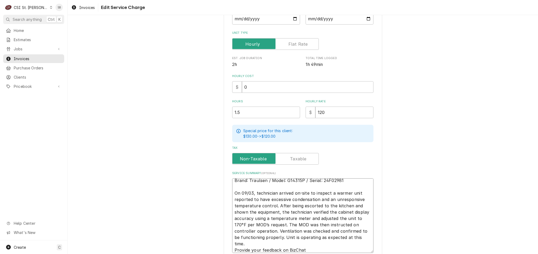
type textarea "x"
type textarea "Brand: Traulsen / Model: G14315P / Serial: 24F02981"
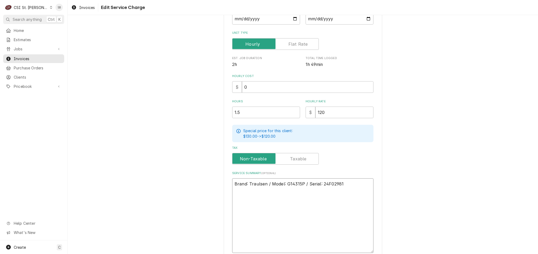
scroll to position [90, 0]
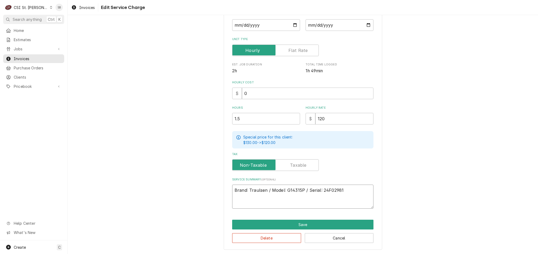
paste textarea "On 09/03, technician arrived on-site to inspect a warmer unit reported to have …"
type textarea "x"
type textarea "Brand: Traulsen / Model: G14315P / Serial: 24F02981 On 09/03, technician arrive…"
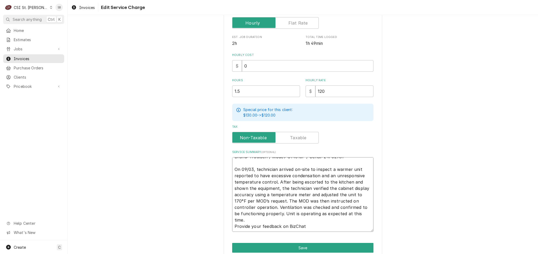
scroll to position [141, 0]
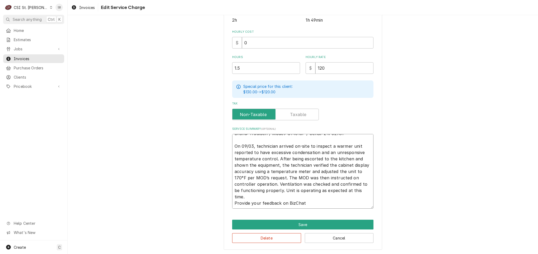
drag, startPoint x: 306, startPoint y: 251, endPoint x: 146, endPoint y: 250, distance: 160.1
click at [146, 250] on div "Use the fields below to edit this service charge Short Description 1-Labor (Ser…" at bounding box center [303, 67] width 470 height 375
type textarea "x"
type textarea "Brand: Traulsen / Model: G14315P / Serial: 24F02981 On 09/03, technician arrive…"
type textarea "x"
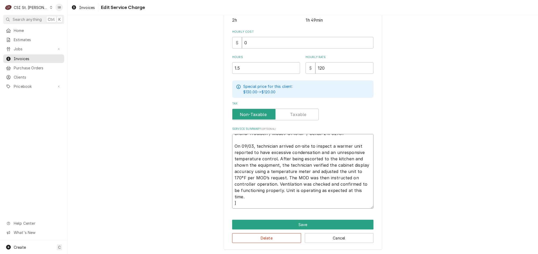
type textarea "Brand: Traulsen / Model: G14315P / Serial: 24F02981 On 09/03, technician arrive…"
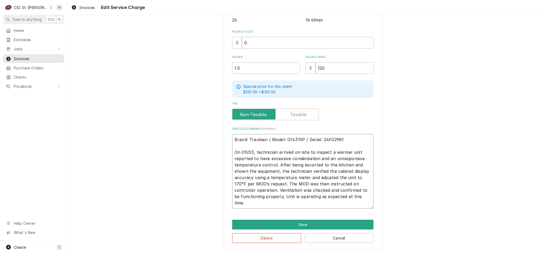
scroll to position [0, 0]
type textarea "x"
type textarea "Brand: Traulsen / Model: G14315P / Serial: 24F02981 On 09/03, technician arrive…"
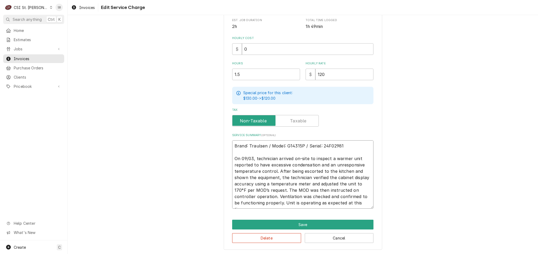
drag, startPoint x: 276, startPoint y: 170, endPoint x: 282, endPoint y: 170, distance: 6.6
click at [282, 170] on textarea "Brand: Traulsen / Model: G14315P / Serial: 24F02981 On 09/03, technician arrive…" at bounding box center [302, 175] width 141 height 68
click at [278, 172] on textarea "Brand: Traulsen / Model: G14315P / Serial: 24F02981 On 09/03, technician arrive…" at bounding box center [302, 175] width 141 height 68
click at [275, 170] on textarea "Brand: Traulsen / Model: G14315P / Serial: 24F02981 On 09/03, technician arrive…" at bounding box center [302, 175] width 141 height 68
drag, startPoint x: 274, startPoint y: 170, endPoint x: 281, endPoint y: 175, distance: 8.2
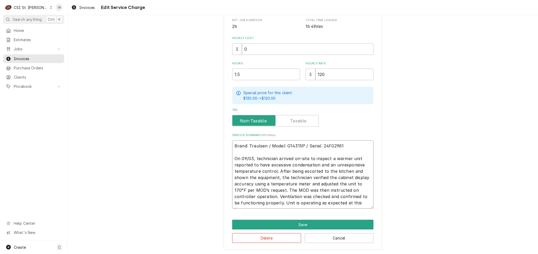
click at [281, 175] on textarea "Brand: Traulsen / Model: G14315P / Serial: 24F02981 On 09/03, technician arrive…" at bounding box center [302, 175] width 141 height 68
type textarea "x"
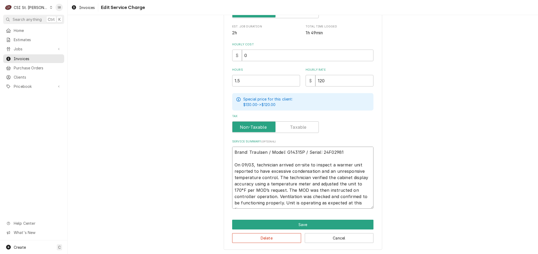
drag, startPoint x: 363, startPoint y: 204, endPoint x: 206, endPoint y: 166, distance: 161.1
click at [206, 166] on div "Use the fields below to edit this service charge Short Description 1-Labor (Ser…" at bounding box center [303, 74] width 470 height 362
type textarea "Brand: Traulsen / Model: G14315P / Serial: 24F02981 On 09/03, technician arrive…"
click at [303, 223] on button "Save" at bounding box center [302, 225] width 141 height 10
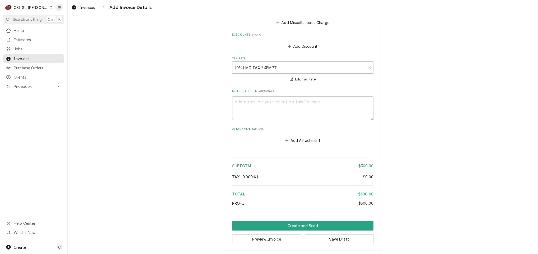
scroll to position [770, 0]
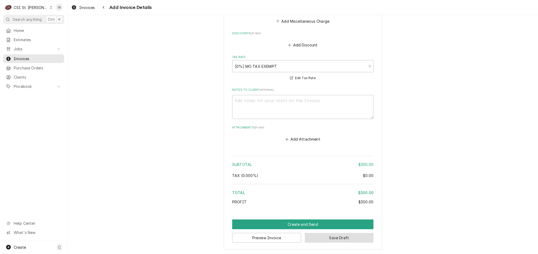
click at [358, 235] on button "Save Draft" at bounding box center [339, 238] width 69 height 10
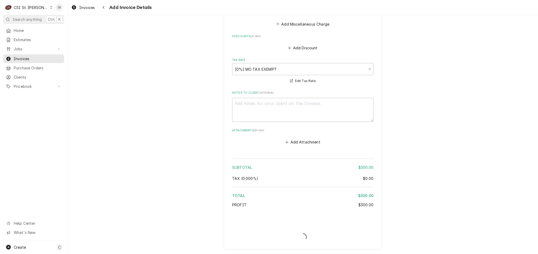
type textarea "x"
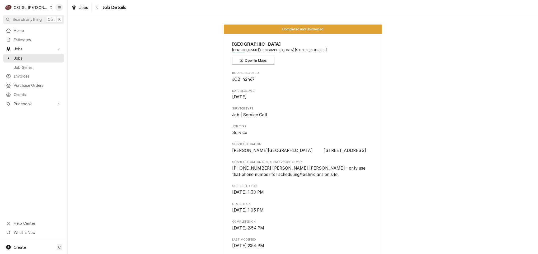
scroll to position [119, 0]
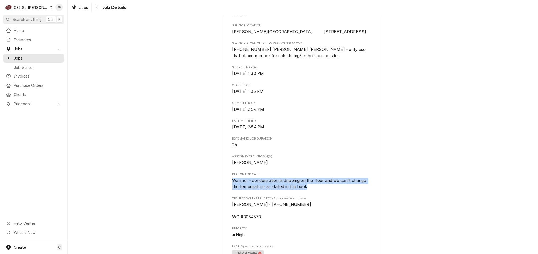
drag, startPoint x: 239, startPoint y: 195, endPoint x: 335, endPoint y: 204, distance: 97.1
copy span "Warmer - condensation is dripping on the floor and we can't change the temperat…"
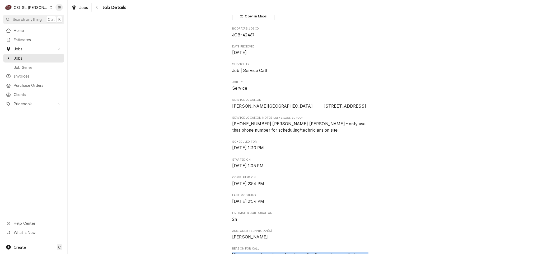
scroll to position [0, 0]
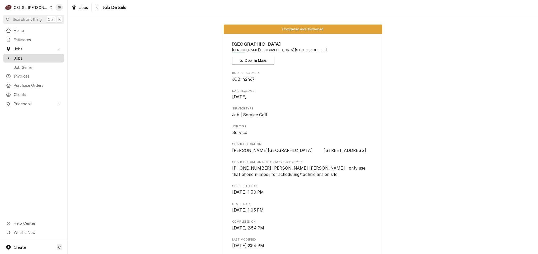
click at [27, 55] on span "Jobs" at bounding box center [38, 58] width 48 height 6
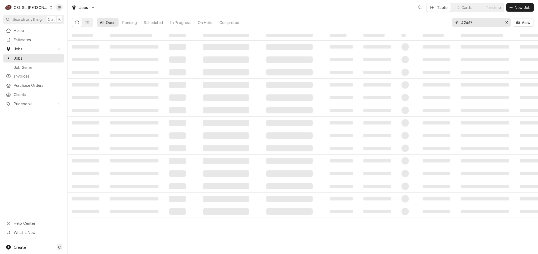
click at [461, 23] on input "42467" at bounding box center [481, 22] width 40 height 8
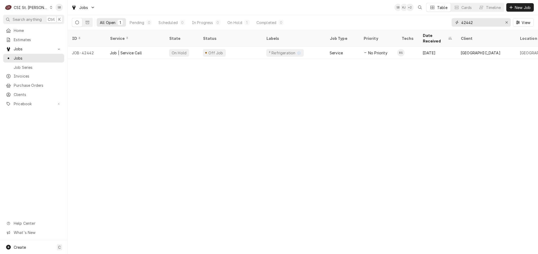
click at [471, 24] on input "42442" at bounding box center [481, 22] width 40 height 8
paste input "277"
click at [466, 21] on input "42277" at bounding box center [481, 22] width 40 height 8
click at [466, 22] on input "42277" at bounding box center [481, 22] width 40 height 8
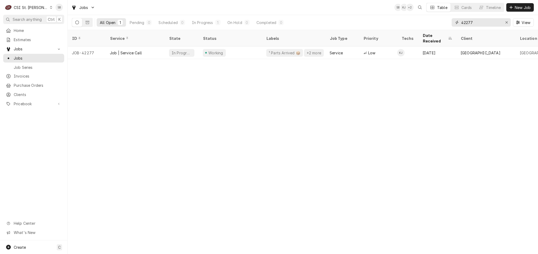
paste input "487"
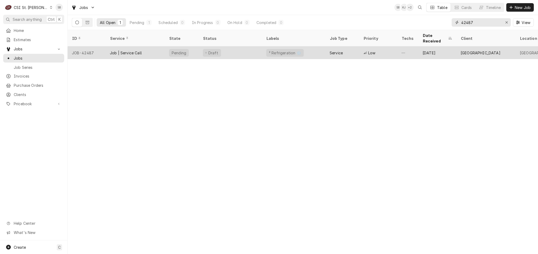
type input "42487"
click at [139, 50] on div "Job | Service Call" at bounding box center [126, 53] width 32 height 6
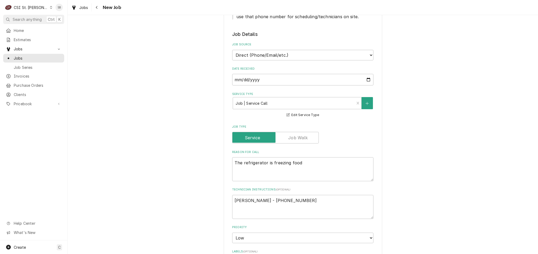
scroll to position [158, 0]
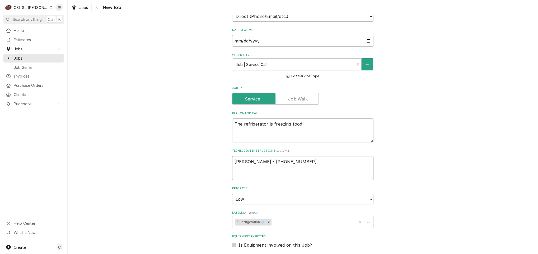
click at [280, 170] on textarea "[PERSON_NAME] - [PHONE_NUMBER]" at bounding box center [302, 168] width 141 height 24
click at [304, 163] on textarea "[PERSON_NAME] - [PHONE_NUMBER]" at bounding box center [302, 168] width 141 height 24
type textarea "x"
type textarea "[PERSON_NAME] - [PHONE_NUMBER]"
type textarea "x"
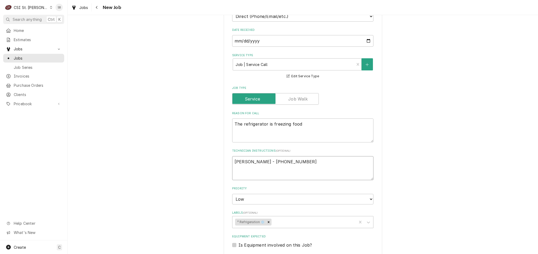
type textarea "[PERSON_NAME] - [PHONE_NUMBER]"
type textarea "x"
type textarea "[PERSON_NAME] - [PHONE_NUMBER] *"
type textarea "x"
type textarea "[PERSON_NAME] - [PHONE_NUMBER] **"
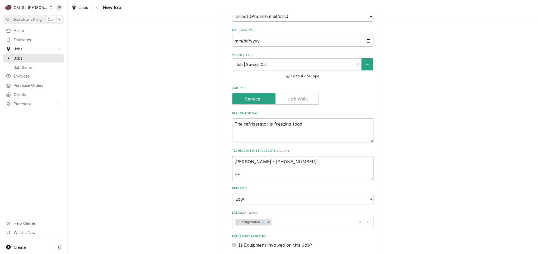
type textarea "x"
type textarea "[PERSON_NAME] - [PHONE_NUMBER] **I"
type textarea "x"
type textarea "Kelli Budd - 636 733-3270 **I"
type textarea "x"
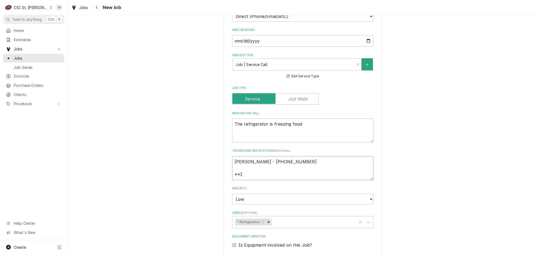
type textarea "Kelli Budd - 636 733-3270 **I c"
type textarea "x"
type textarea "Kelli Budd - 636 733-3270 **I ch"
type textarea "x"
type textarea "Kelli Budd - 636 733-3270 **I che"
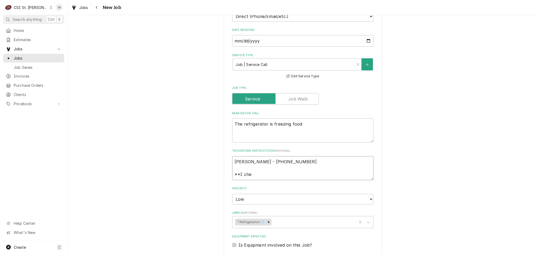
type textarea "x"
type textarea "Kelli Budd - 636 733-3270 **I chec"
type textarea "x"
type textarea "Kelli Budd - 636 733-3270 **I check"
type textarea "x"
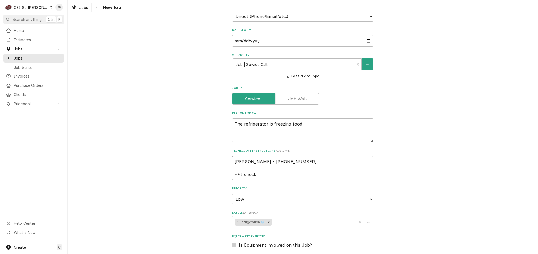
type textarea "Kelli Budd - 636 733-3270 **I checke"
type textarea "x"
type textarea "Kelli Budd - 636 733-3270 **I checked"
type textarea "x"
type textarea "Kelli Budd - 636 733-3270 **I checked e"
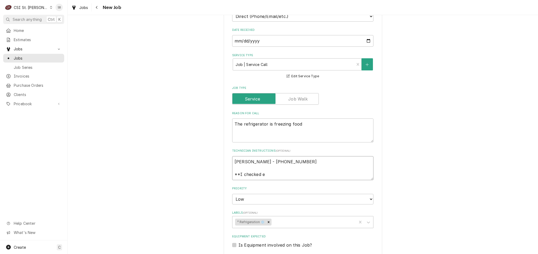
type textarea "x"
type textarea "Kelli Budd - 636 733-3270 **I checked em"
type textarea "x"
type textarea "Kelli Budd - 636 733-3270 **I checked ema"
type textarea "x"
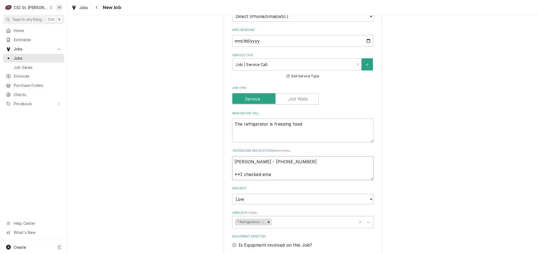
type textarea "Kelli Budd - 636 733-3270 **I checked emai"
type textarea "x"
type textarea "Kelli Budd - 636 733-3270 **I checked email"
type textarea "x"
type textarea "Kelli Budd - 636 733-3270 **I checked email,"
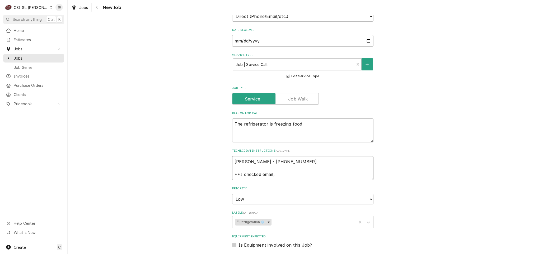
type textarea "x"
type textarea "Kelli Budd - 636 733-3270 **I checked email,"
type textarea "x"
type textarea "Kelli Budd - 636 733-3270 **I checked email, a"
type textarea "x"
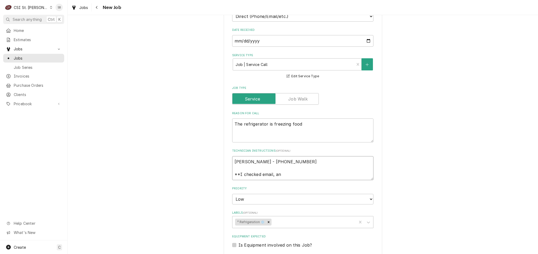
type textarea "Kelli Budd - 636 733-3270 **I checked email, and"
type textarea "x"
type textarea "Kelli Budd - 636 733-3270 **I checked email, and"
type textarea "x"
type textarea "Kelli Budd - 636 733-3270 **I checked email, and c"
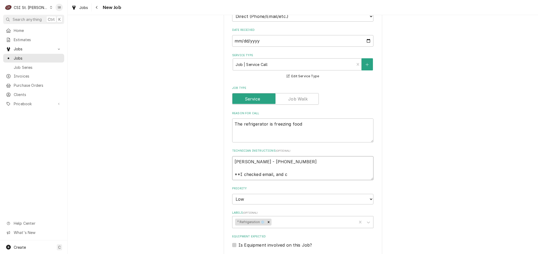
type textarea "x"
type textarea "Kelli Budd - 636 733-3270 **I checked email, and cu"
type textarea "x"
type textarea "Kelli Budd - 636 733-3270 **I checked email, and cus"
type textarea "x"
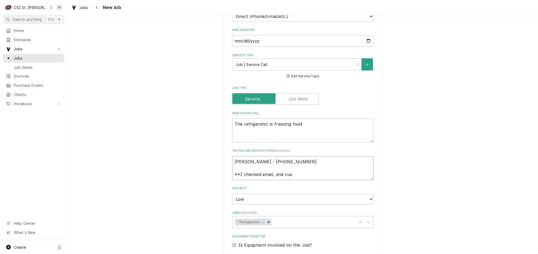
type textarea "Kelli Budd - 636 733-3270 **I checked email, and cust"
type textarea "x"
type textarea "Kelli Budd - 636 733-3270 **I checked email, and custo"
type textarea "x"
type textarea "Kelli Budd - 636 733-3270 **I checked email, and custom"
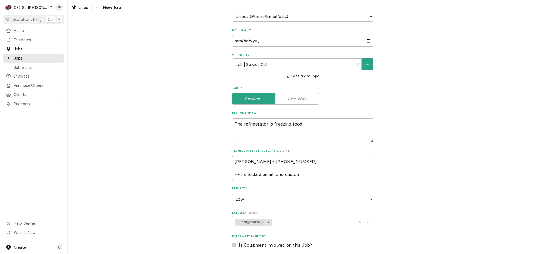
type textarea "x"
type textarea "Kelli Budd - 636 733-3270 **I checked email, and custome"
type textarea "x"
type textarea "Kelli Budd - 636 733-3270 **I checked email, and customer"
type textarea "x"
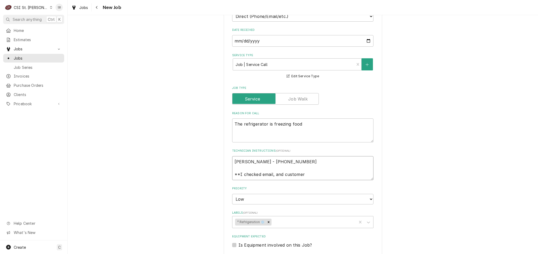
type textarea "Kelli Budd - 636 733-3270 **I checked email, and customer d"
type textarea "x"
type textarea "Kelli Budd - 636 733-3270 **I checked email, and customer di"
type textarea "x"
type textarea "Kelli Budd - 636 733-3270 **I checked email, and customer did"
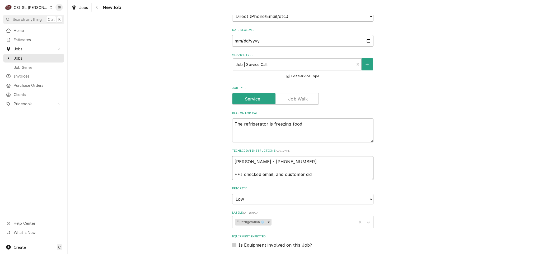
type textarea "x"
type textarea "Kelli Budd - 636 733-3270 **I checked email, and customer did"
type textarea "x"
type textarea "Kelli Budd - 636 733-3270 **I checked email, and customer did n"
type textarea "x"
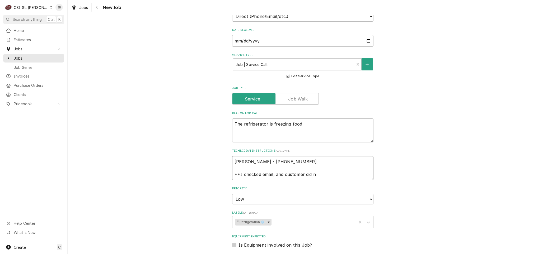
type textarea "Kelli Budd - 636 733-3270 **I checked email, and customer did no"
type textarea "x"
type textarea "Kelli Budd - 636 733-3270 **I checked email, and customer did not"
type textarea "x"
type textarea "Kelli Budd - 636 733-3270 **I checked email, and customer did not"
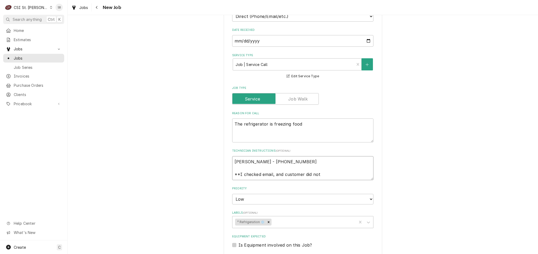
type textarea "x"
type textarea "Kelli Budd - 636 733-3270 **I checked email, and customer did not pr"
type textarea "x"
type textarea "Kelli Budd - 636 733-3270 **I checked email, and customer did not pro"
type textarea "x"
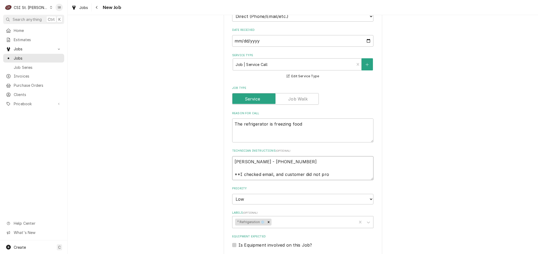
type textarea "Kelli Budd - 636 733-3270 **I checked email, and customer did not prov"
type textarea "x"
type textarea "Kelli Budd - 636 733-3270 **I checked email, and customer did not provi"
type textarea "x"
type textarea "Kelli Budd - 636 733-3270 **I checked email, and customer did not provid"
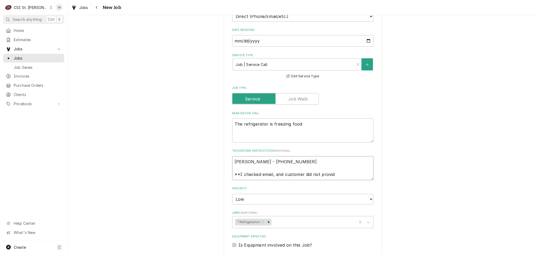
type textarea "x"
type textarea "Kelli Budd - 636 733-3270 **I checked email, and customer did not provide"
type textarea "x"
type textarea "Kelli Budd - 636 733-3270 **I checked email, and customer did not provide a"
type textarea "x"
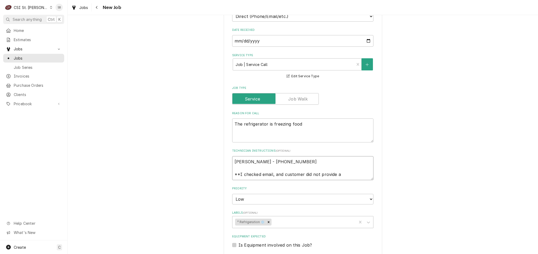
type textarea "Kelli Budd - 636 733-3270 **I checked email, and customer did not provide an"
type textarea "x"
type textarea "Kelli Budd - 636 733-3270 **I checked email, and customer did not provide any"
type textarea "x"
type textarea "Kelli Budd - 636 733-3270 **I checked email, and customer did not provide any"
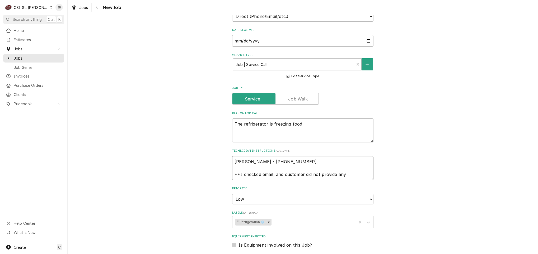
type textarea "x"
type textarea "Kelli Budd - 636 733-3270 **I checked email, and customer did not provide any W"
type textarea "x"
type textarea "Kelli Budd - 636 733-3270 **I checked email, and customer did not provide any WO"
type textarea "x"
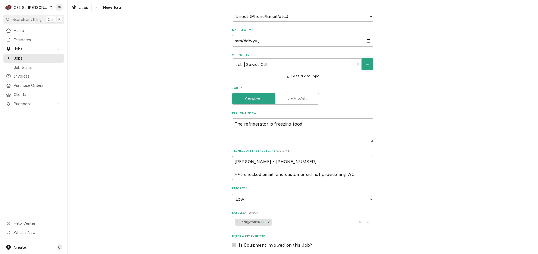
type textarea "Kelli Budd - 636 733-3270 **I checked email, and customer did not provide any W…"
type textarea "x"
type textarea "Kelli Budd - 636 733-3270 **I checked email, and customer did not provide any WO"
type textarea "x"
type textarea "Kelli Budd - 636 733-3270 **I checked email, and customer did not provide any W…"
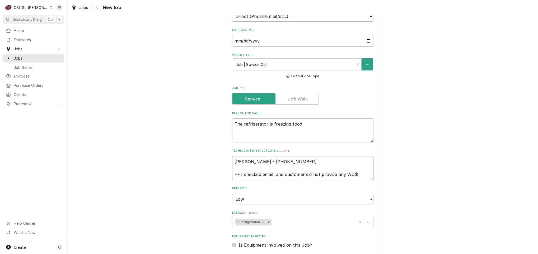
type textarea "x"
type textarea "Kelli Budd - 636 733-3270 **I checked email, and customer did not provide any WO"
type textarea "x"
type textarea "Kelli Budd - 636 733-3270 **I checked email, and customer did not provide any W…"
type textarea "x"
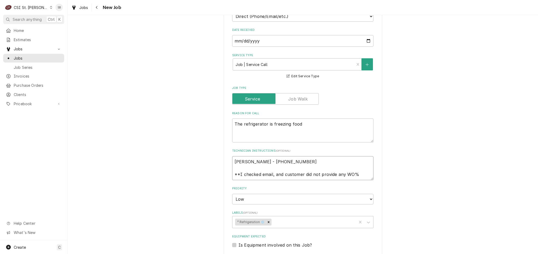
type textarea "Kelli Budd - 636 733-3270 **I checked email, and customer did not provide any WO"
type textarea "x"
type textarea "Kelli Budd - 636 733-3270 **I checked email, and customer did not provide any W…"
type textarea "x"
type textarea "Kelli Budd - 636 733-3270 **I checked email, and customer did not provide any W…"
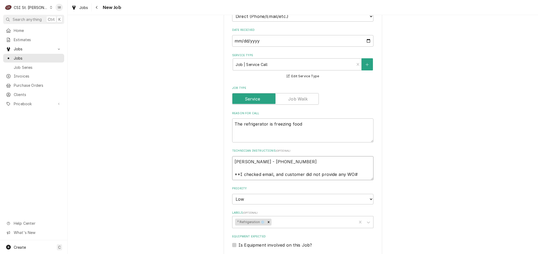
type textarea "x"
type textarea "Kelli Budd - 636 733-3270 **I checked email, and customer did not provide any W…"
type textarea "x"
type textarea "Kelli Budd - 636 733-3270 **I checked email, and customer did not provide any W…"
type textarea "x"
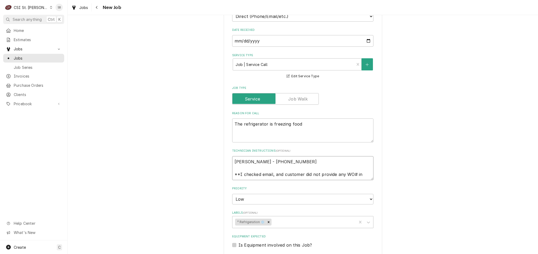
type textarea "Kelli Budd - 636 733-3270 **I checked email, and customer did not provide any W…"
type textarea "x"
type textarea "Kelli Budd - 636 733-3270 **I checked email, and customer did not provide any W…"
type textarea "x"
type textarea "Kelli Budd - 636 733-3270 **I checked email, and customer did not provide any W…"
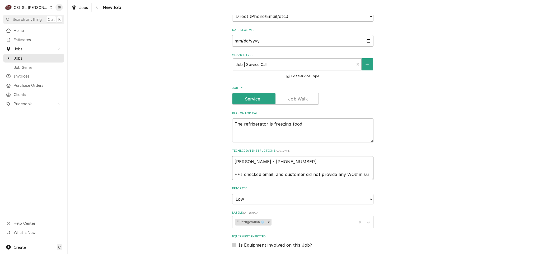
type textarea "x"
type textarea "Kelli Budd - 636 733-3270 **I checked email, and customer did not provide any W…"
type textarea "x"
type textarea "Kelli Budd - 636 733-3270 **I checked email, and customer did not provide any W…"
type textarea "x"
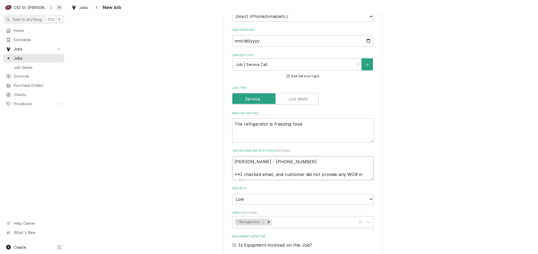
type textarea "Kelli Budd - 636 733-3270 **I checked email, and customer did not provide any W…"
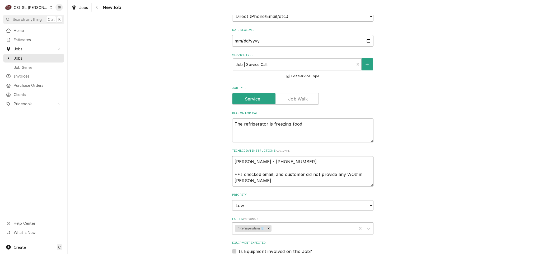
type textarea "x"
type textarea "Kelli Budd - 636 733-3270 **I checked email, and customer did not provide any W…"
type textarea "x"
type textarea "Kelli Budd - 636 733-3270 **I checked email, and customer did not provide any W…"
type textarea "x"
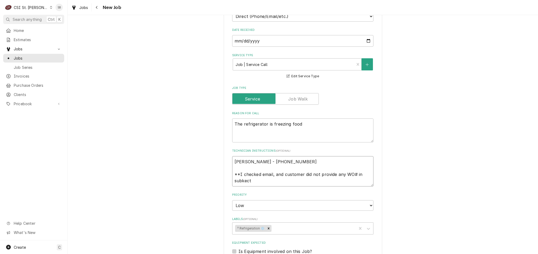
type textarea "Kelli Budd - 636 733-3270 **I checked email, and customer did not provide any W…"
type textarea "x"
type textarea "Kelli Budd - 636 733-3270 **I checked email, and customer did not provide any W…"
type textarea "x"
type textarea "Kelli Budd - 636 733-3270 **I checked email, and customer did not provide any W…"
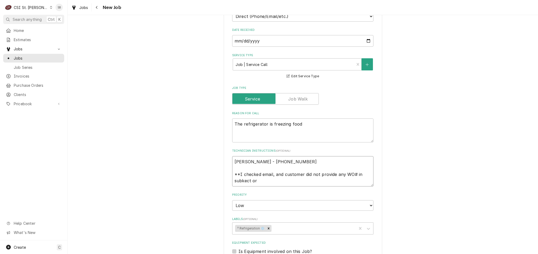
type textarea "x"
type textarea "Kelli Budd - 636 733-3270 **I checked email, and customer did not provide any W…"
type textarea "x"
type textarea "Kelli Budd - 636 733-3270 **I checked email, and customer did not provide any W…"
type textarea "x"
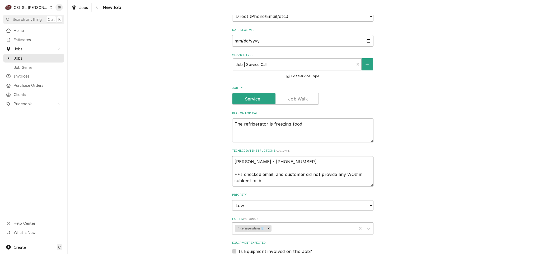
type textarea "Kelli Budd - 636 733-3270 **I checked email, and customer did not provide any W…"
type textarea "x"
type textarea "Kelli Budd - 636 733-3270 **I checked email, and customer did not provide any W…"
type textarea "x"
type textarea "Kelli Budd - 636 733-3270 **I checked email, and customer did not provide any W…"
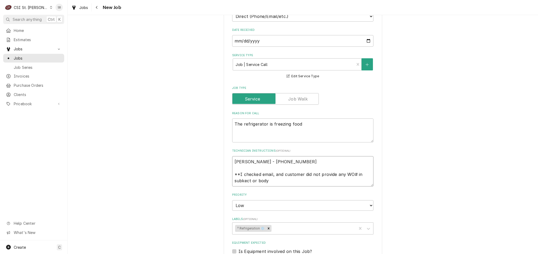
type textarea "x"
type textarea "Kelli Budd - 636 733-3270 **I checked email, and customer did not provide any W…"
type textarea "x"
type textarea "Kelli Budd - 636 733-3270 **I checked email, and customer did not provide any W…"
type textarea "x"
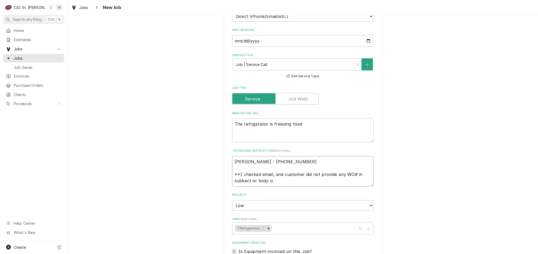
type textarea "Kelli Budd - 636 733-3270 **I checked email, and customer did not provide any W…"
type textarea "x"
type textarea "Kelli Budd - 636 733-3270 **I checked email, and customer did not provide any W…"
type textarea "x"
type textarea "Kelli Budd - 636 733-3270 **I checked email, and customer did not provide any W…"
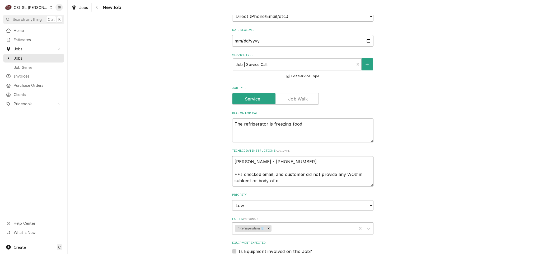
type textarea "x"
type textarea "Kelli Budd - 636 733-3270 **I checked email, and customer did not provide any W…"
type textarea "x"
type textarea "Kelli Budd - 636 733-3270 **I checked email, and customer did not provide any W…"
type textarea "x"
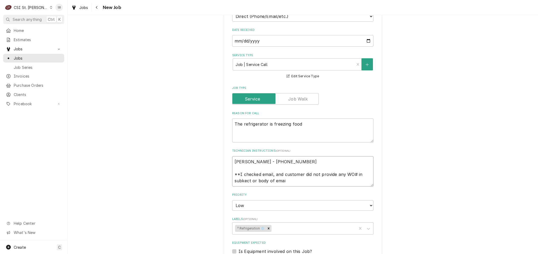
type textarea "Kelli Budd - 636 733-3270 **I checked email, and customer did not provide any W…"
type textarea "x"
type textarea "Kelli Budd - 636 733-3270 **I checked email, and customer did not provide any W…"
type textarea "x"
type textarea "Kelli Budd - 636 733-3270 **I checked email, and customer did not provide any W…"
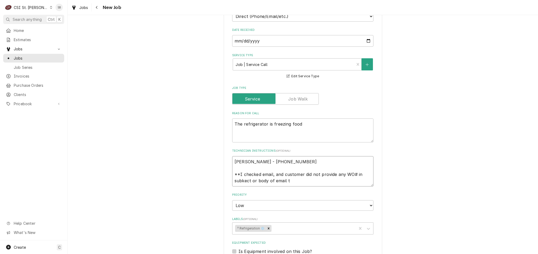
type textarea "x"
type textarea "Kelli Budd - 636 733-3270 **I checked email, and customer did not provide any W…"
type textarea "x"
type textarea "Kelli Budd - 636 733-3270 **I checked email, and customer did not provide any W…"
type textarea "x"
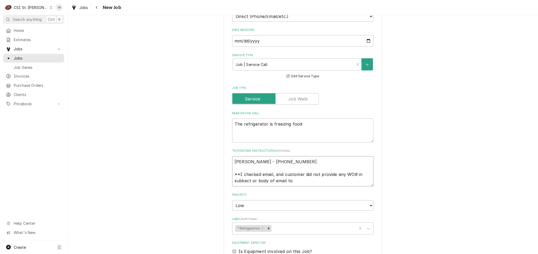
type textarea "Kelli Budd - 636 733-3270 **I checked email, and customer did not provide any W…"
type textarea "x"
type textarea "Kelli Budd - 636 733-3270 **I checked email, and customer did not provide any W…"
type textarea "x"
type textarea "Kelli Budd - 636 733-3270 **I checked email, and customer did not provide any W…"
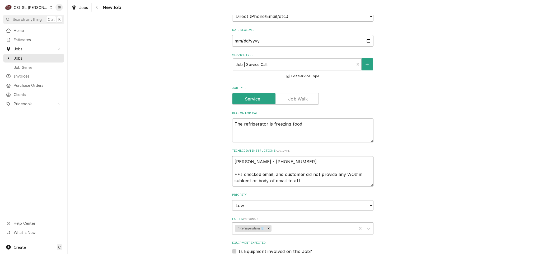
type textarea "x"
type textarea "Kelli Budd - 636 733-3270 **I checked email, and customer did not provide any W…"
type textarea "x"
type textarea "Kelli Budd - 636 733-3270 **I checked email, and customer did not provide any W…"
type textarea "x"
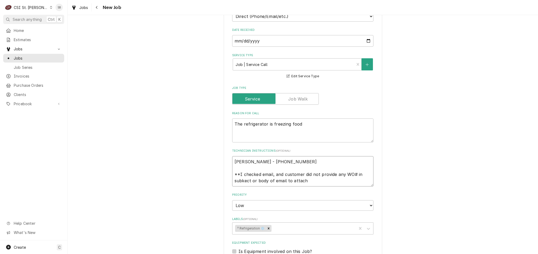
type textarea "Kelli Budd - 636 733-3270 **I checked email, and customer did not provide any W…"
type textarea "x"
type textarea "Kelli Budd - 636 733-3270 **I checked email, and customer did not provide any W…"
type textarea "x"
type textarea "Kelli Budd - 636 733-3270 **I checked email, and customer did not provide any W…"
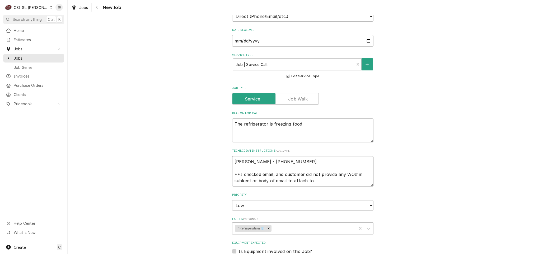
type textarea "x"
type textarea "Kelli Budd - 636 733-3270 **I checked email, and customer did not provide any W…"
type textarea "x"
type textarea "Kelli Budd - 636 733-3270 **I checked email, and customer did not provide any W…"
type textarea "x"
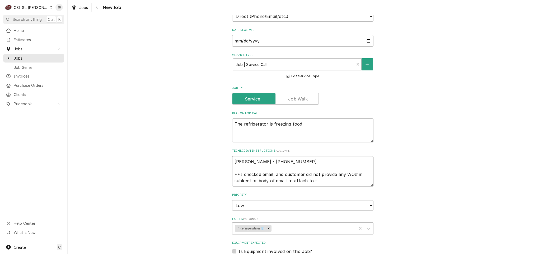
type textarea "Kelli Budd - 636 733-3270 **I checked email, and customer did not provide any W…"
click at [232, 175] on textarea "Kelli Budd - 636 733-3270 **I checked email, and customer did not provide any W…" at bounding box center [302, 171] width 141 height 30
click at [356, 185] on textarea "Kelli Budd - 636 733-3270 SB 9/4 **I checked email, and customer did not provid…" at bounding box center [302, 171] width 141 height 30
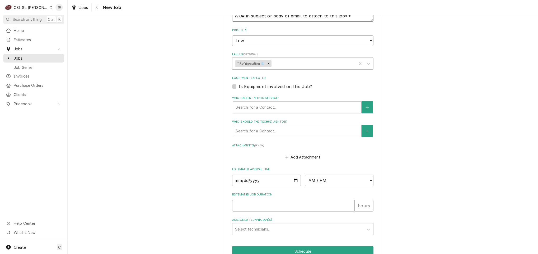
scroll to position [366, 0]
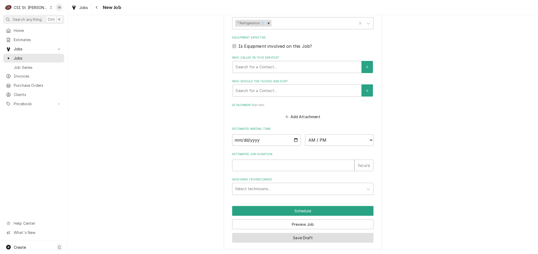
click at [312, 238] on button "Save Draft" at bounding box center [302, 238] width 141 height 10
